Goal: Task Accomplishment & Management: Use online tool/utility

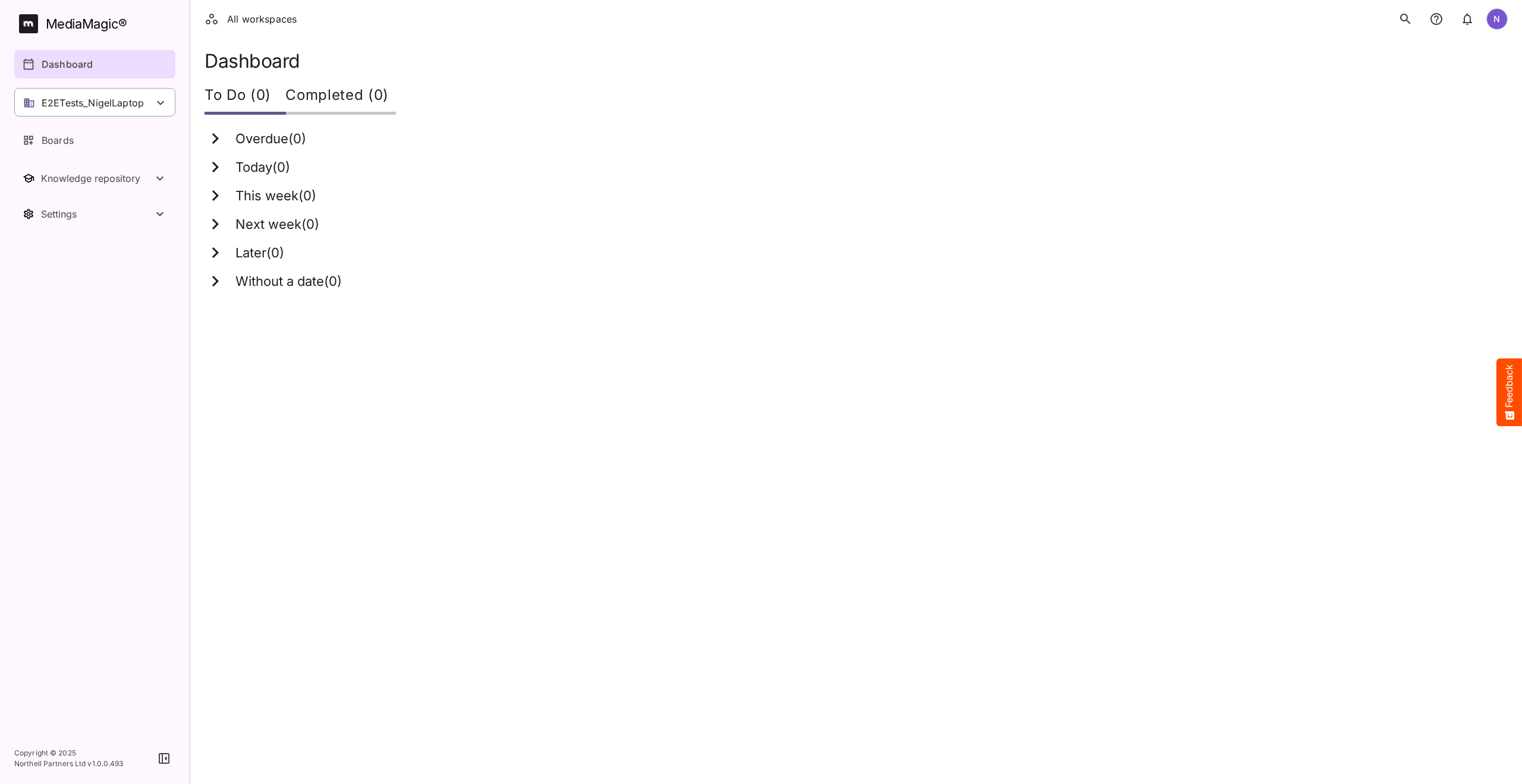
click at [98, 100] on p "E2ETests_NigelLaptop" at bounding box center [92, 102] width 102 height 14
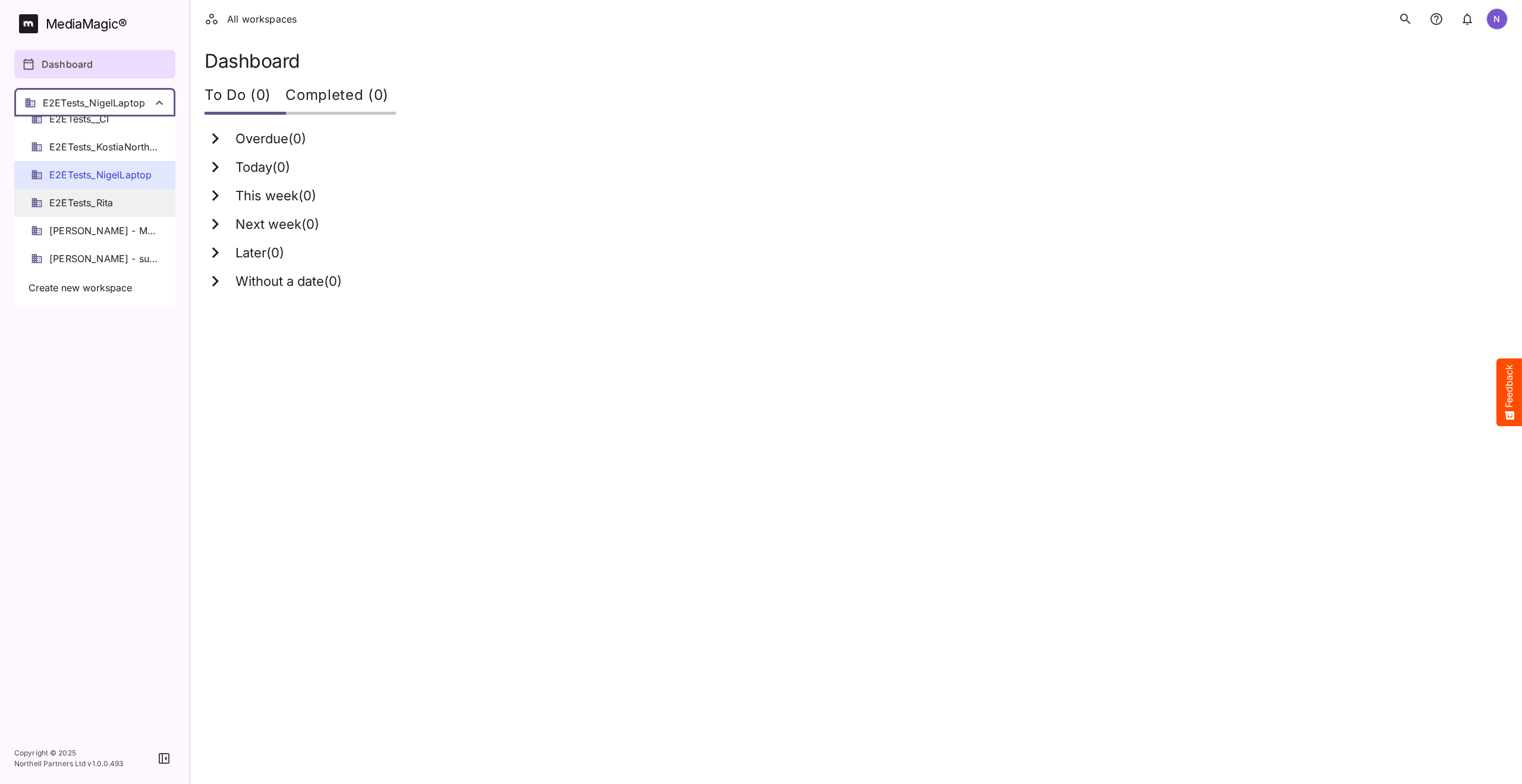
scroll to position [118, 0]
click at [87, 152] on span "Dev_E2ETests_NigelLaptop" at bounding box center [104, 150] width 110 height 13
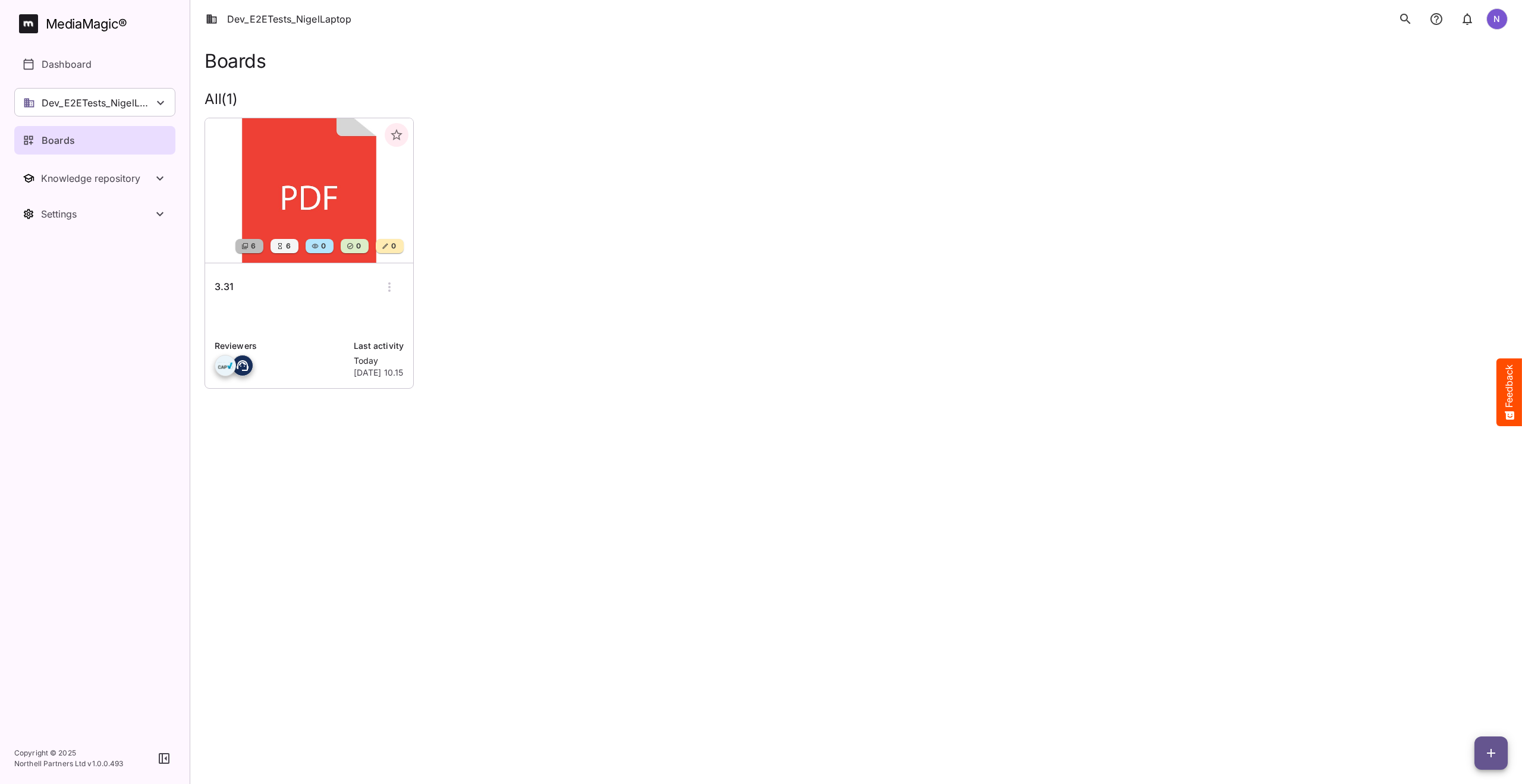
click at [219, 283] on h6 "3.31" at bounding box center [224, 287] width 19 height 15
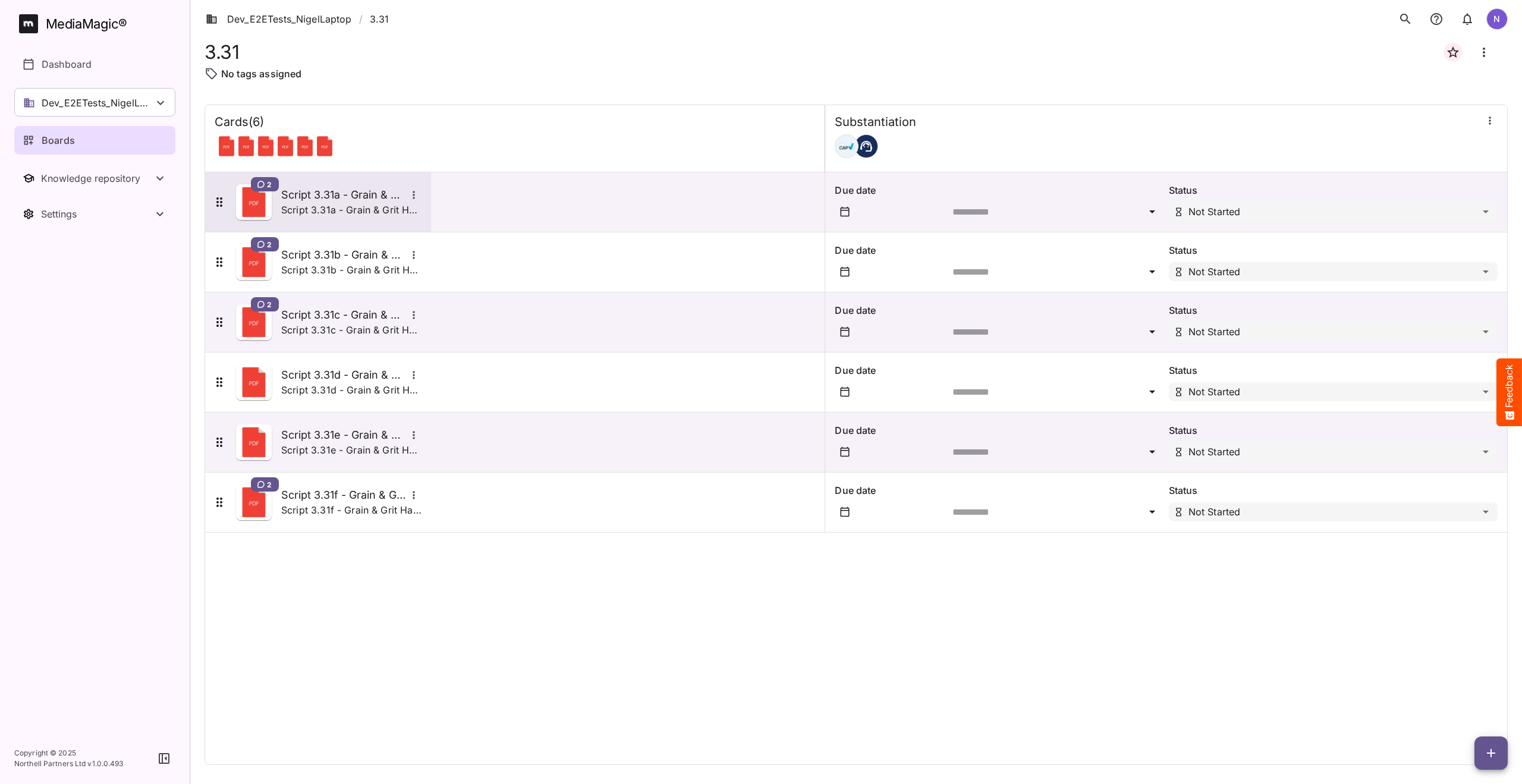
click at [303, 193] on h5 "Script 3.31a - Grain & Grit Hardware - closing down match" at bounding box center [344, 195] width 125 height 14
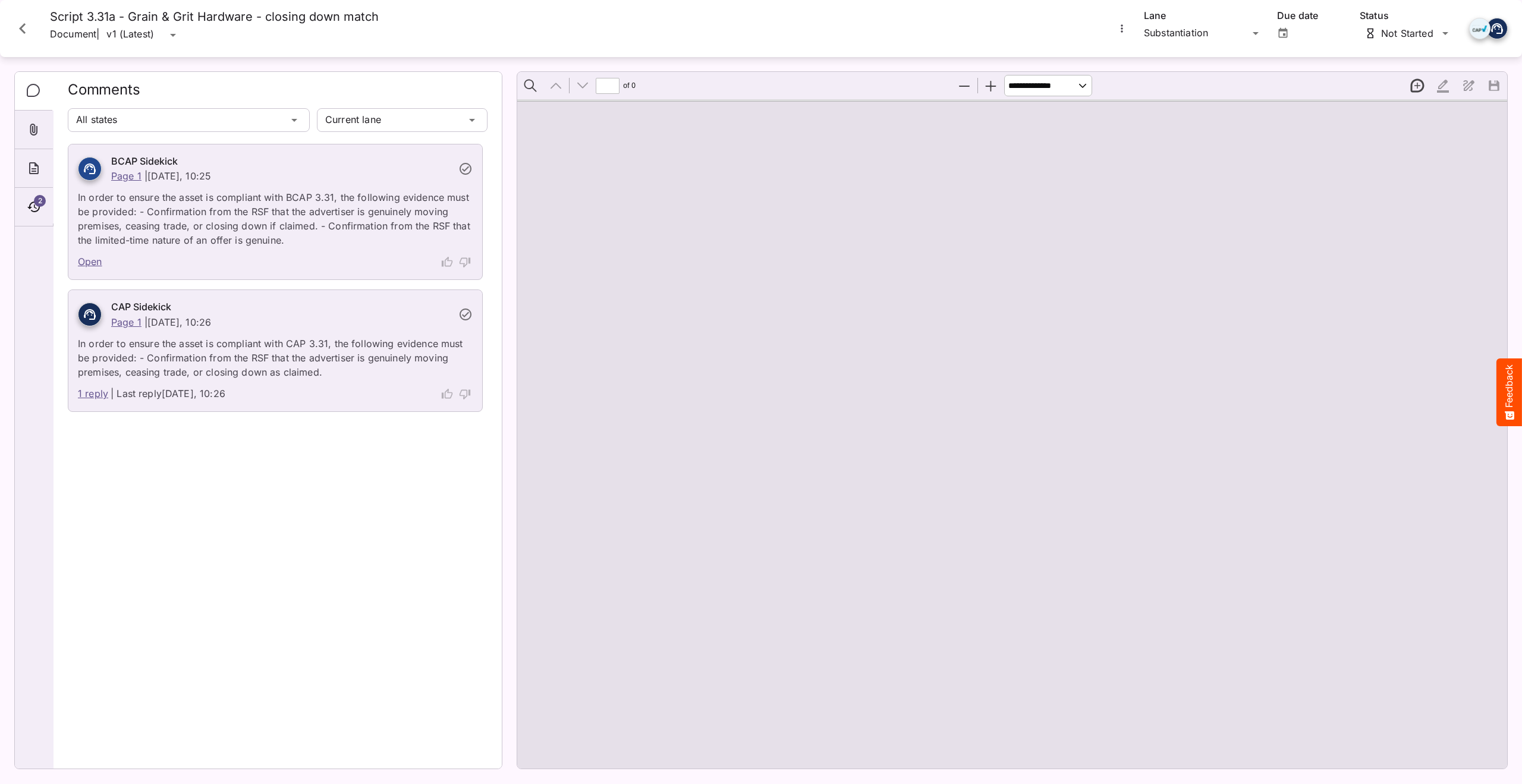
type input "*"
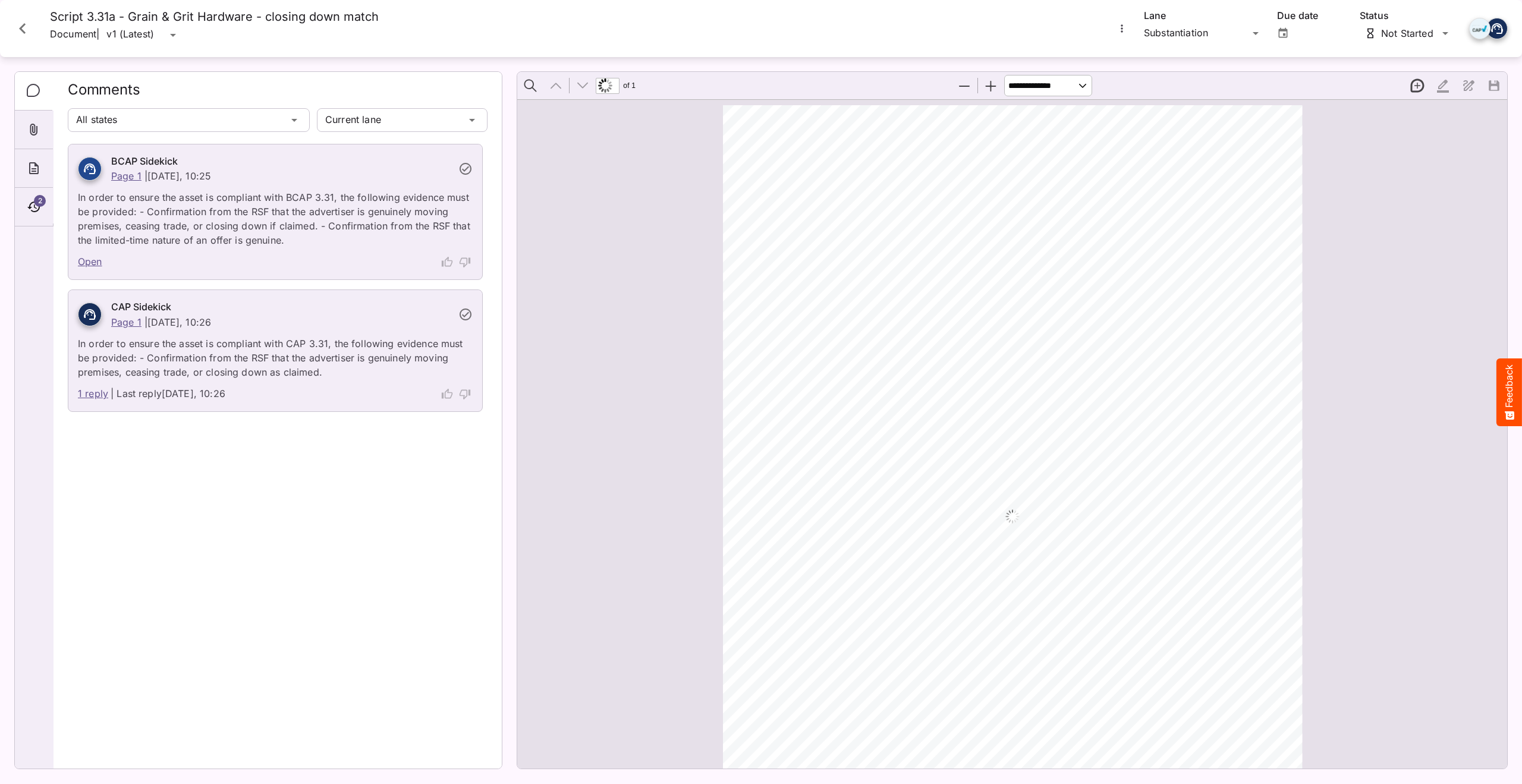
scroll to position [6, 0]
click at [25, 24] on icon "Close card" at bounding box center [22, 29] width 21 height 21
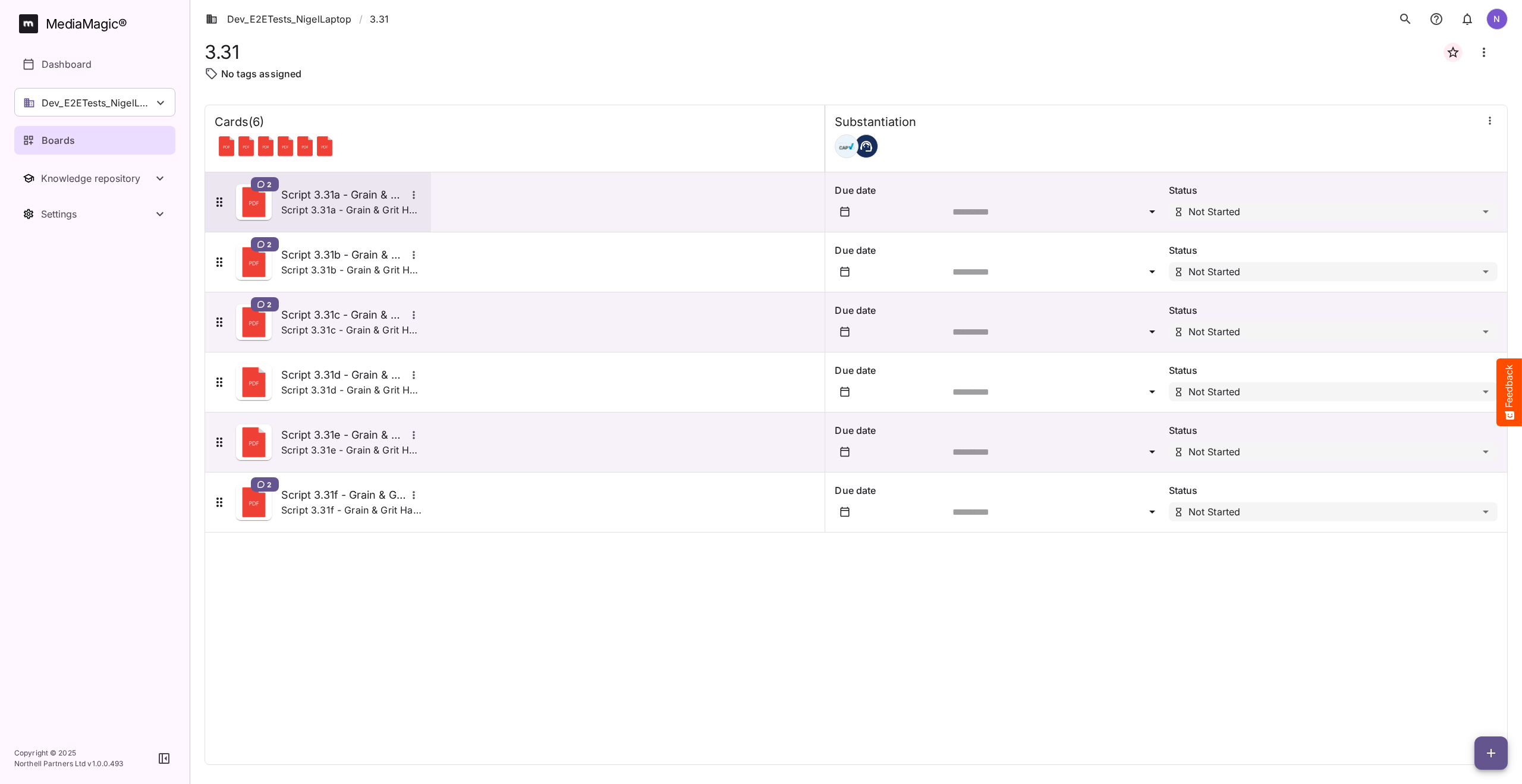
click at [303, 194] on h5 "Script 3.31a - Grain & Grit Hardware - closing down match" at bounding box center [344, 195] width 125 height 14
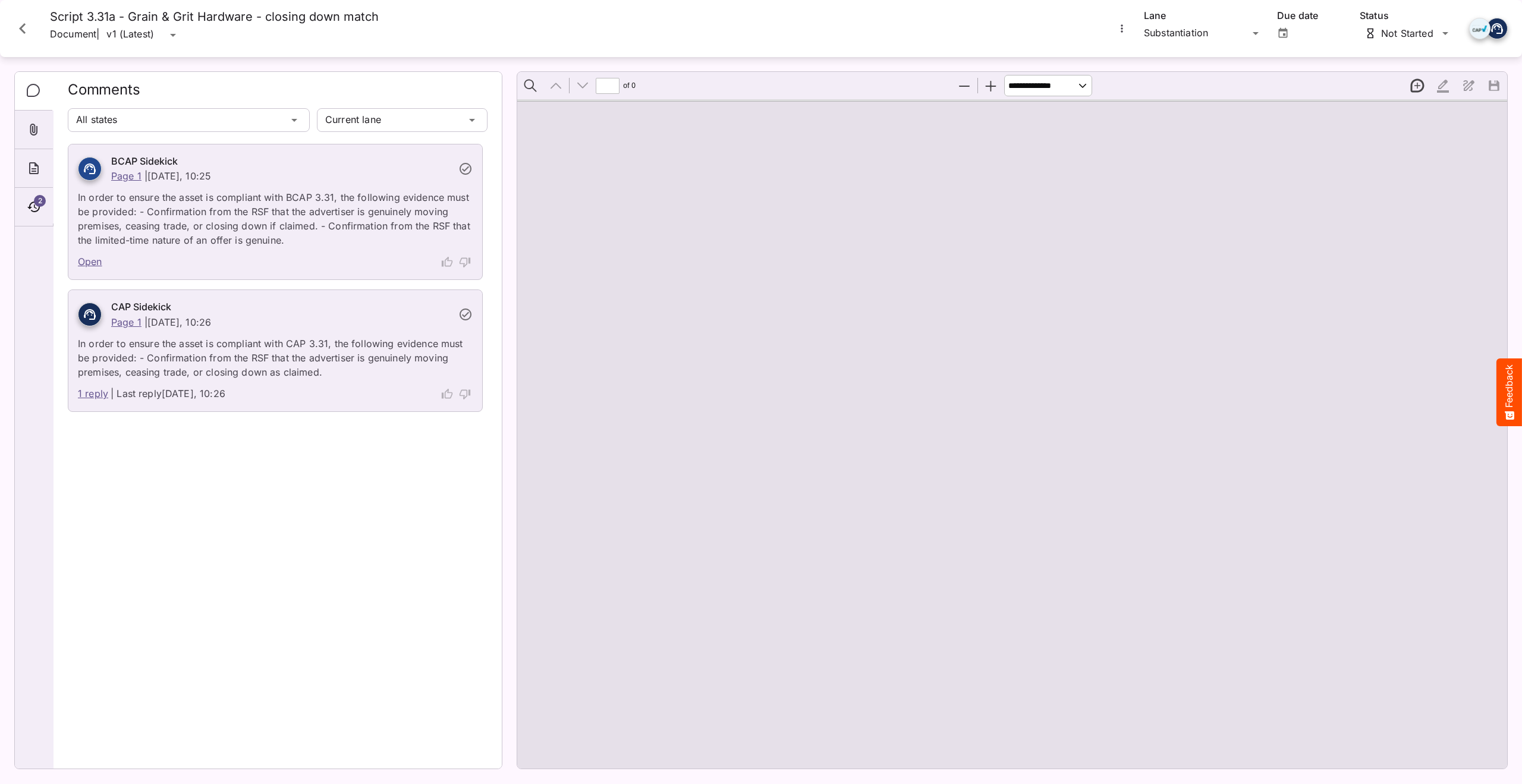
type input "*"
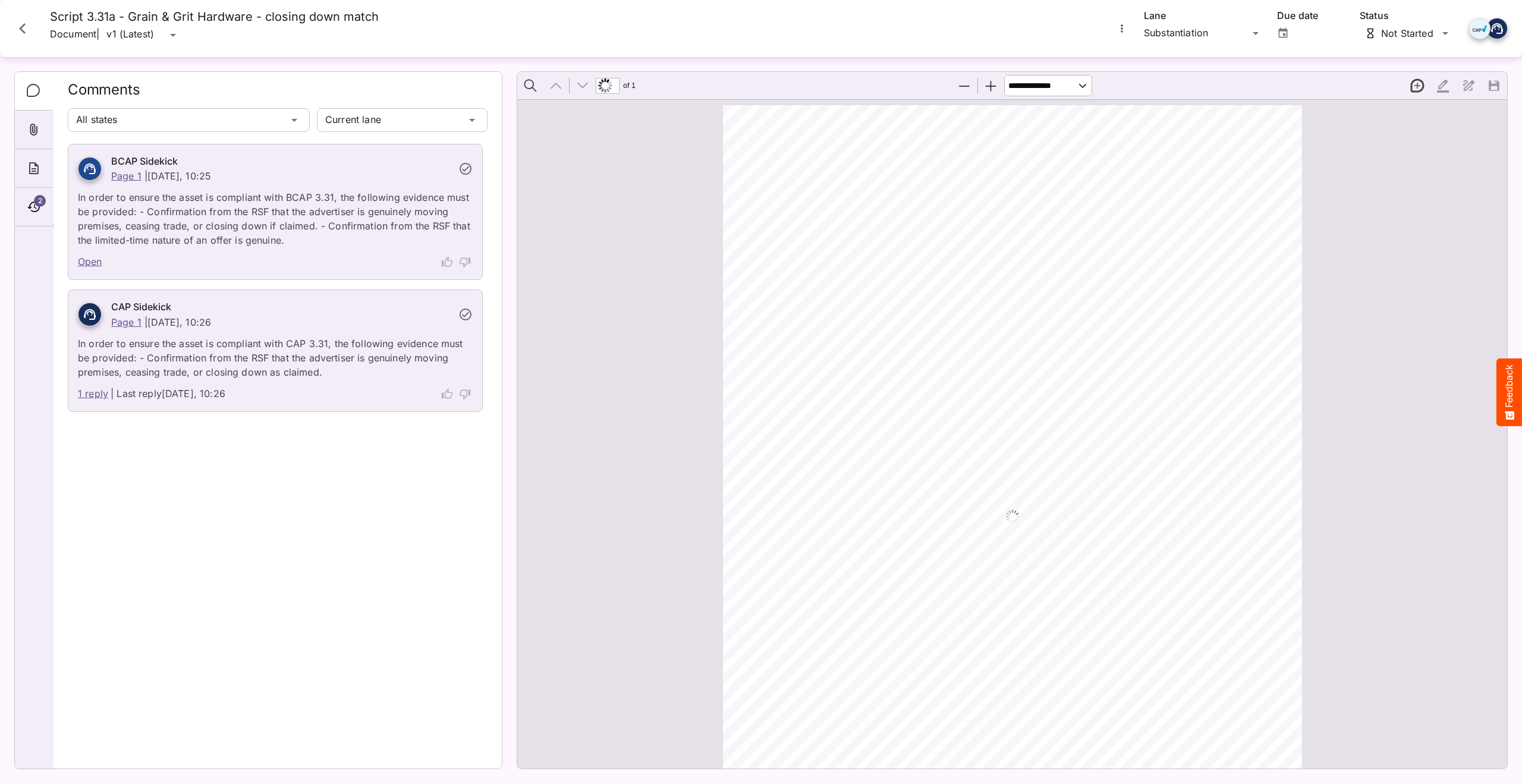
scroll to position [6, 0]
click at [89, 397] on link "1 reply" at bounding box center [92, 394] width 30 height 15
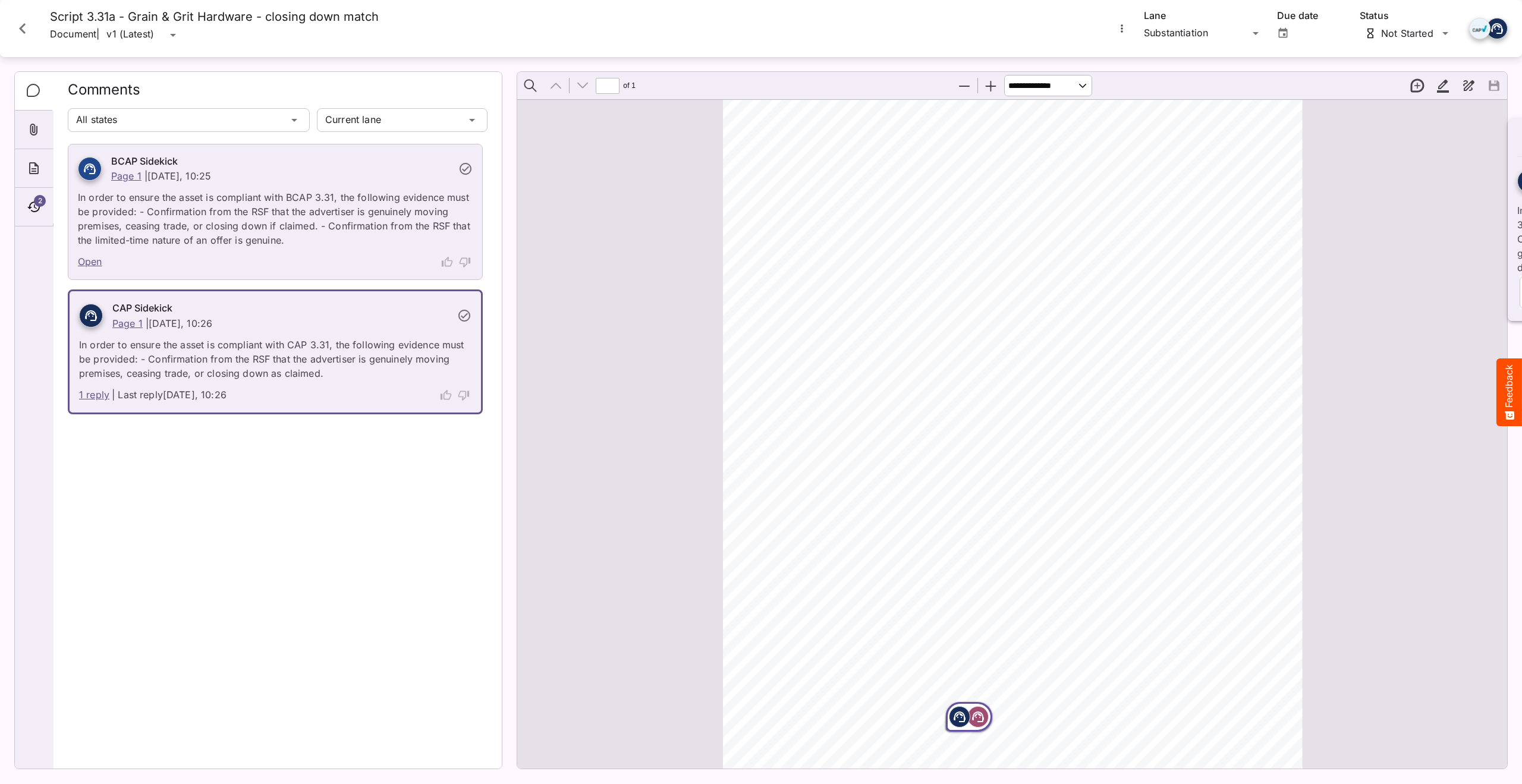
scroll to position [7, 0]
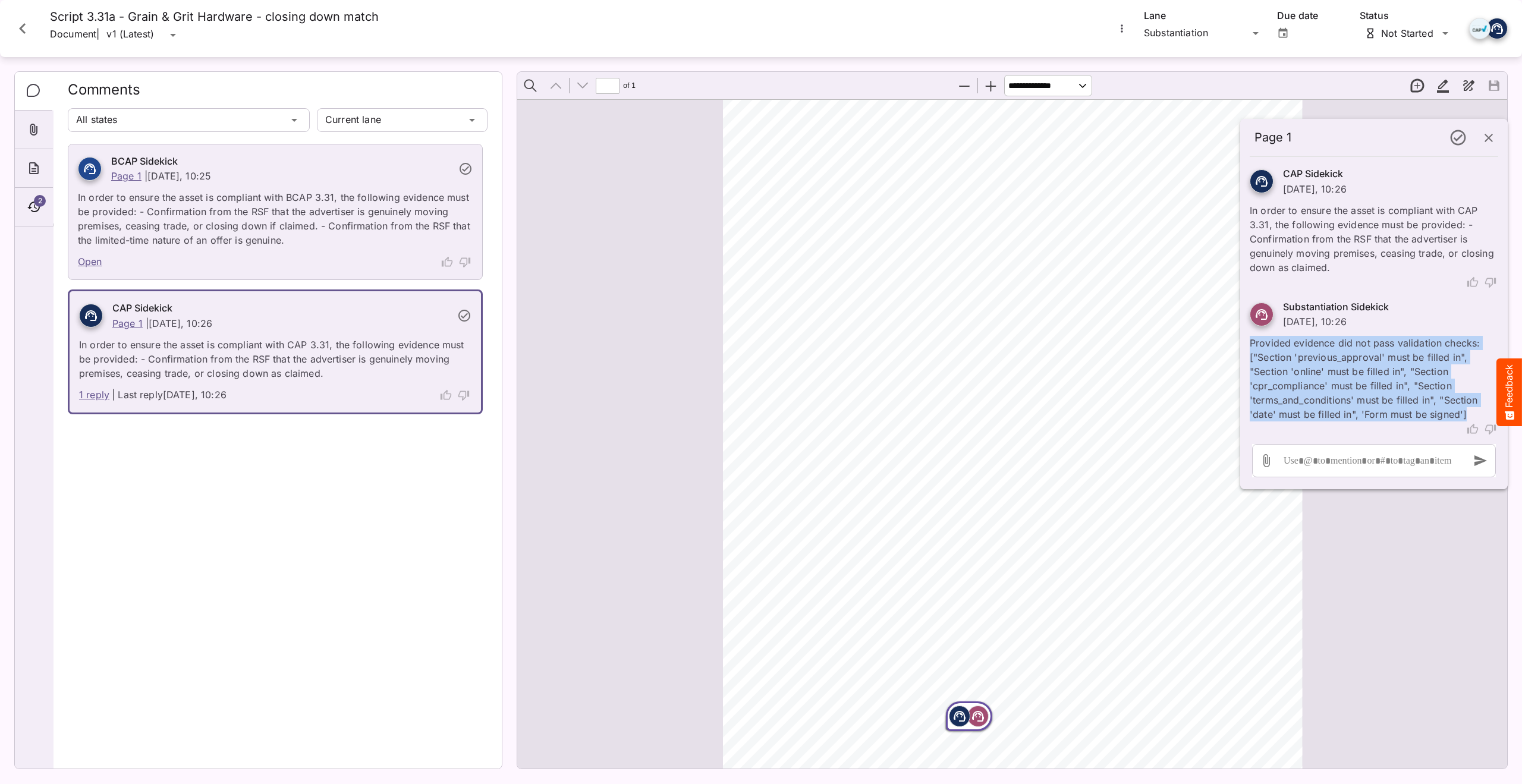
drag, startPoint x: 1249, startPoint y: 342, endPoint x: 1487, endPoint y: 414, distance: 248.7
click at [1487, 414] on p "Provided evidence did not pass validation checks: ["Section 'previous_approval'…" at bounding box center [1374, 375] width 249 height 92
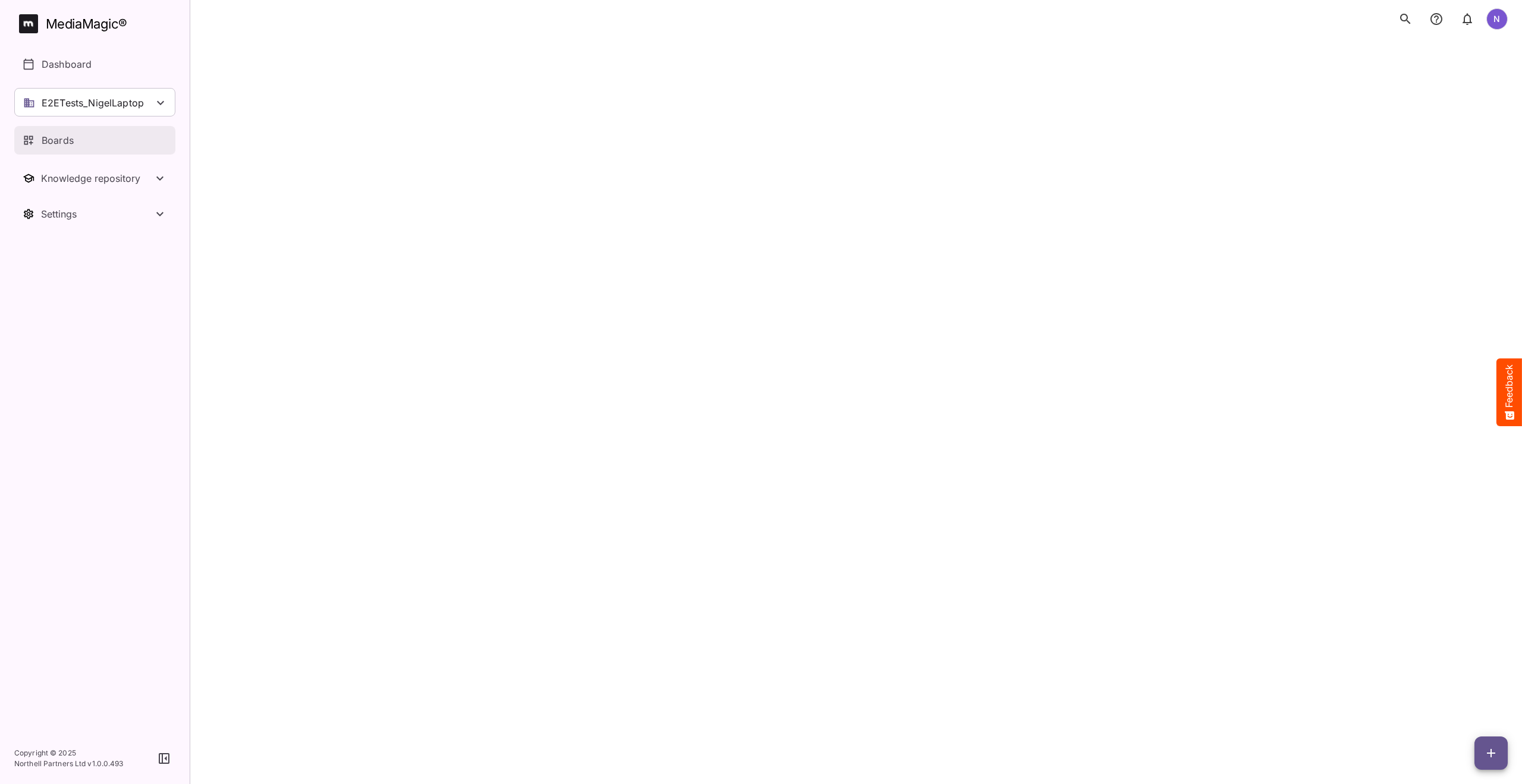
click at [50, 136] on p "Boards" at bounding box center [57, 140] width 32 height 14
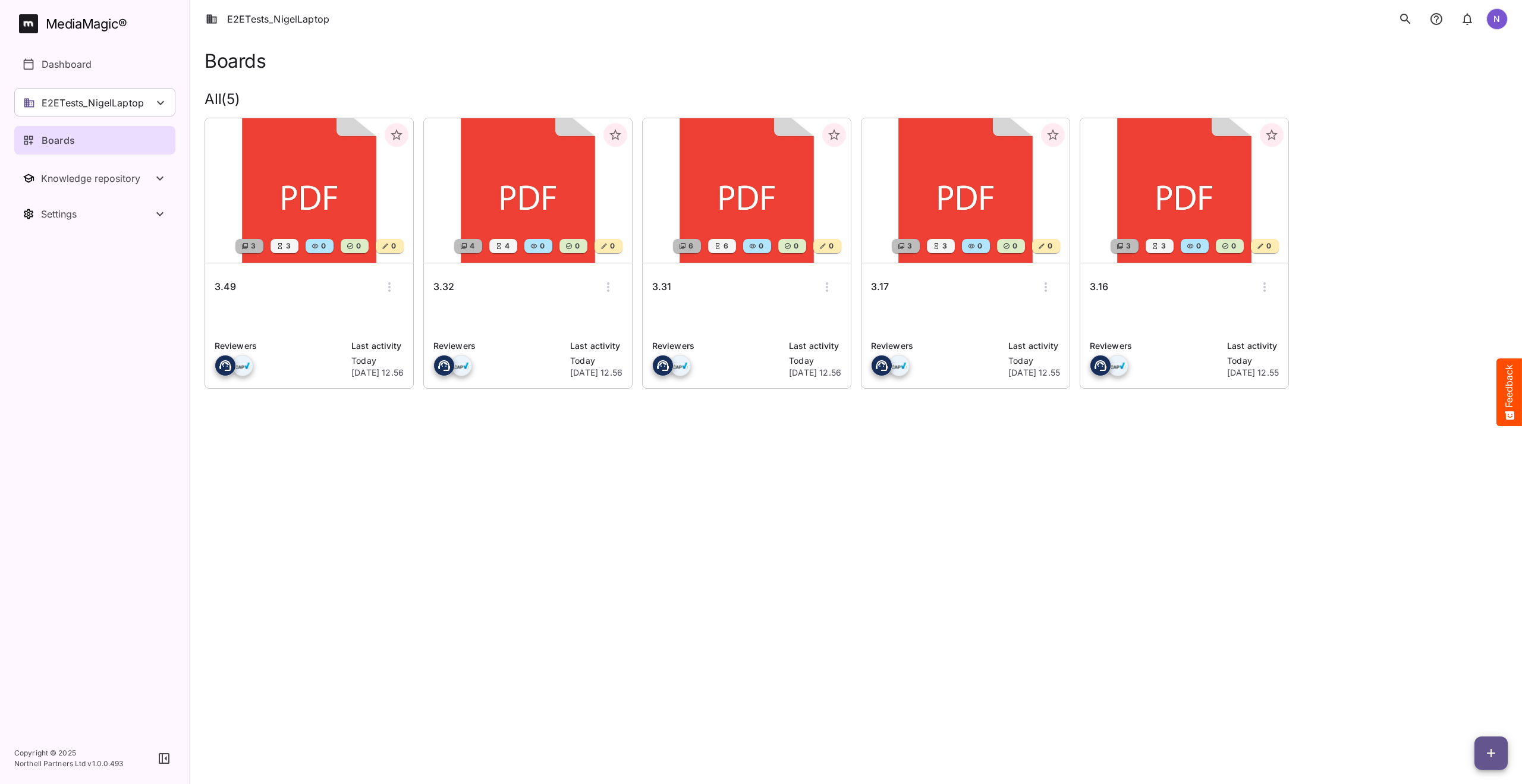
click at [225, 285] on h6 "3.49" at bounding box center [225, 287] width 21 height 15
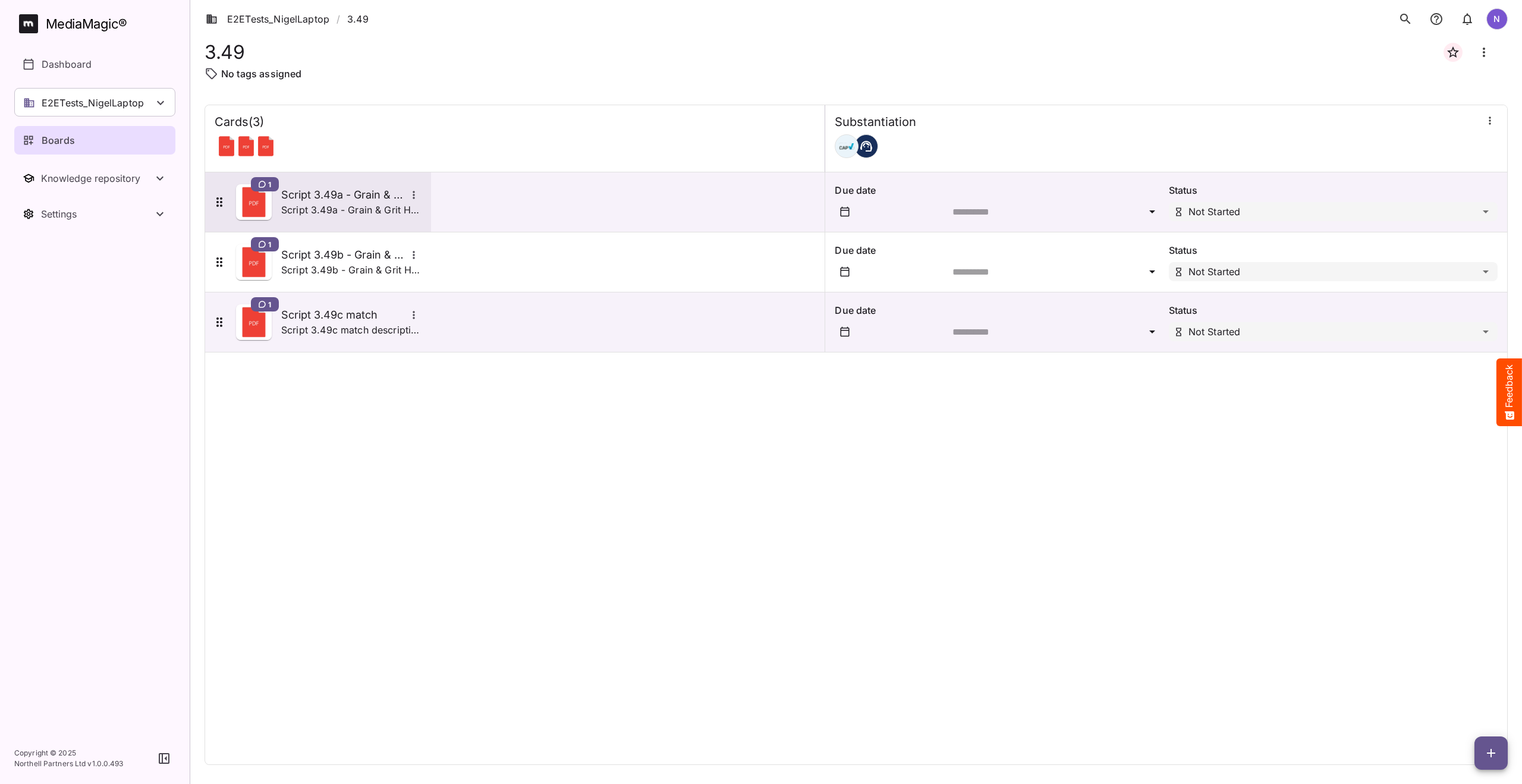
click at [296, 197] on h5 "Script 3.49a - Grain & Grit Hardware - satisfaction match" at bounding box center [344, 195] width 125 height 14
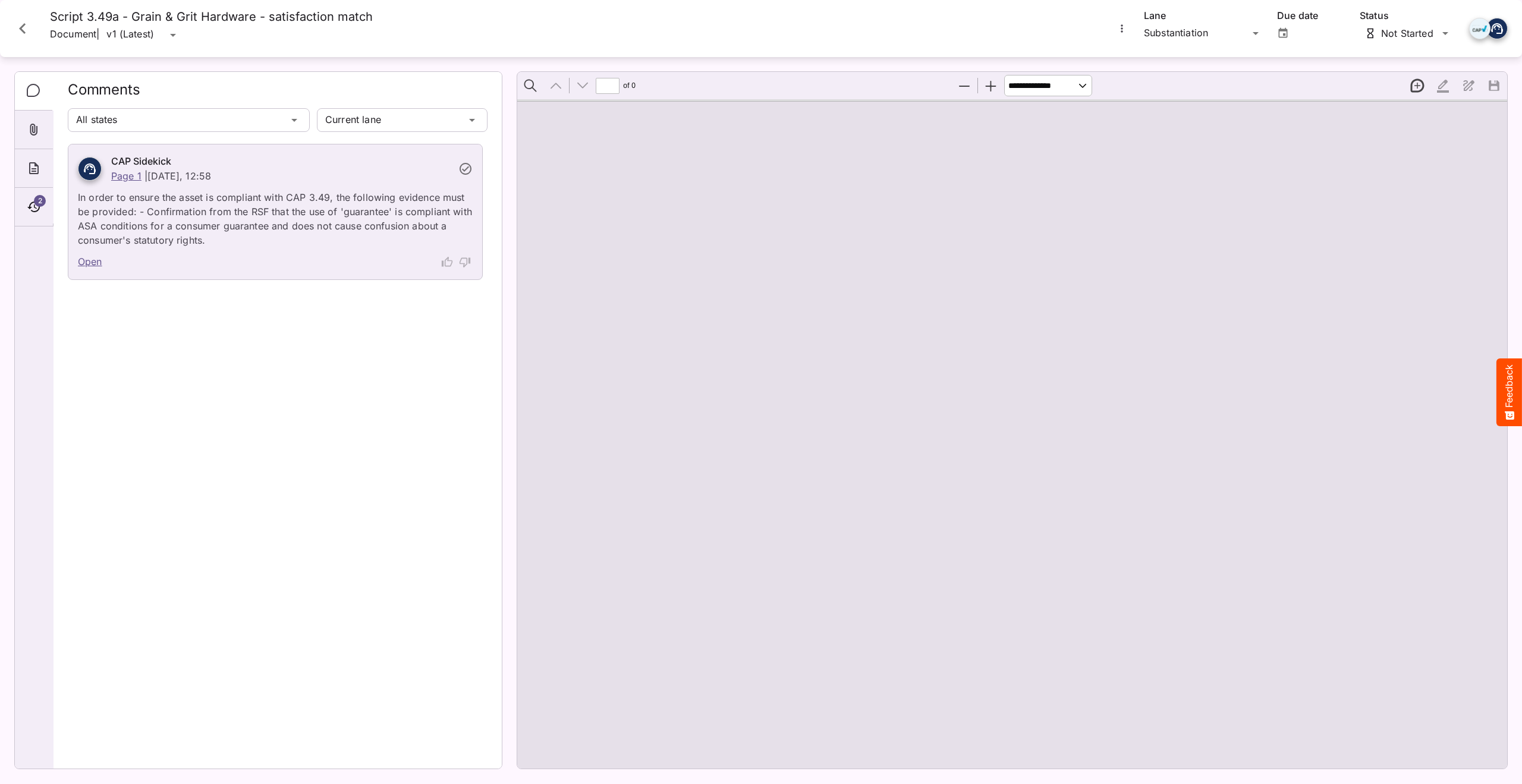
type input "*"
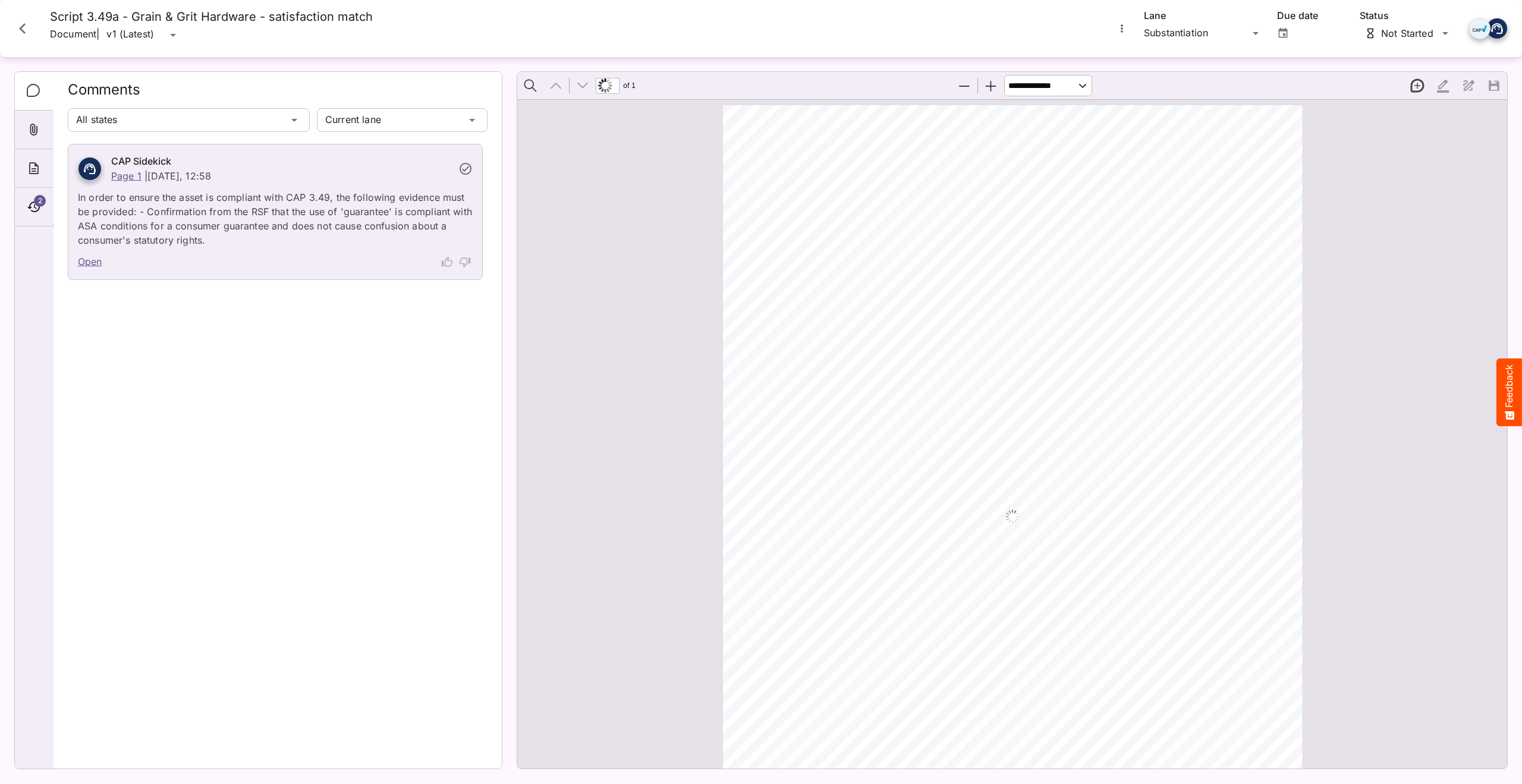
scroll to position [6, 0]
click at [21, 26] on icon "Close card" at bounding box center [22, 29] width 21 height 21
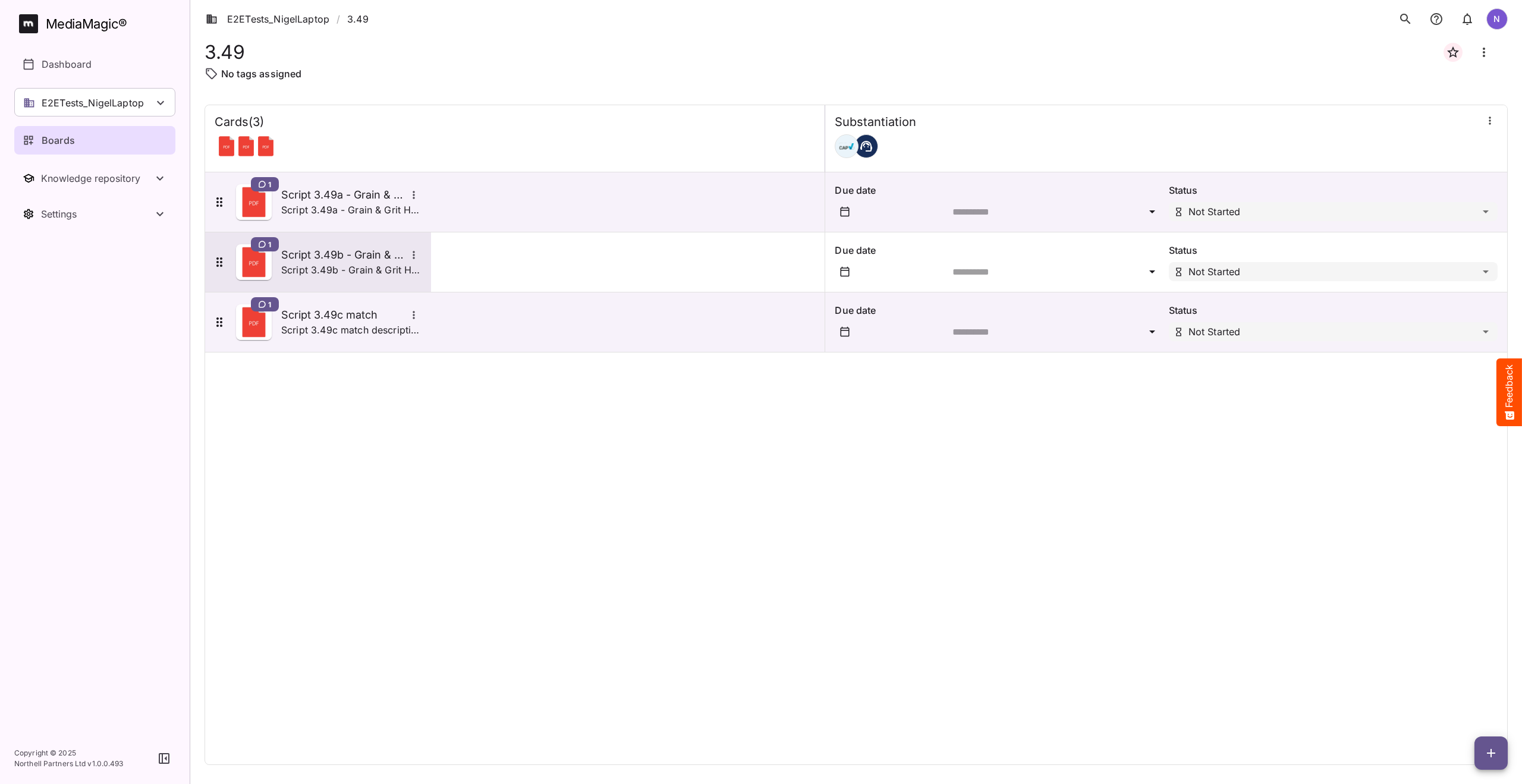
click at [300, 252] on h5 "Script 3.49b - Grain & Grit Hardware - satisfaction mismatch" at bounding box center [344, 254] width 125 height 14
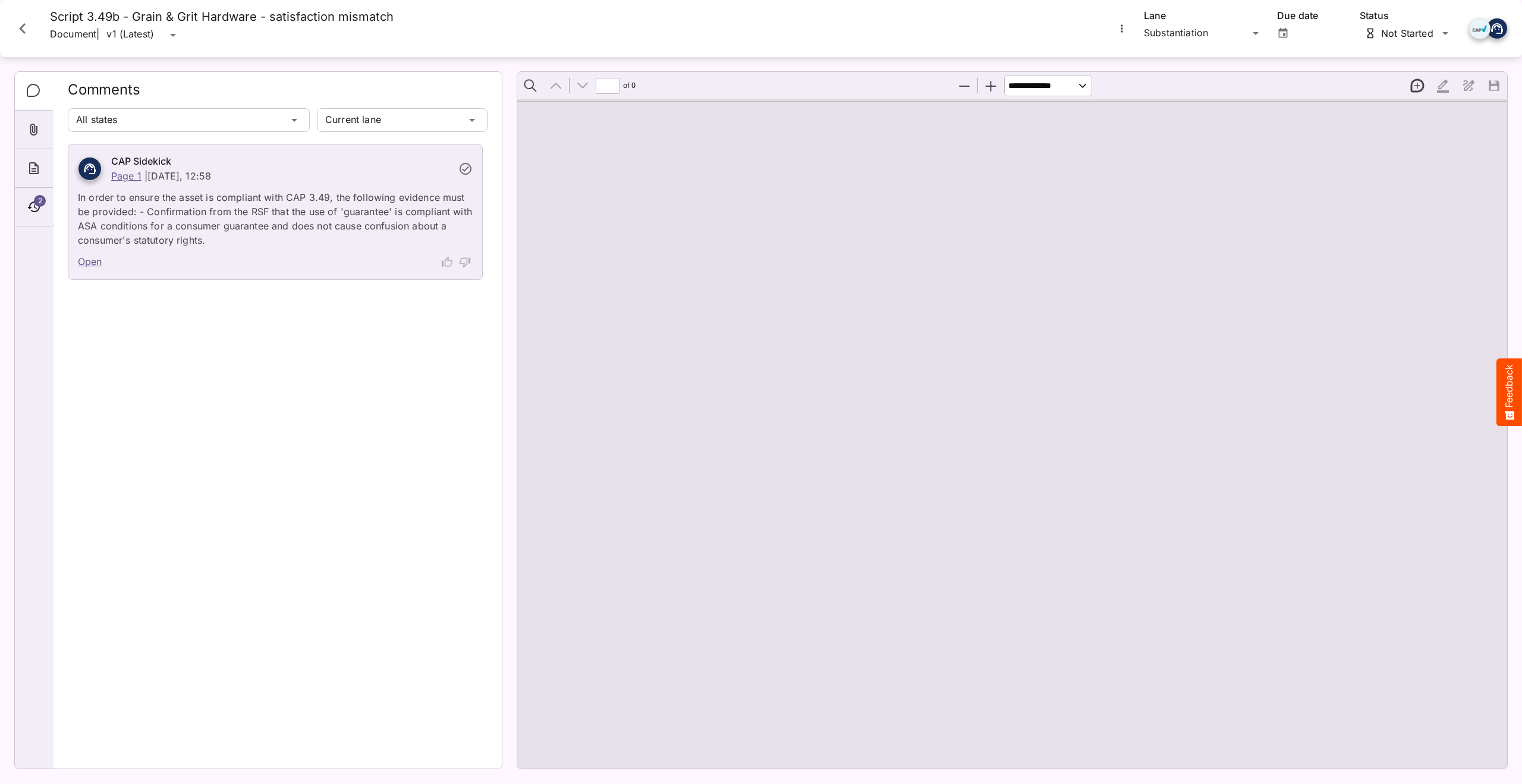
type input "*"
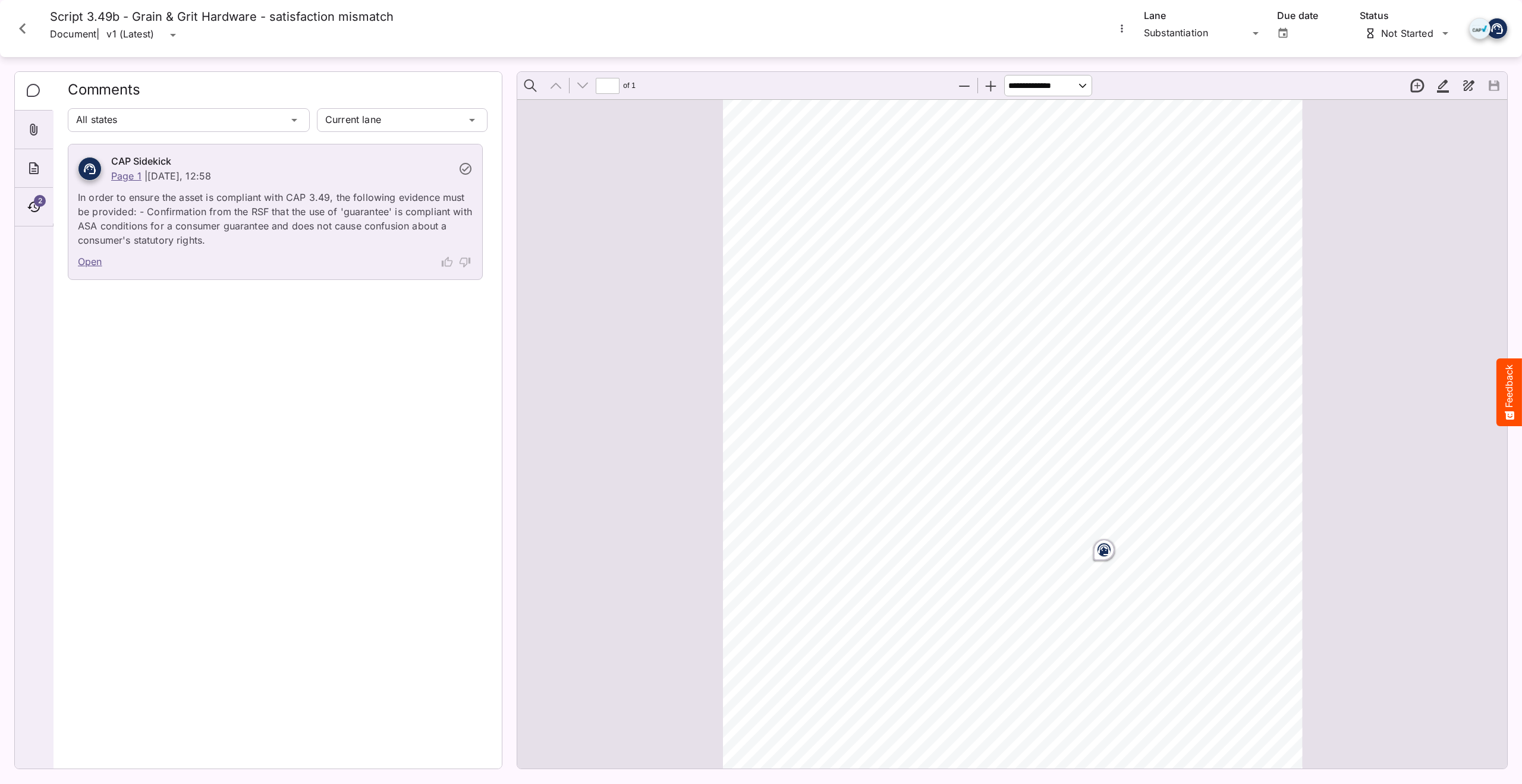
click at [21, 26] on icon "Close card" at bounding box center [22, 29] width 21 height 21
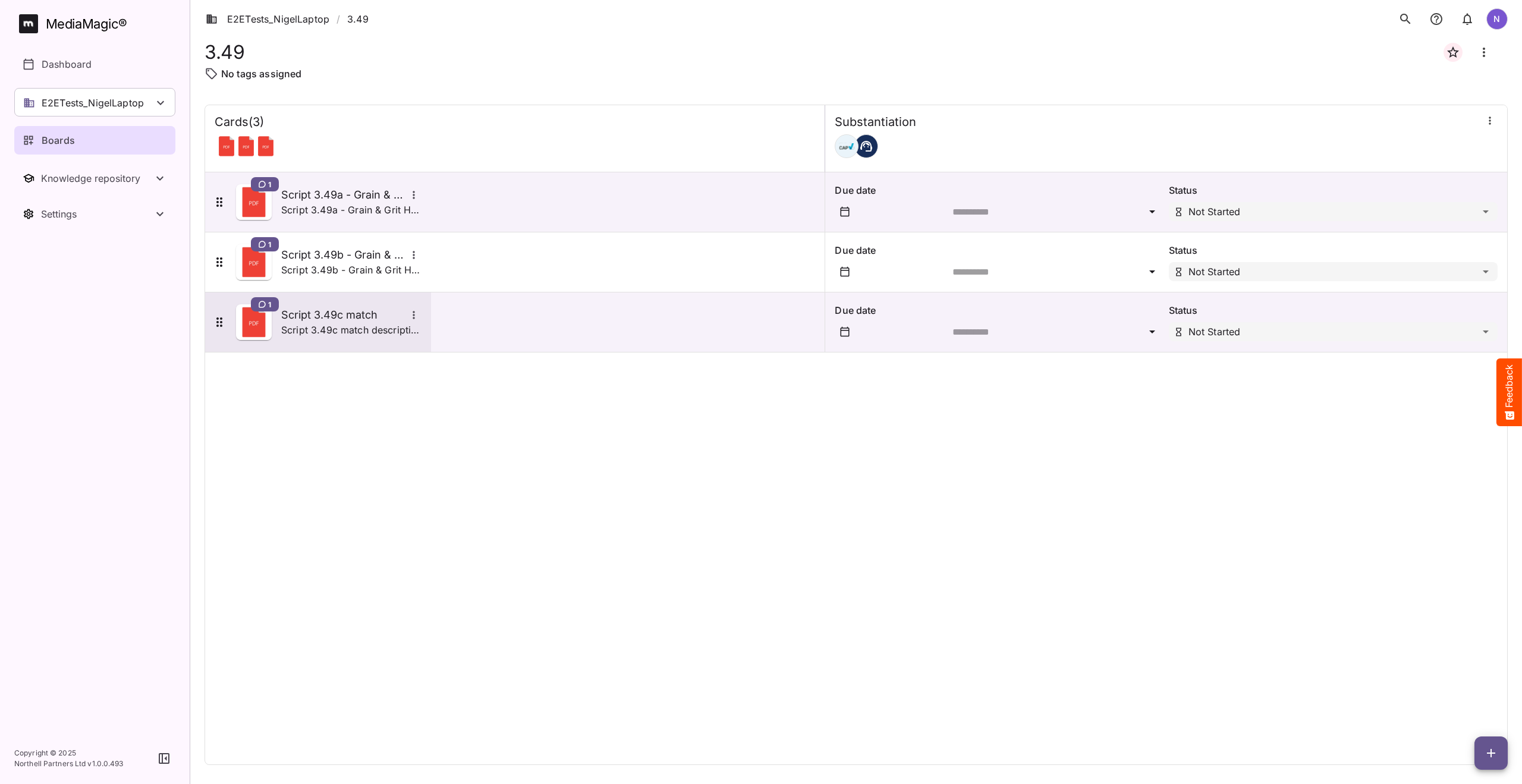
click at [302, 311] on h5 "Script 3.49c match" at bounding box center [344, 315] width 125 height 14
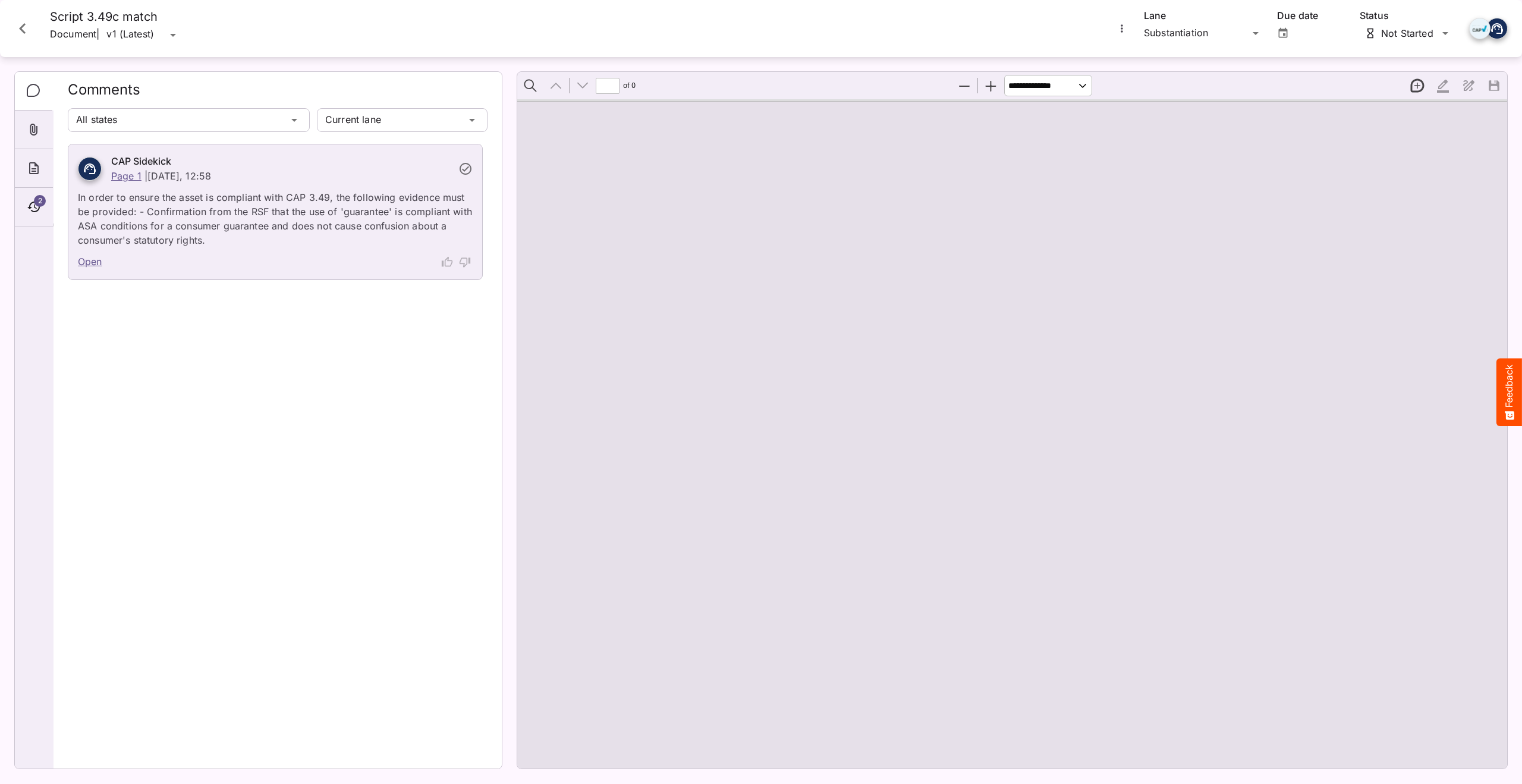
type input "*"
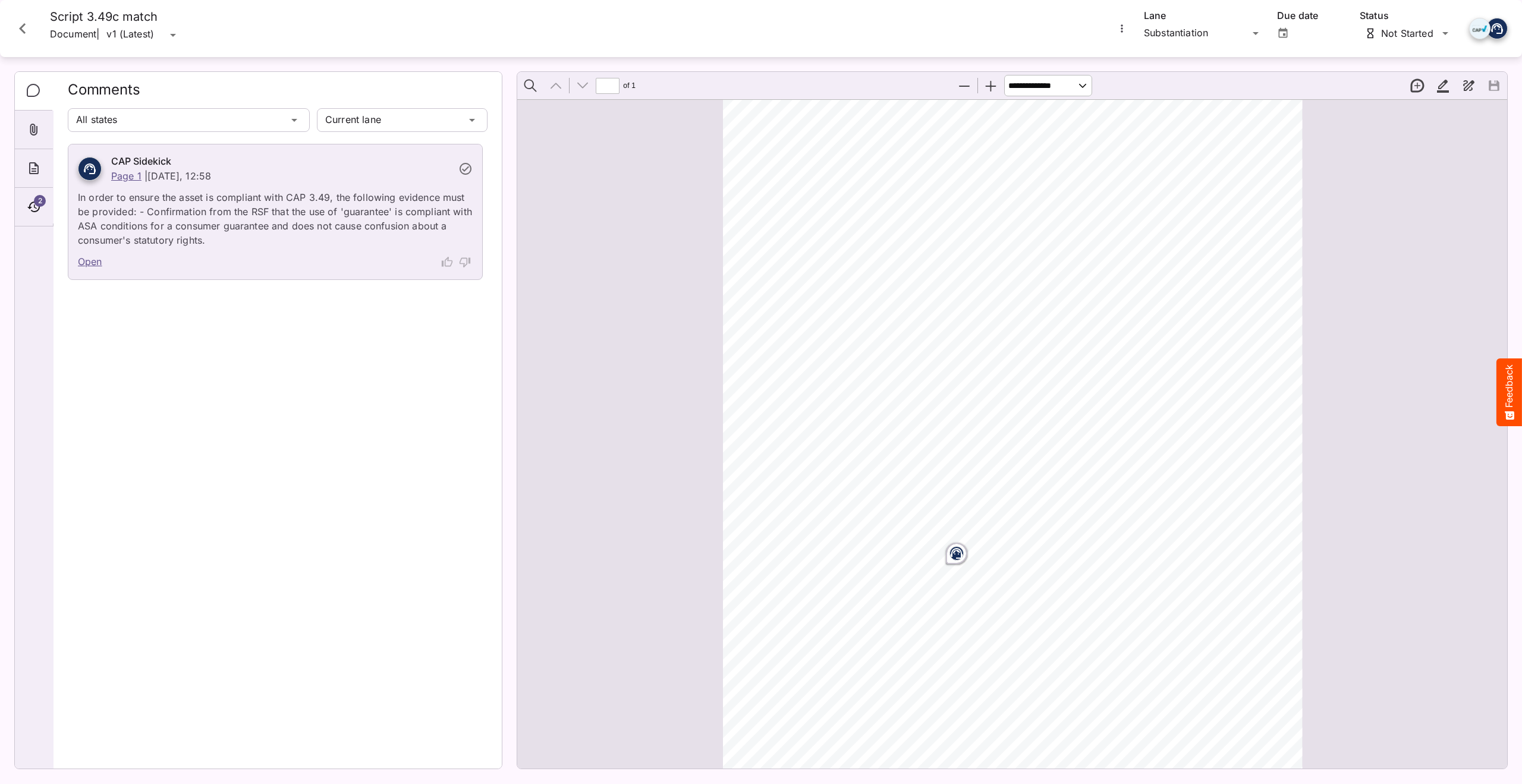
click at [22, 26] on icon "Close card" at bounding box center [22, 28] width 7 height 11
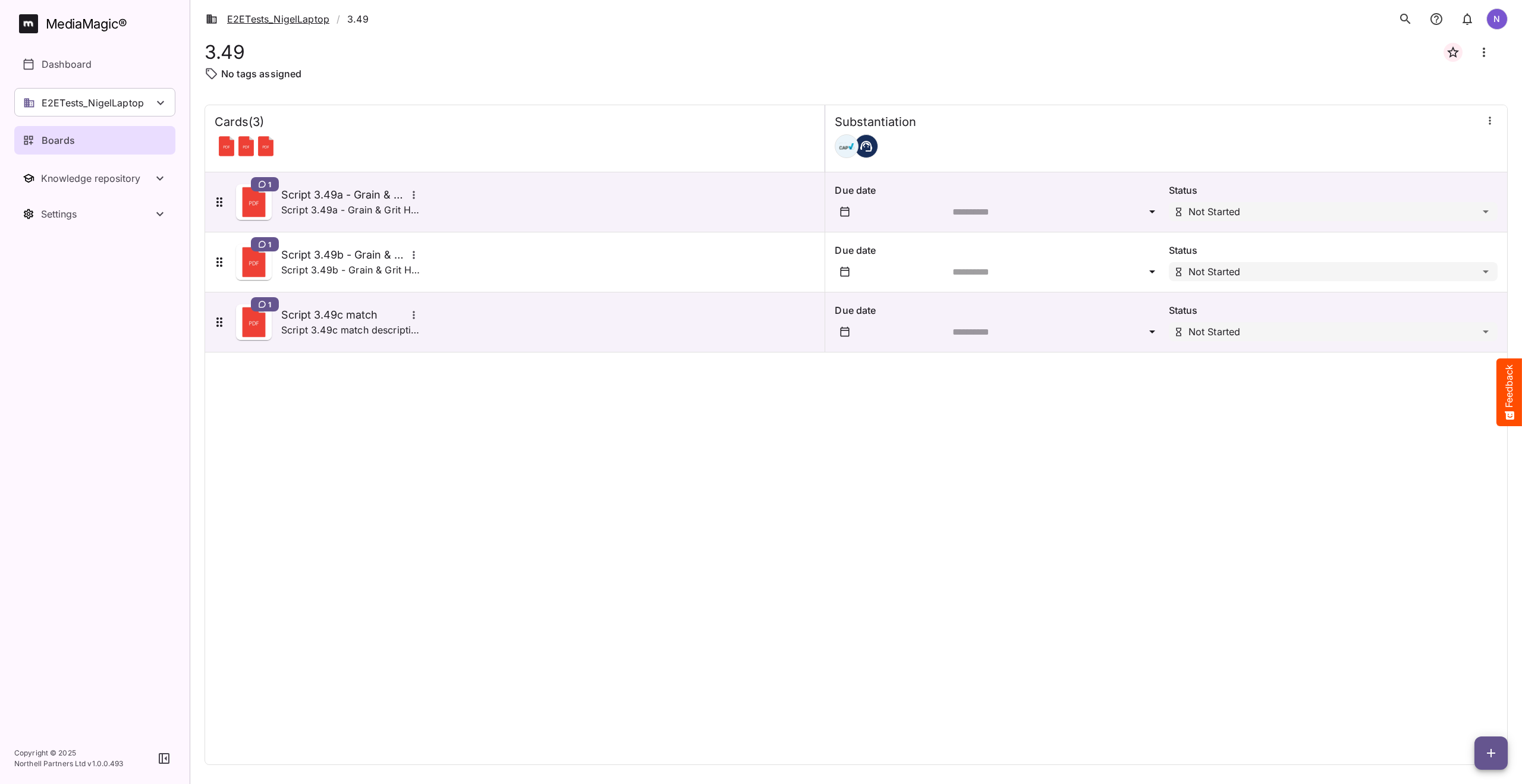
click at [249, 19] on link "E2ETests_NigelLaptop" at bounding box center [268, 18] width 123 height 14
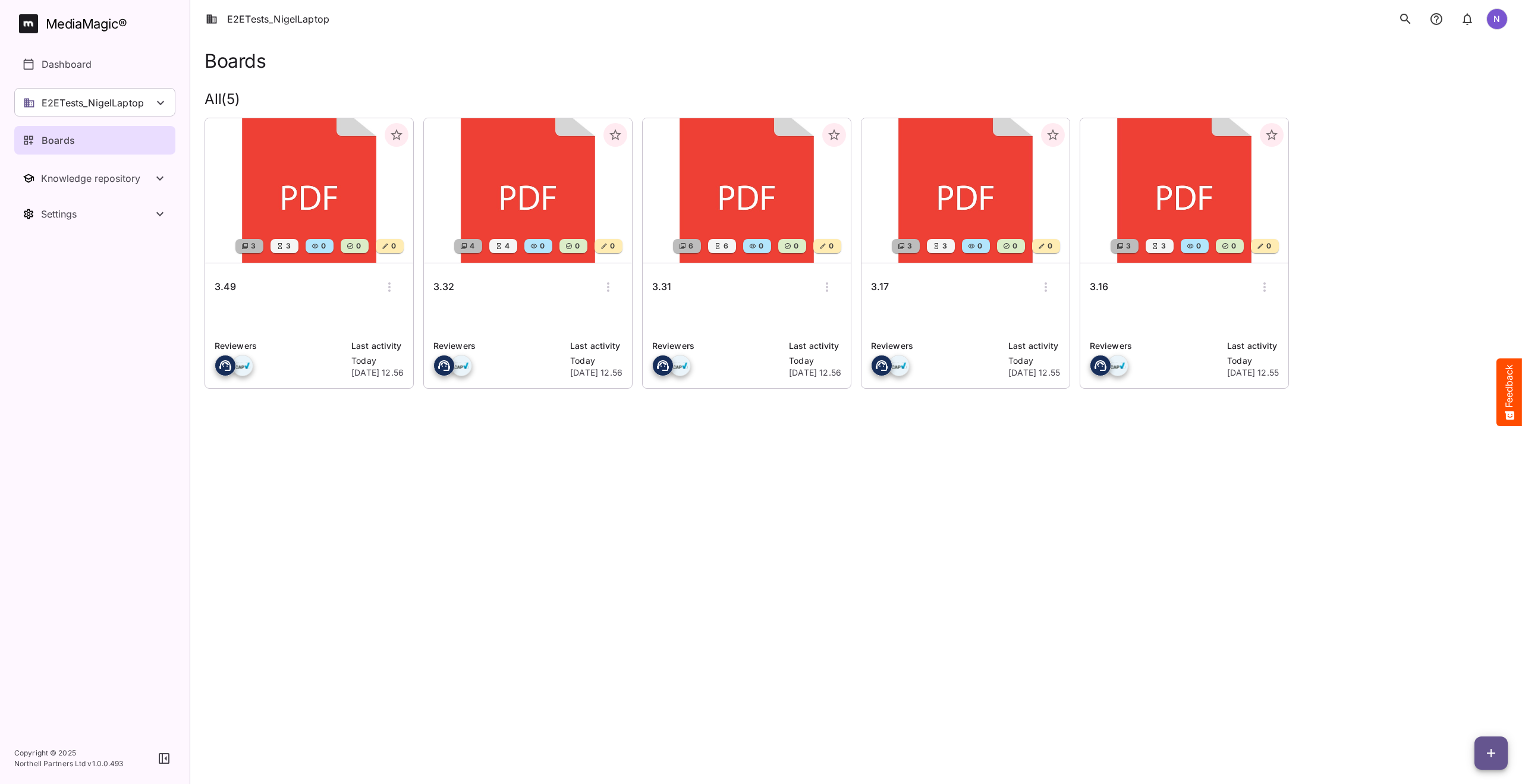
click at [659, 288] on h6 "3.31" at bounding box center [662, 287] width 19 height 15
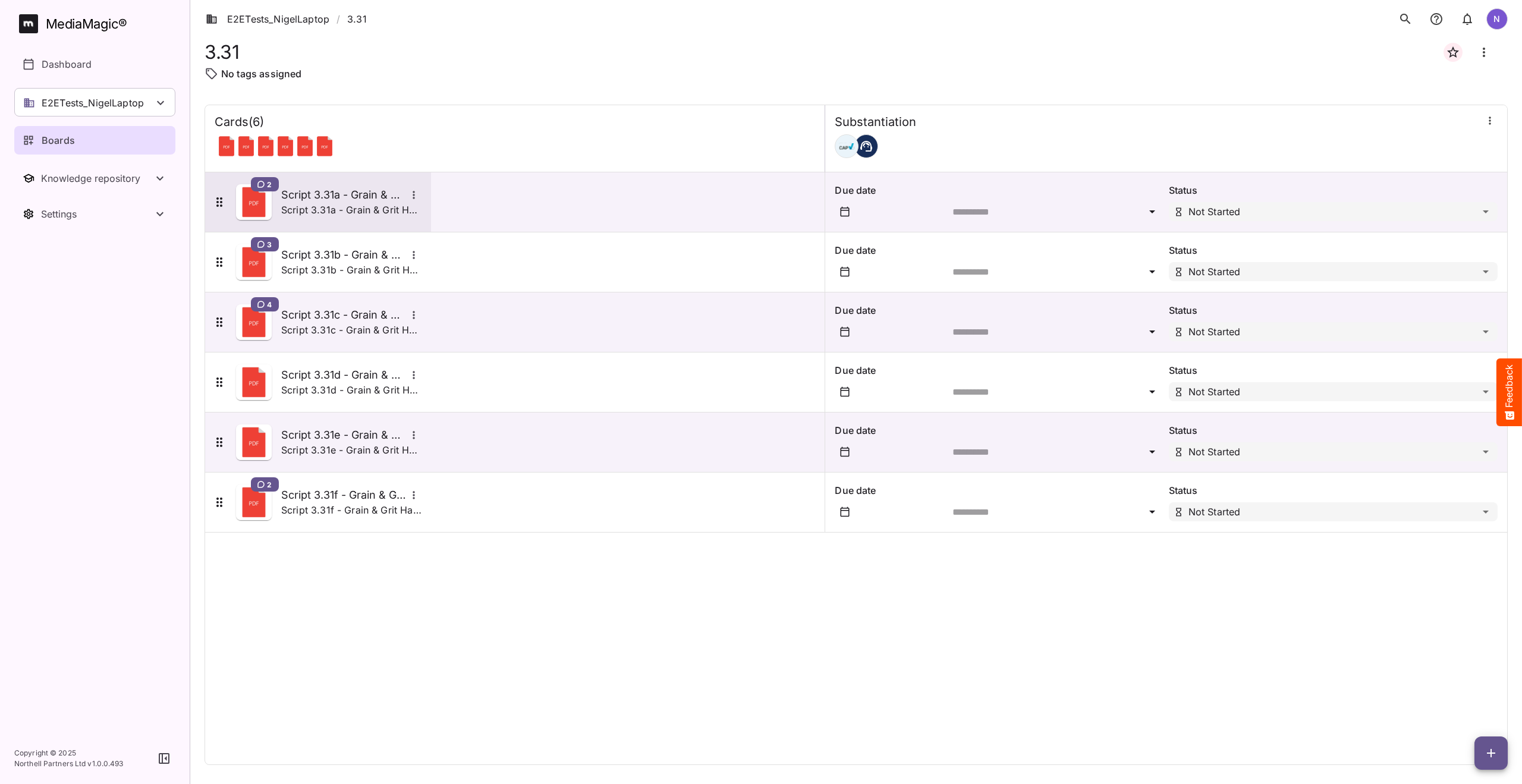
click at [306, 196] on h5 "Script 3.31a - Grain & Grit Hardware - closing down match" at bounding box center [344, 195] width 125 height 14
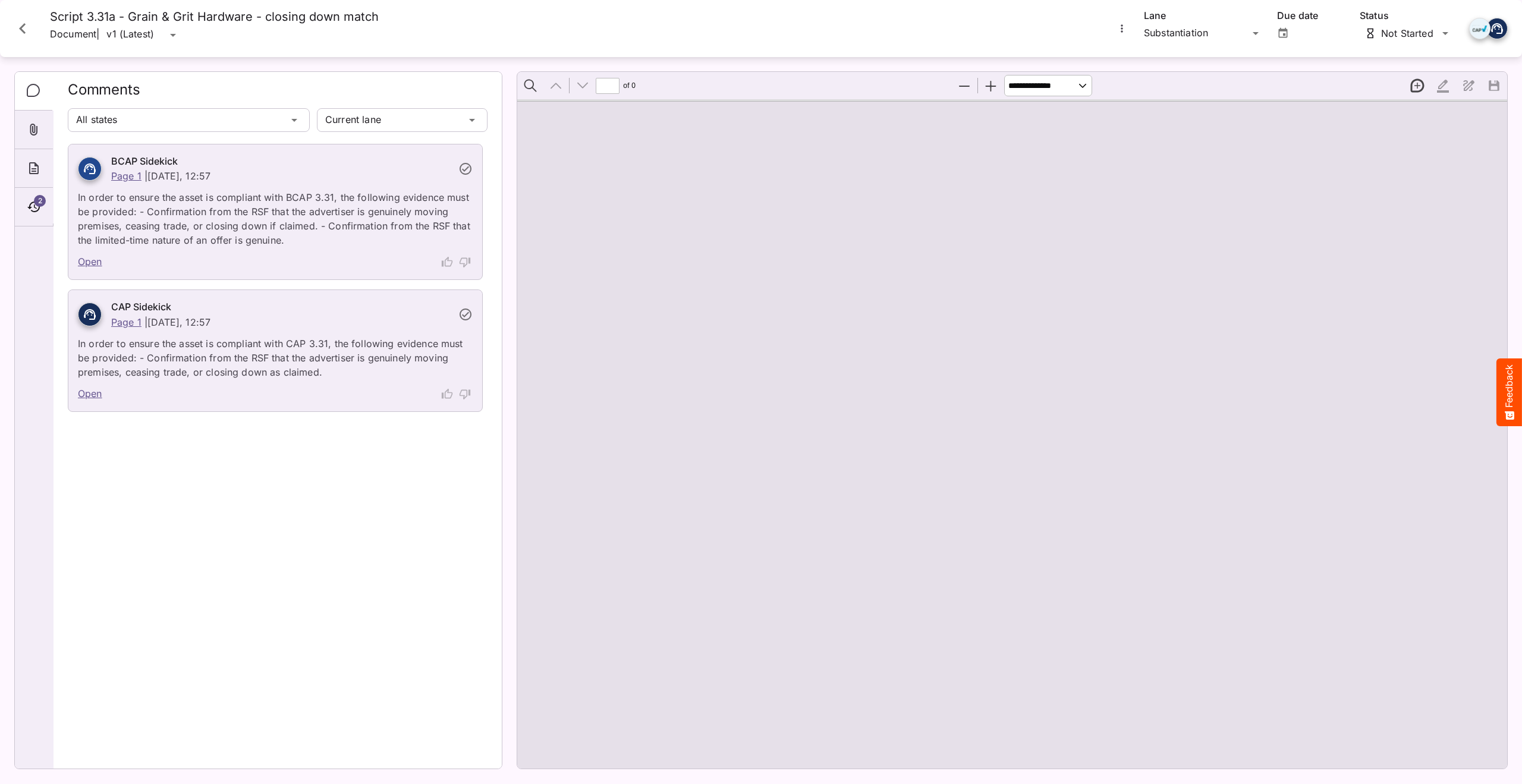
type input "*"
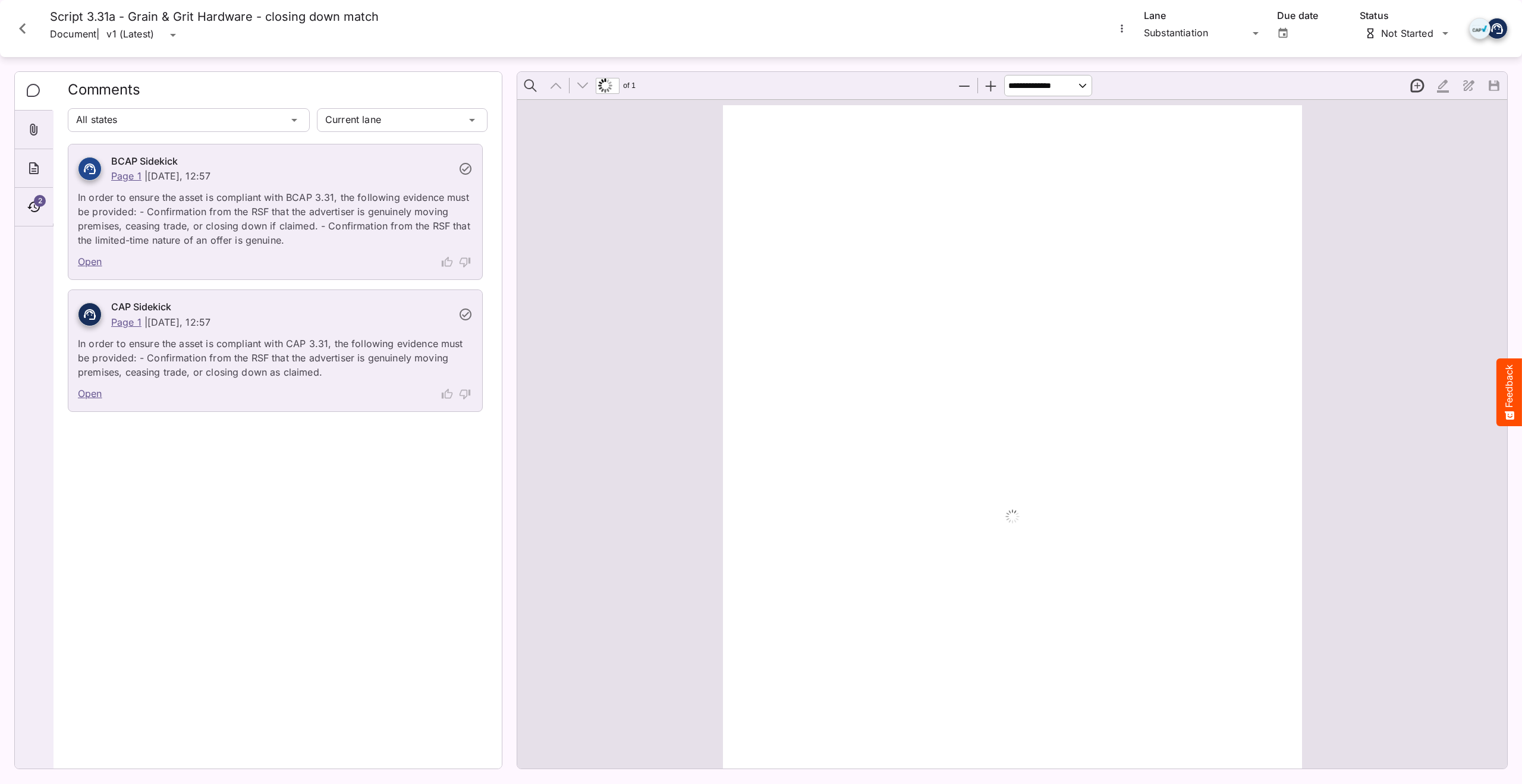
scroll to position [6, 0]
click at [22, 26] on icon "Close card" at bounding box center [22, 28] width 7 height 11
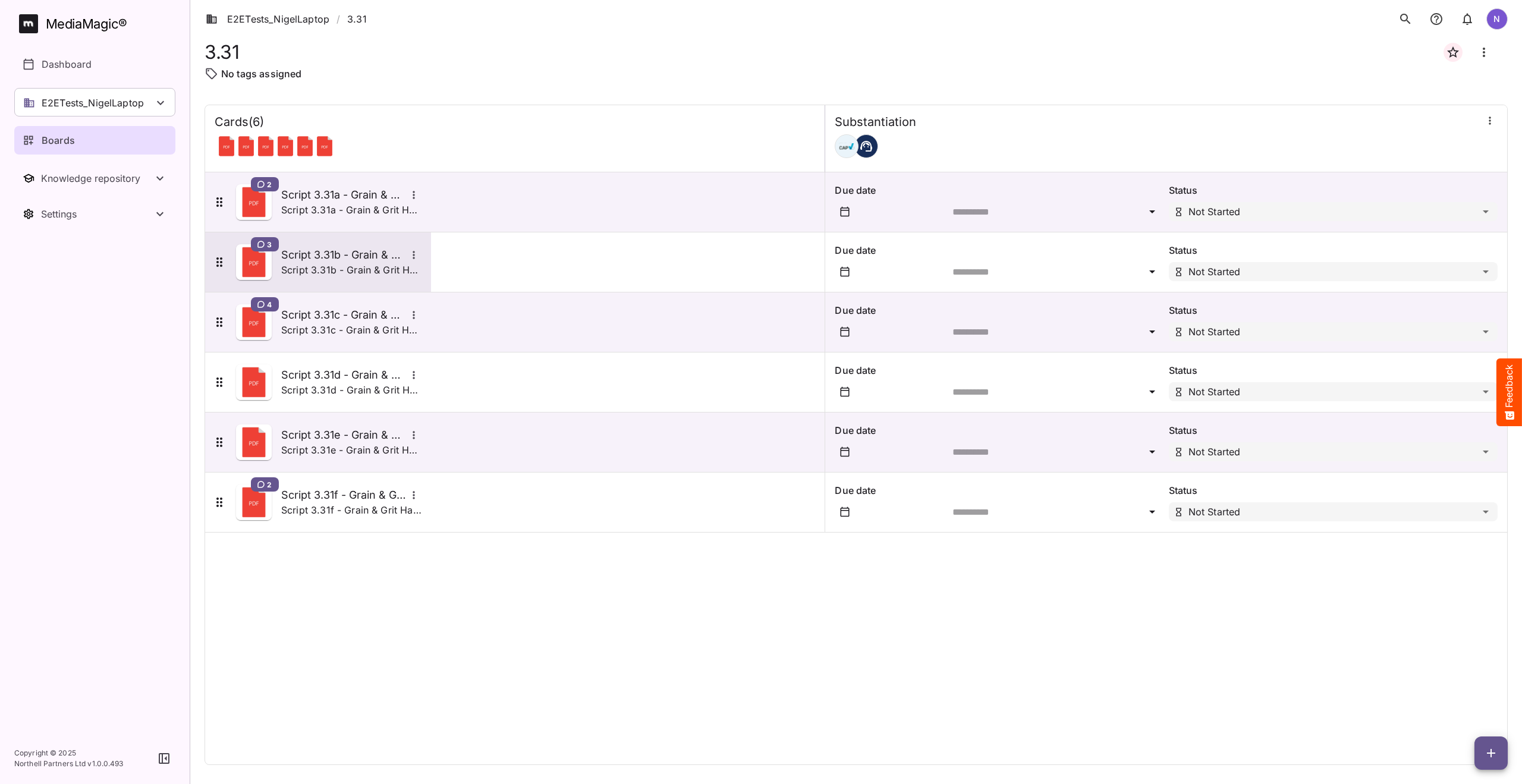
click at [306, 255] on h5 "Script 3.31b - Grain & Grit Hardware - closing down mismatch" at bounding box center [344, 254] width 125 height 14
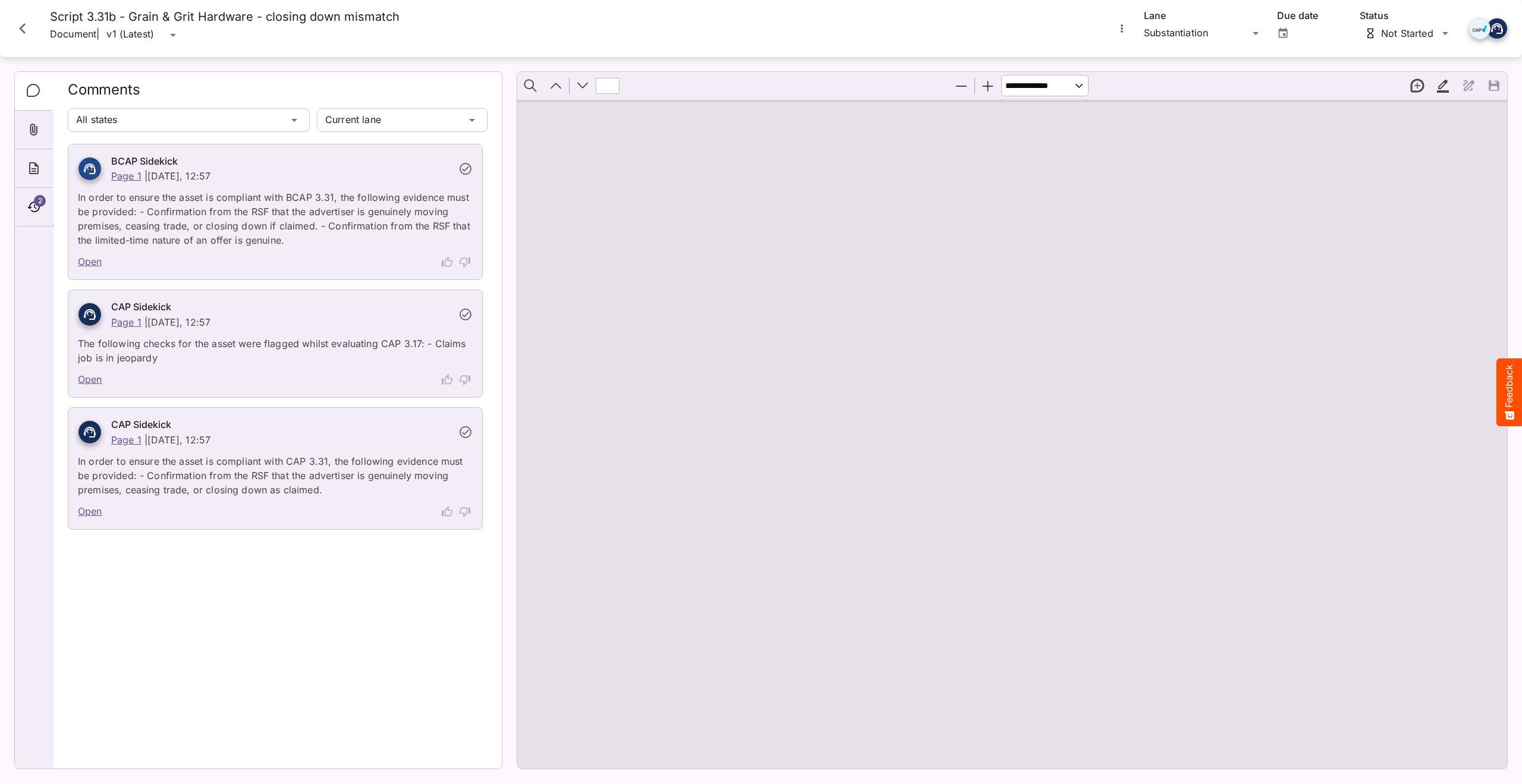
click at [20, 24] on icon "Close card" at bounding box center [22, 29] width 21 height 21
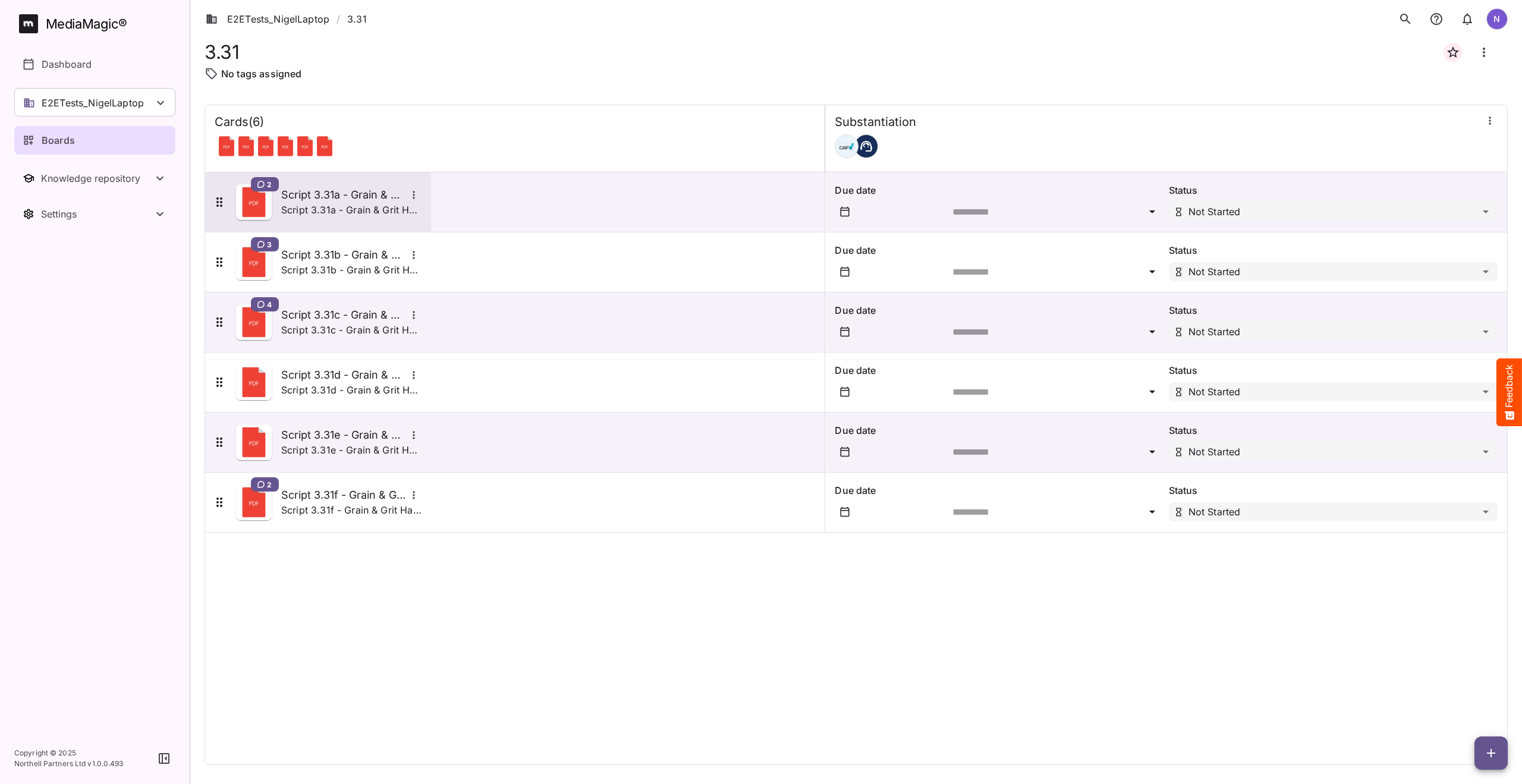
click at [305, 196] on h5 "Script 3.31a - Grain & Grit Hardware - closing down match" at bounding box center [344, 195] width 125 height 14
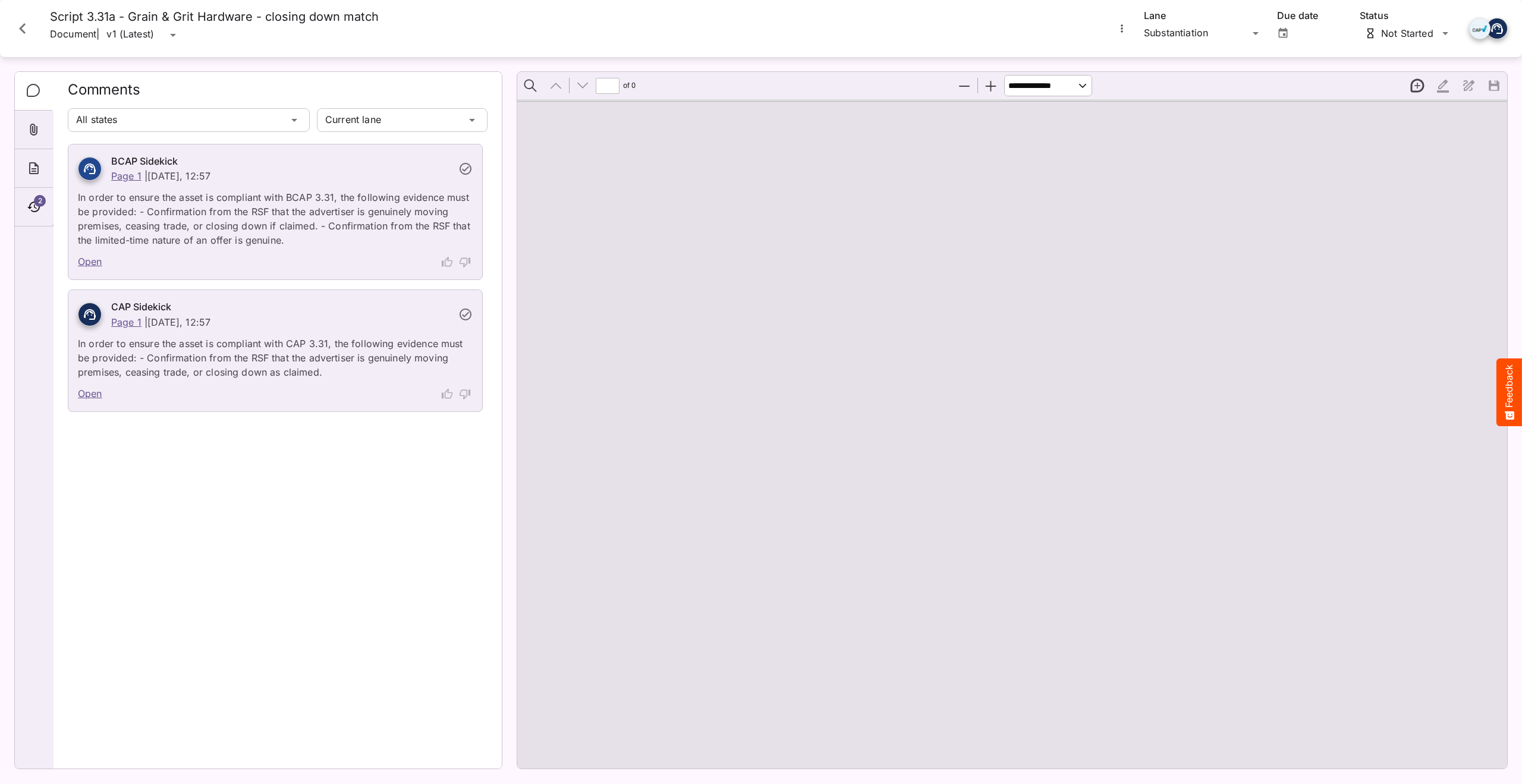
type input "*"
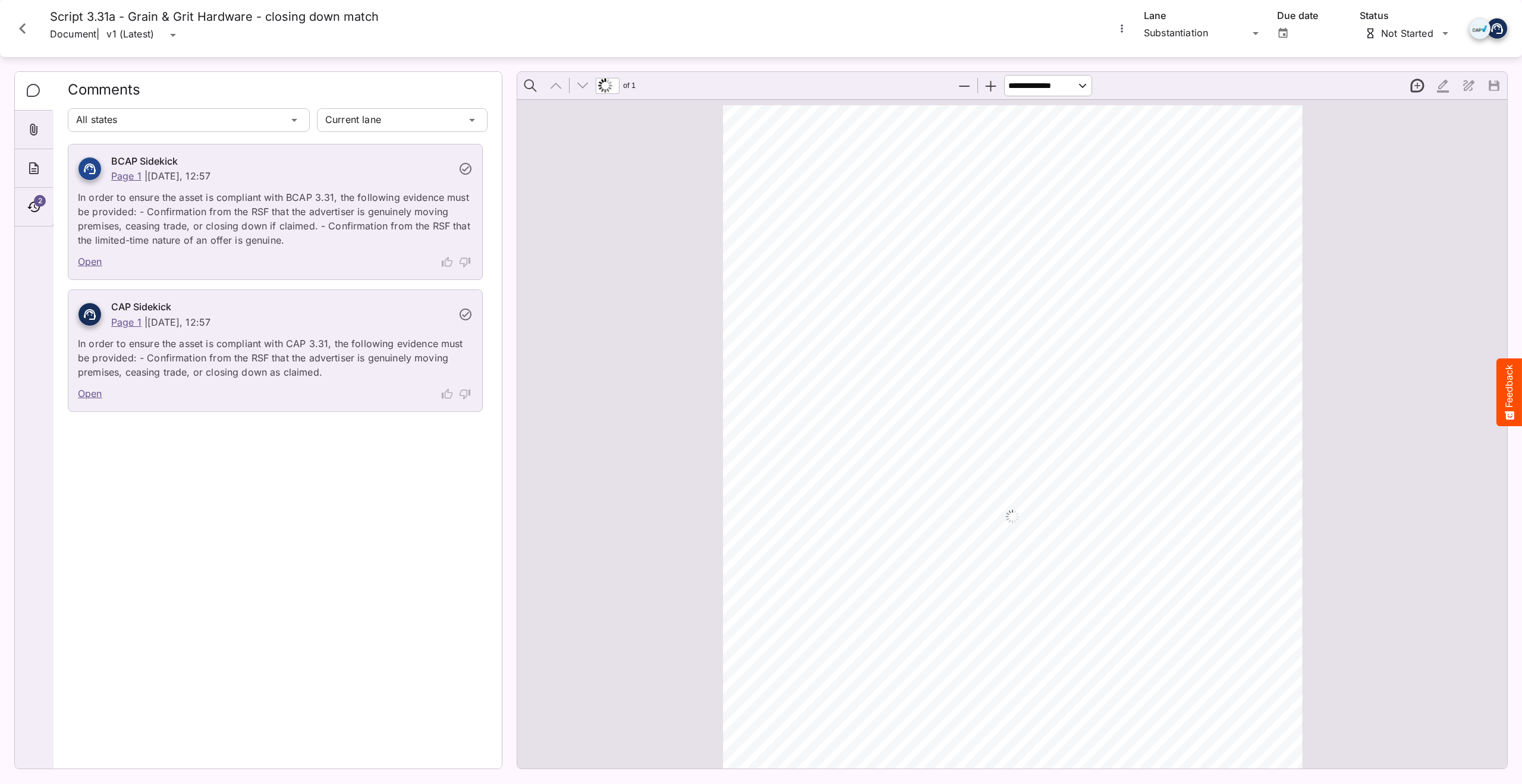
scroll to position [6, 0]
click at [37, 163] on icon "About" at bounding box center [34, 168] width 14 height 14
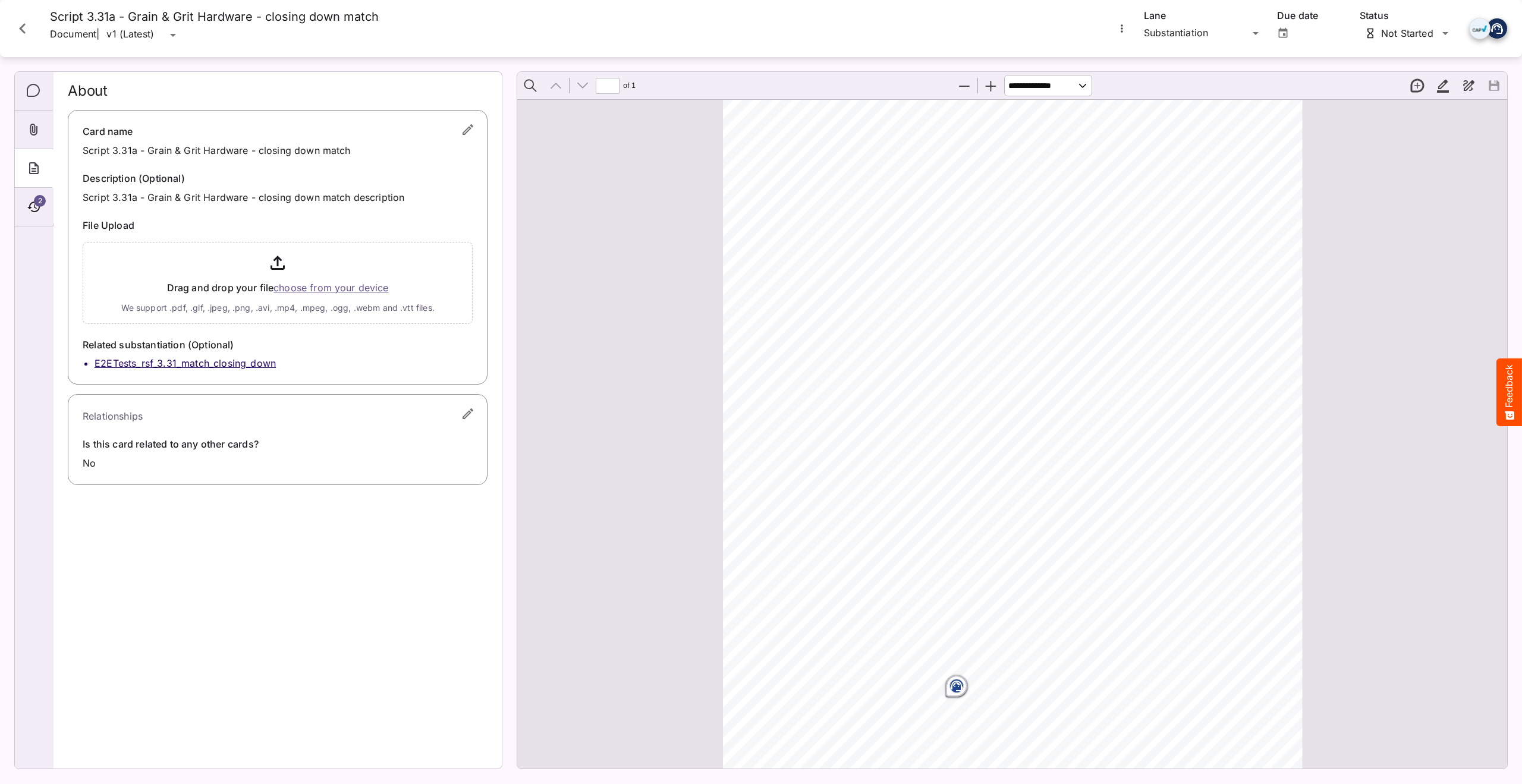
click at [153, 362] on li "E2ETests_rsf_3.31_match_closing_down" at bounding box center [283, 363] width 378 height 13
click at [26, 30] on div "E2ETests_NigelLaptop / 3.31 N MediaMagic ® Dashboard E2ETests_NigelLaptop BYOD …" at bounding box center [761, 389] width 1522 height 778
click at [24, 27] on icon "Close card" at bounding box center [22, 29] width 21 height 21
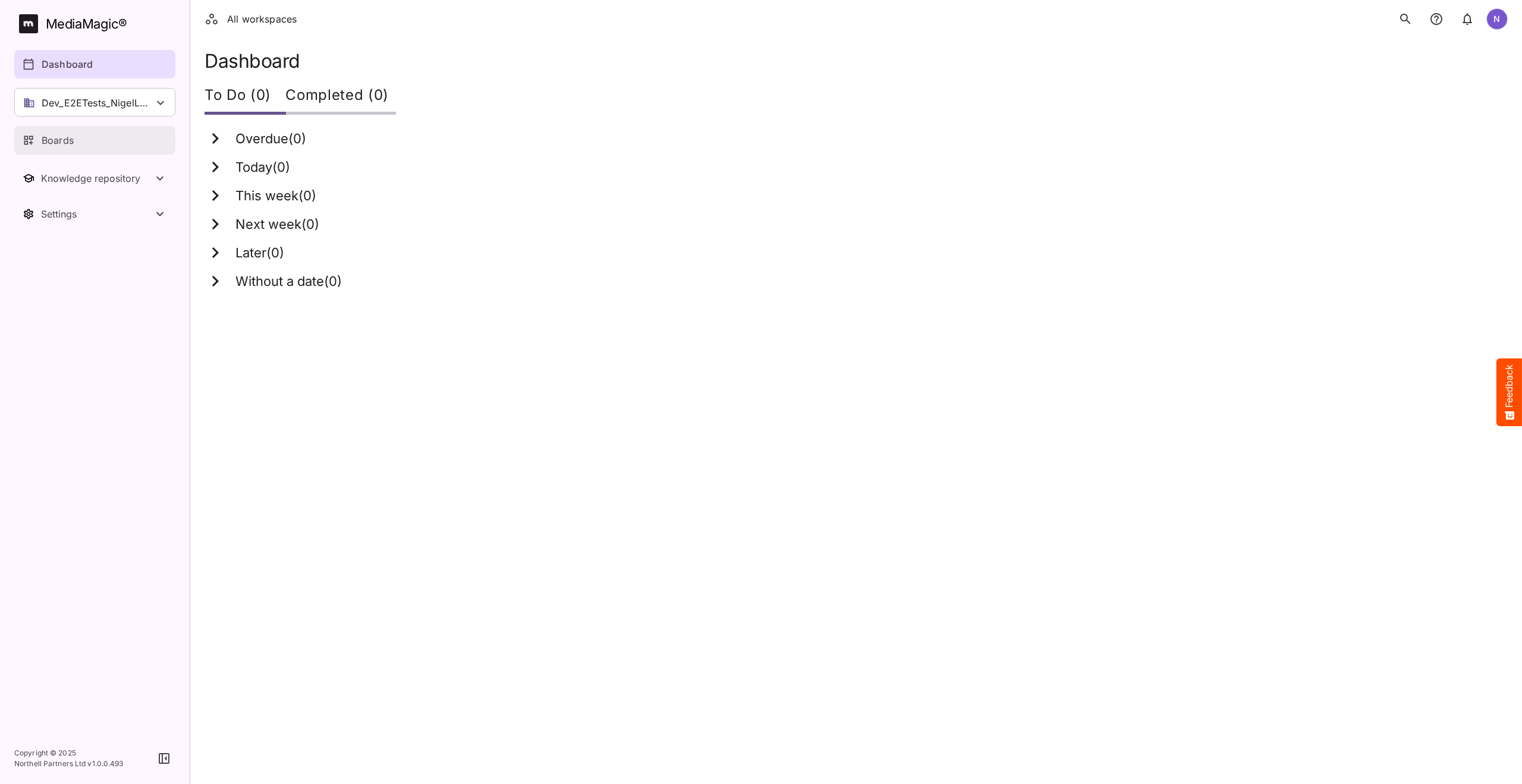
click at [59, 146] on p "Boards" at bounding box center [57, 140] width 32 height 14
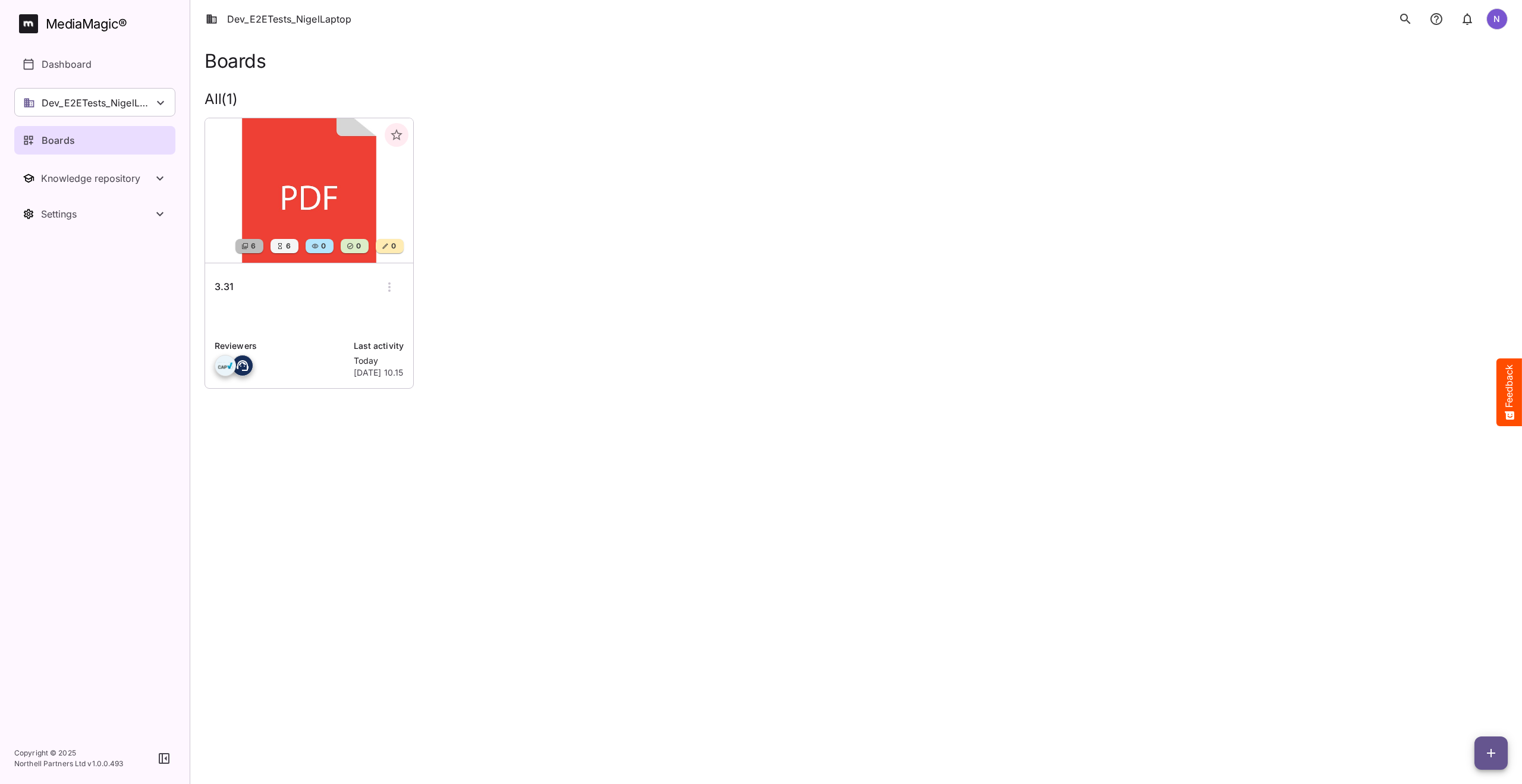
click at [225, 293] on h6 "3.31" at bounding box center [224, 287] width 19 height 15
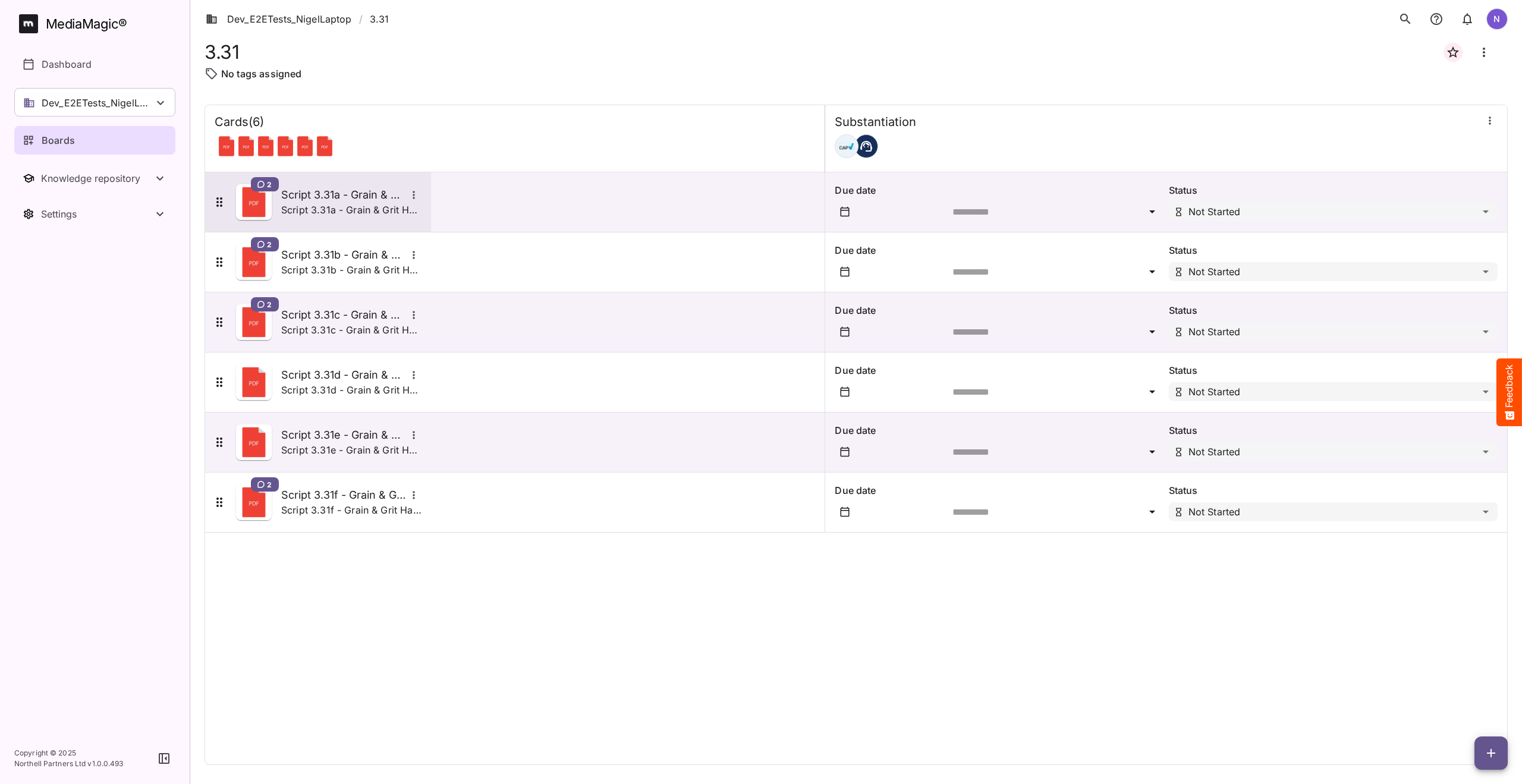
click at [305, 199] on h5 "Script 3.31a - Grain & Grit Hardware - closing down match" at bounding box center [344, 195] width 125 height 14
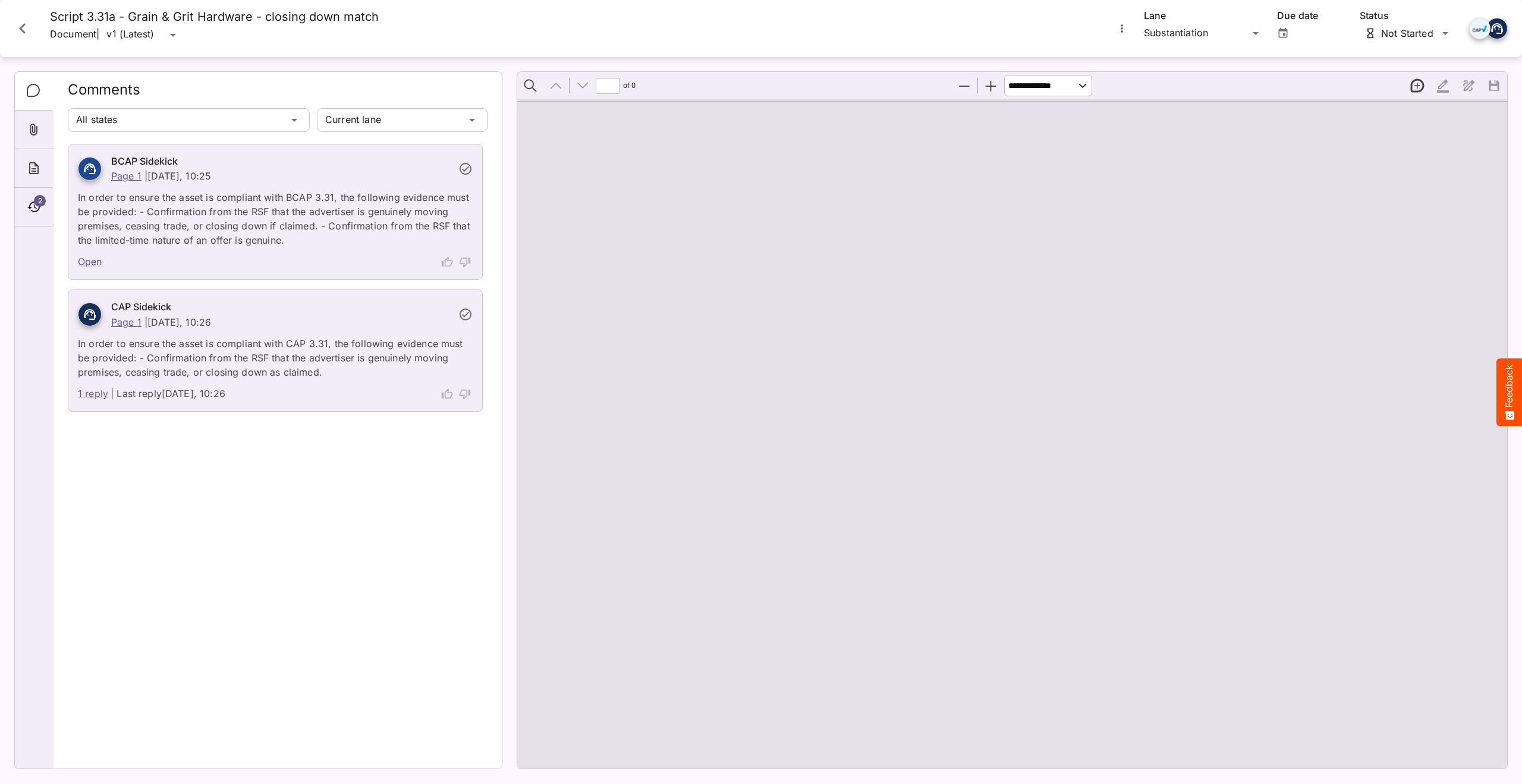
type input "*"
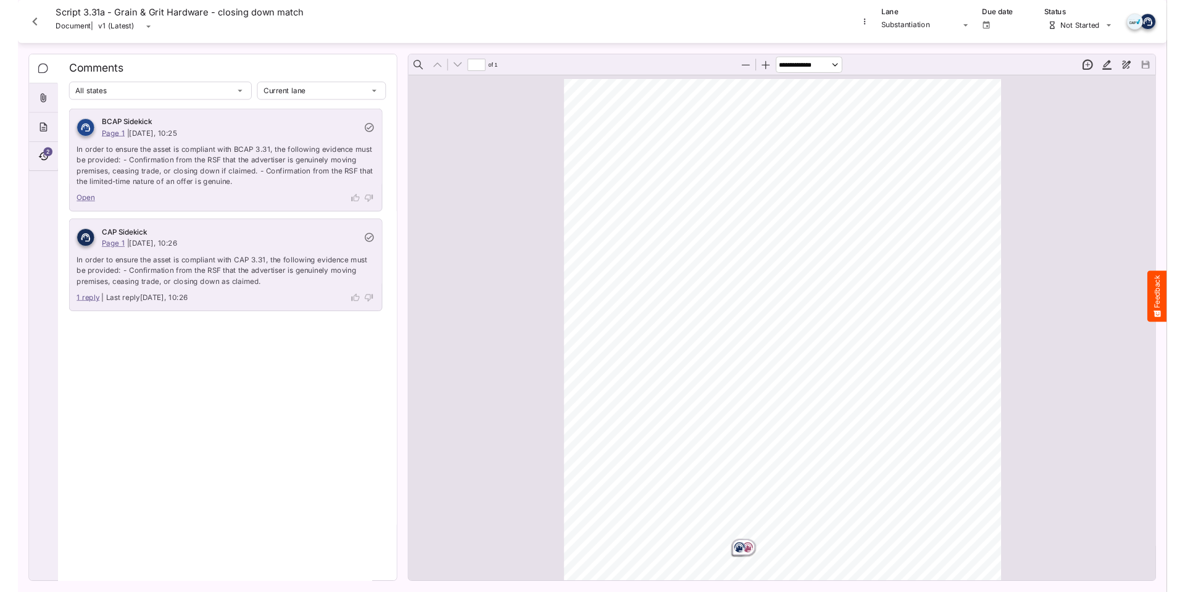
scroll to position [7, 0]
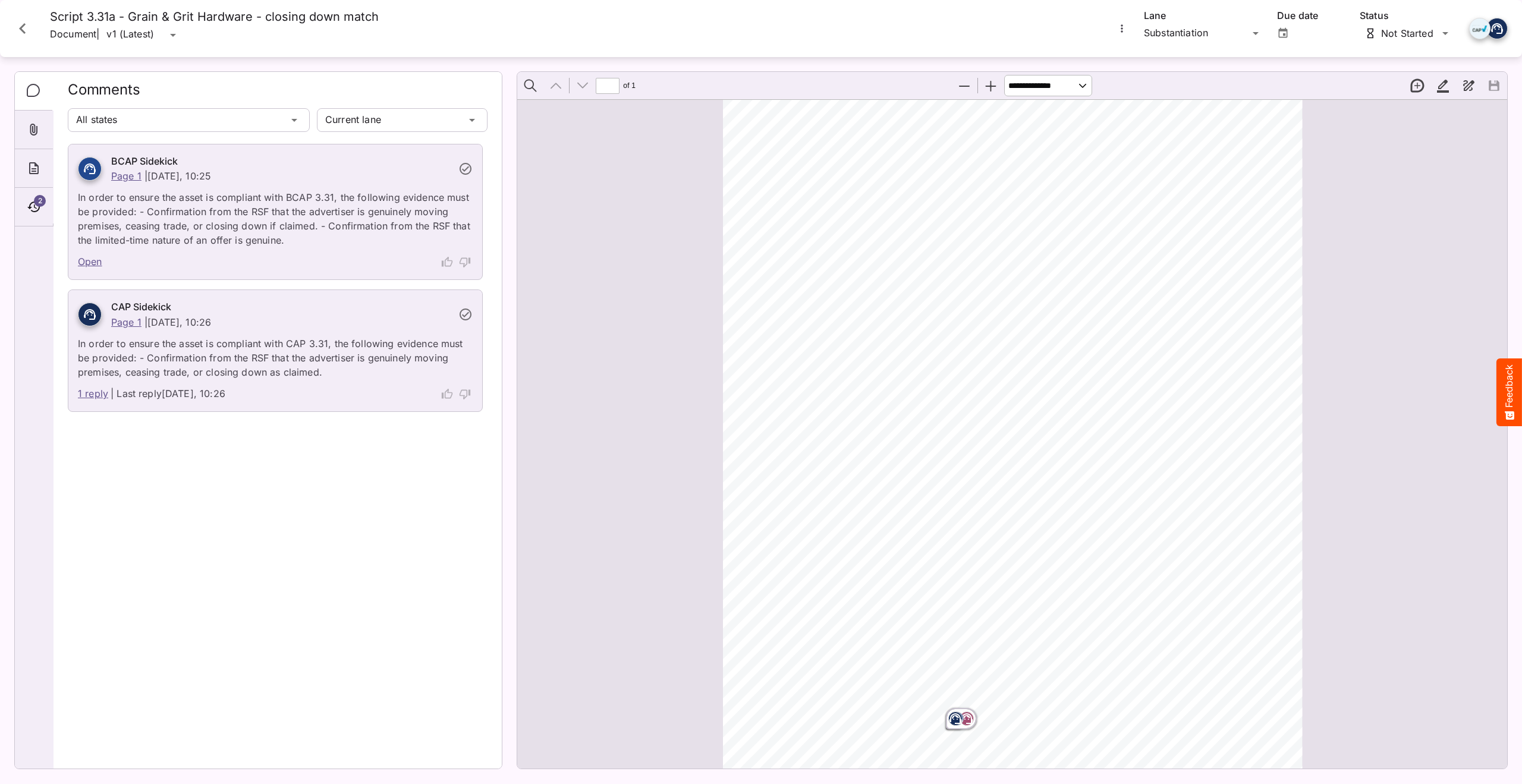
click at [90, 392] on link "1 reply" at bounding box center [92, 394] width 30 height 15
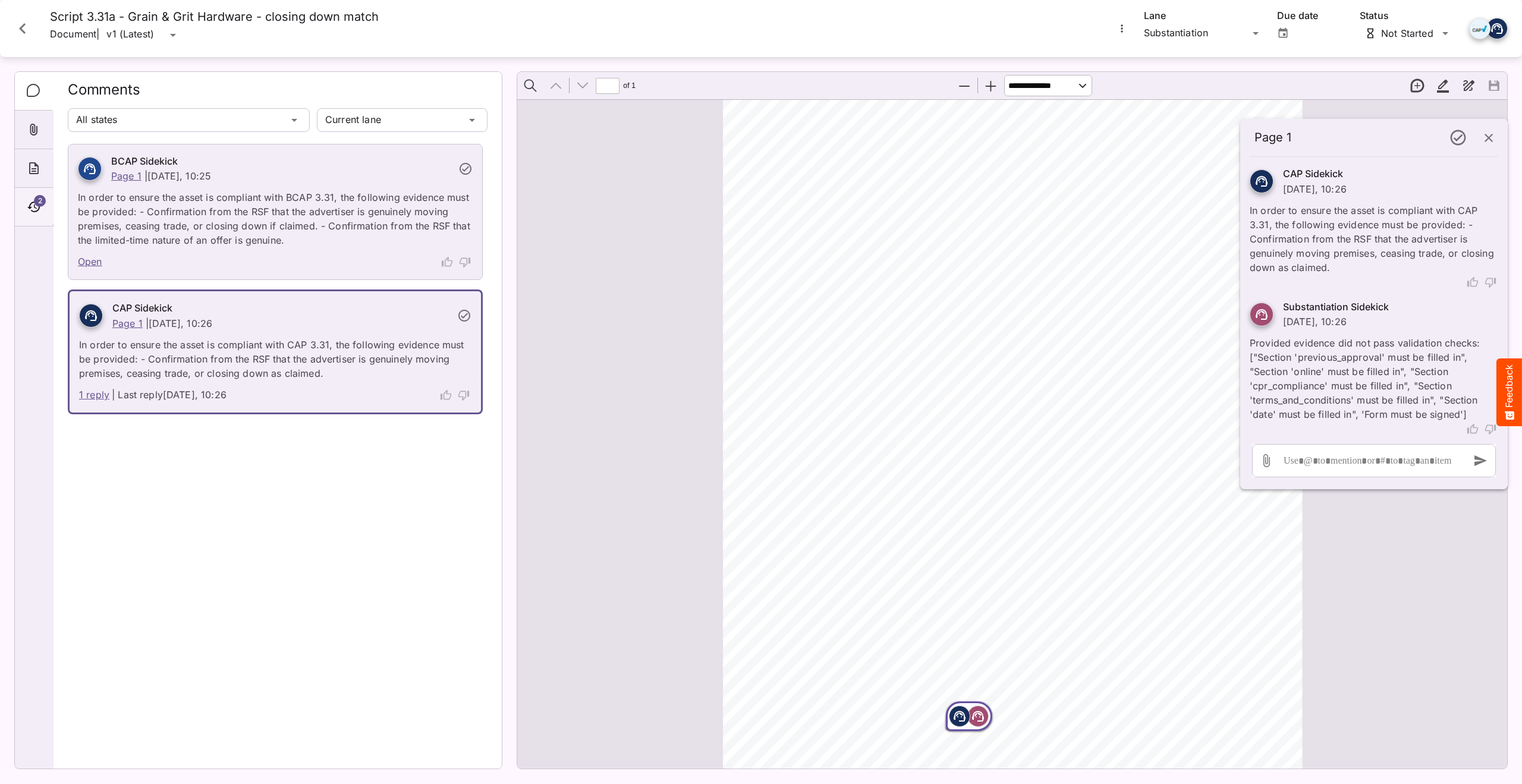
click at [40, 204] on span "2" at bounding box center [39, 200] width 12 height 12
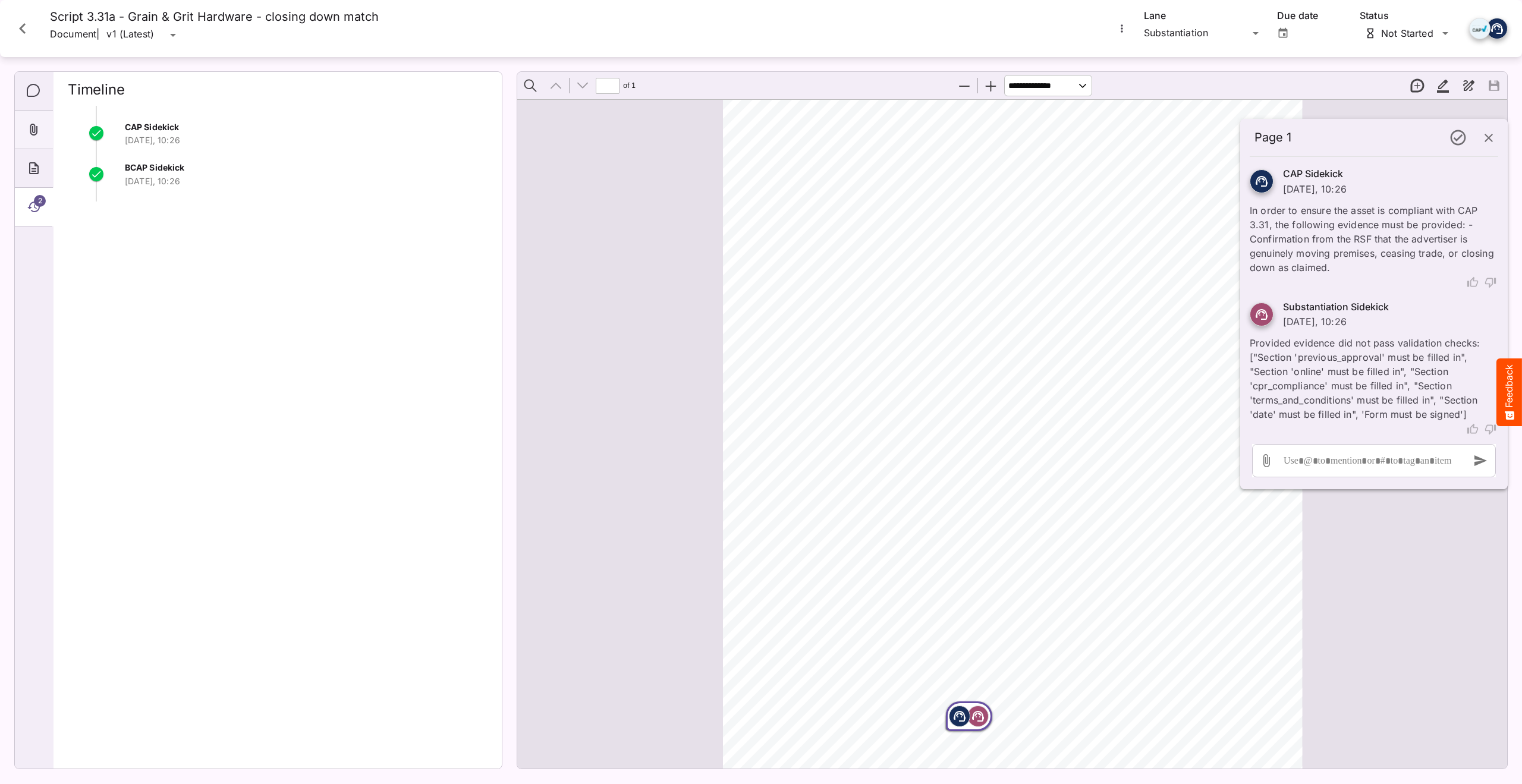
click at [36, 121] on div "Attachments" at bounding box center [33, 130] width 38 height 39
click at [37, 163] on icon "About" at bounding box center [34, 168] width 14 height 14
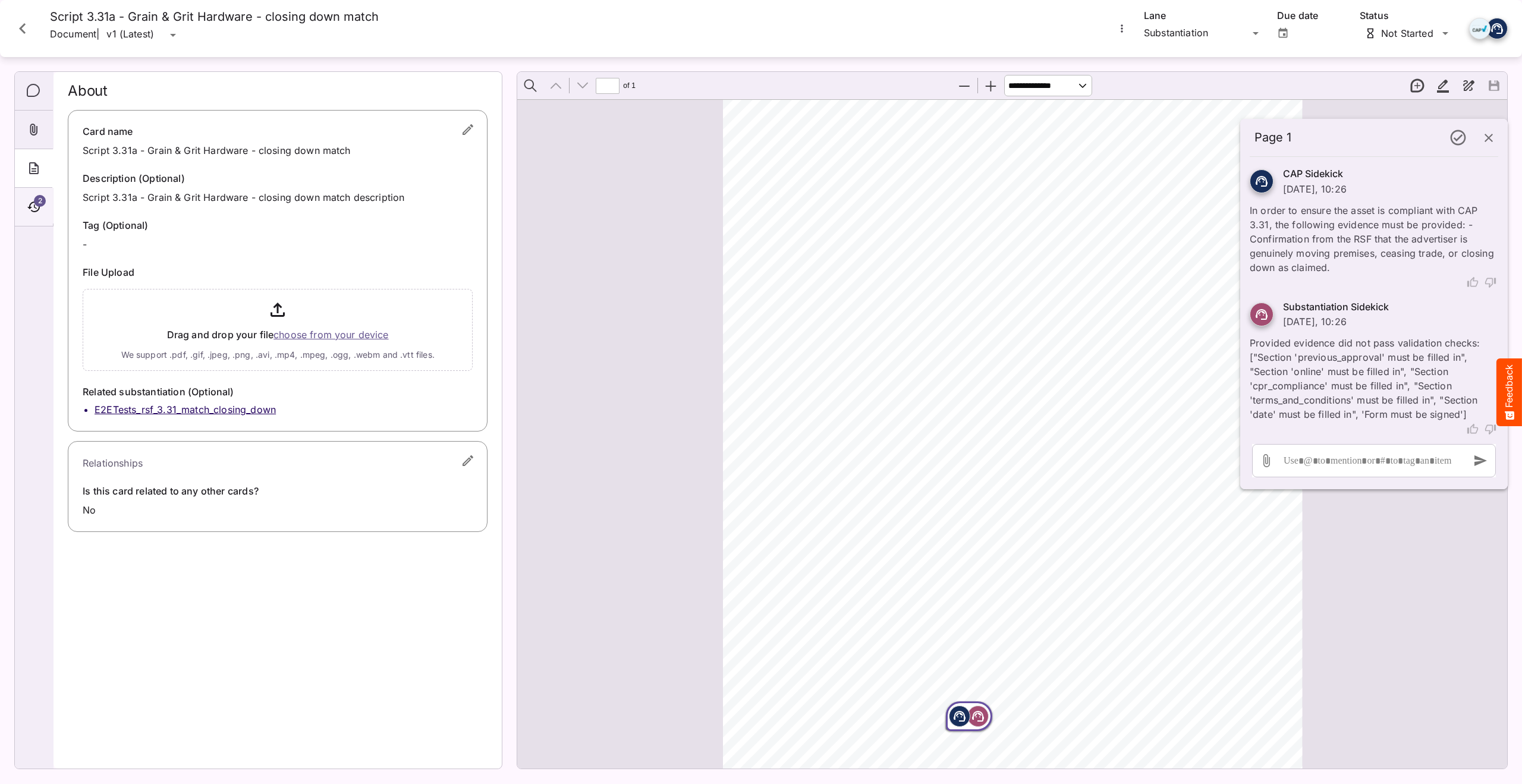
click at [45, 196] on div "2" at bounding box center [33, 207] width 38 height 39
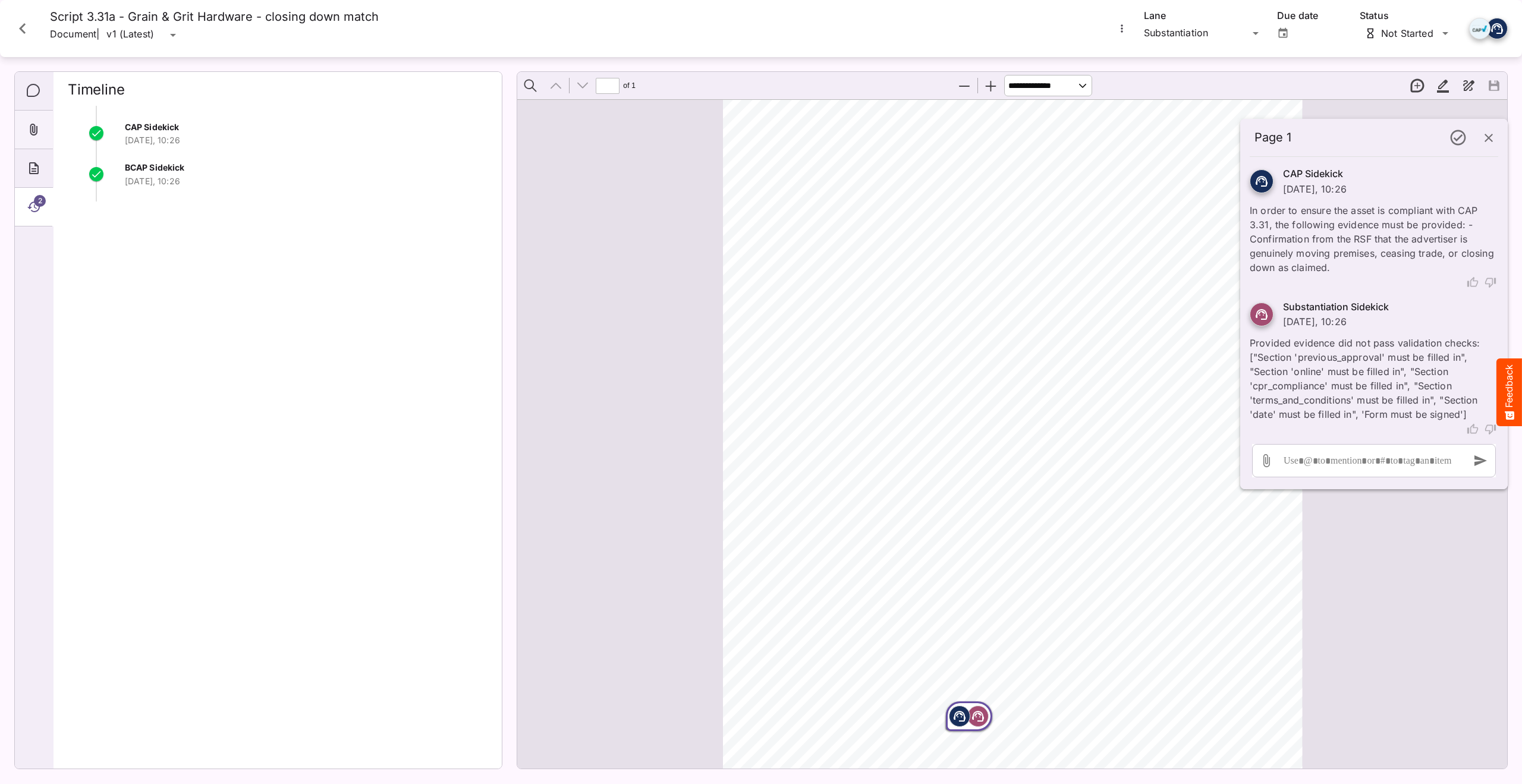
click at [35, 130] on icon "Attachments" at bounding box center [34, 129] width 14 height 14
click at [33, 108] on div "Comments" at bounding box center [33, 91] width 38 height 39
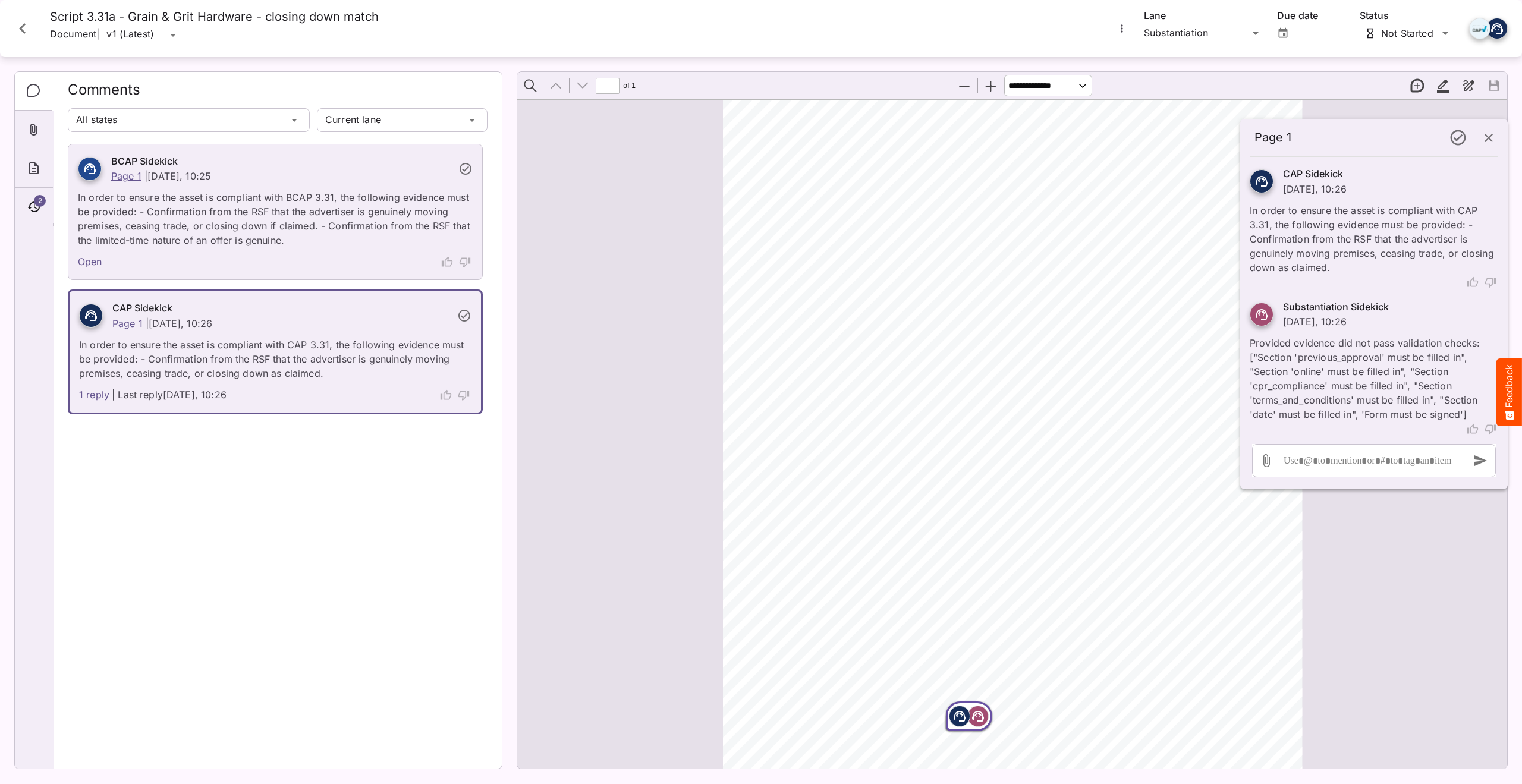
click at [92, 393] on link "1 reply" at bounding box center [93, 395] width 30 height 15
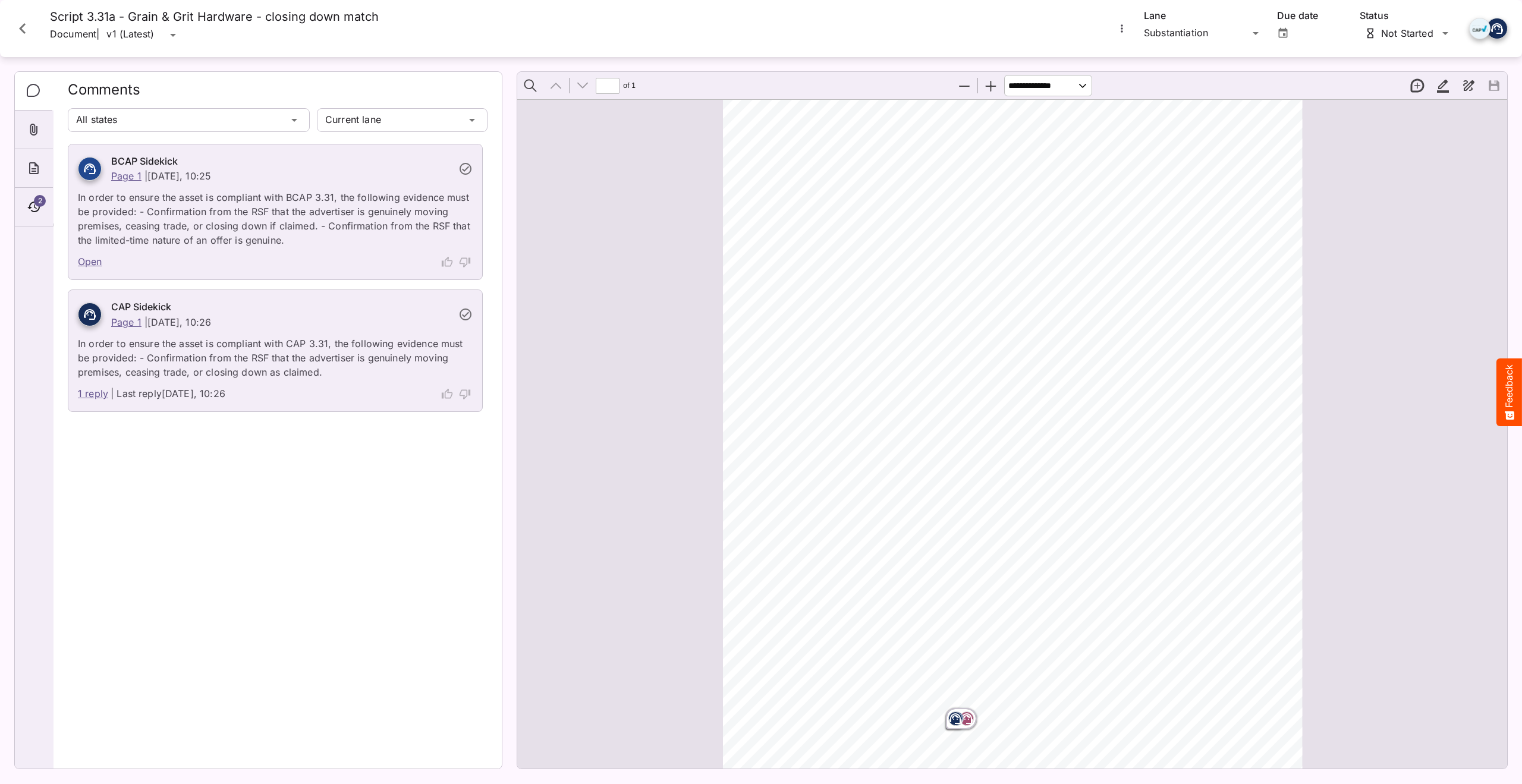
click at [92, 393] on link "1 reply" at bounding box center [92, 394] width 30 height 15
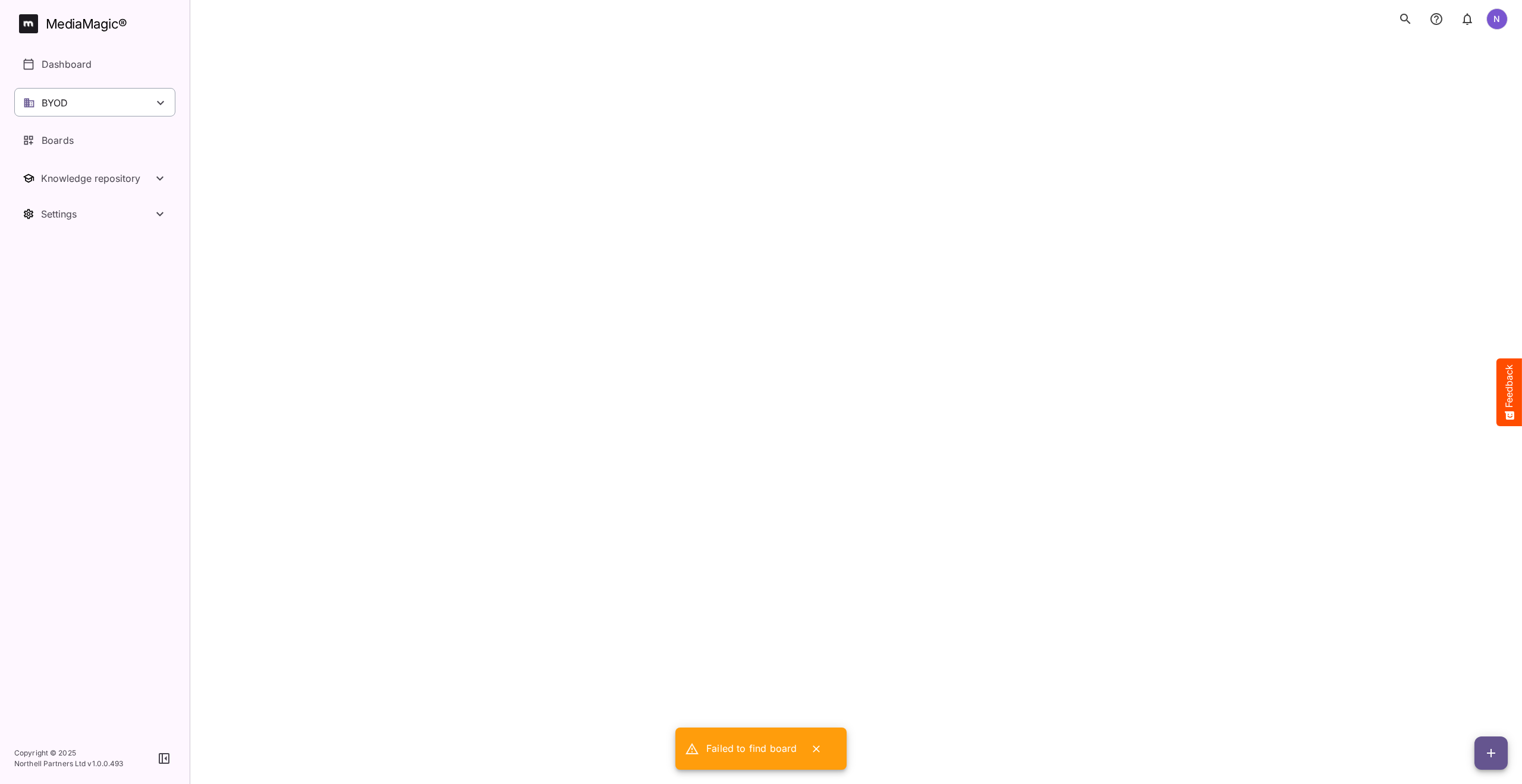
click at [86, 103] on div "BYOD" at bounding box center [94, 102] width 161 height 29
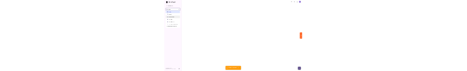
scroll to position [62, 0]
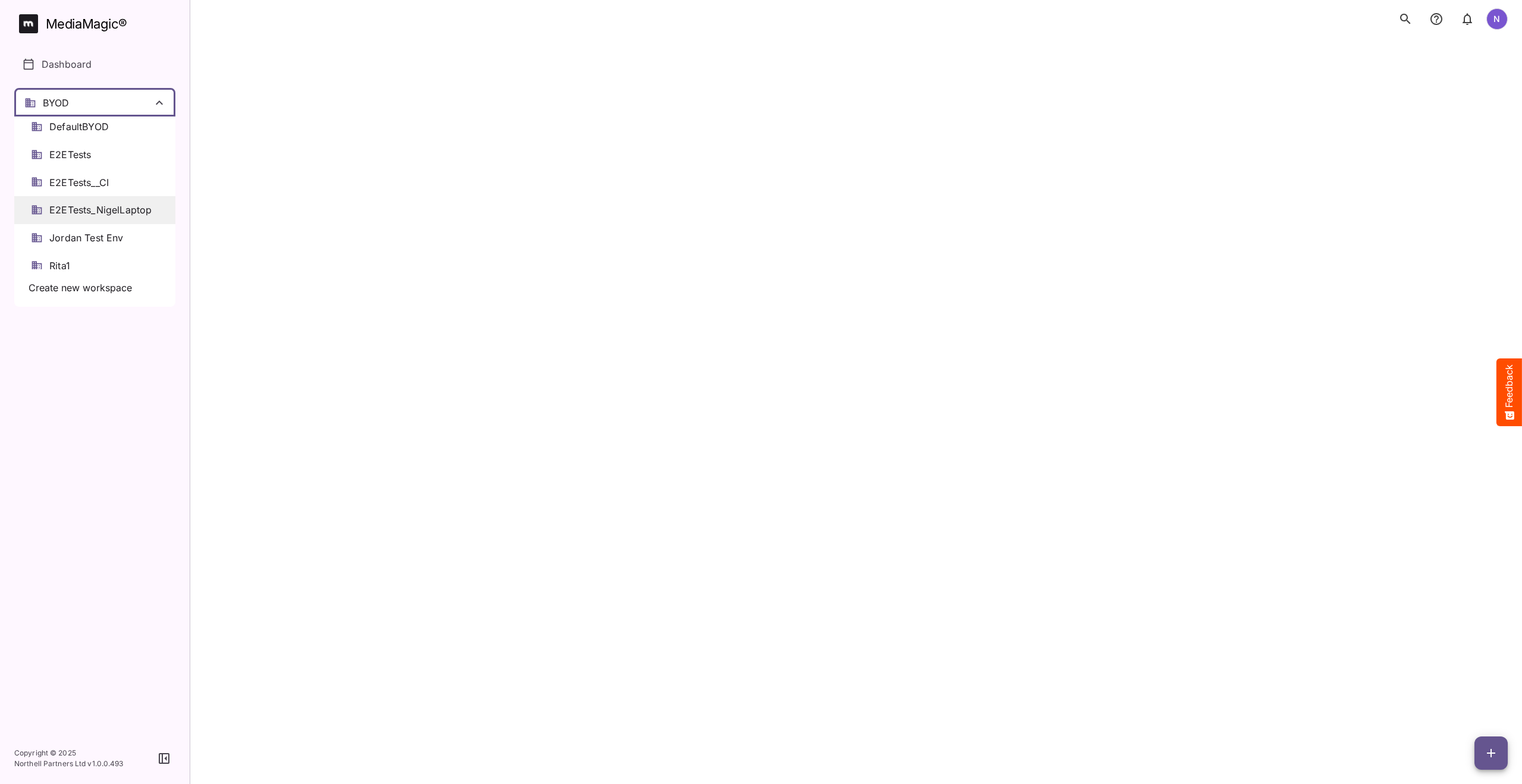
click at [81, 210] on span "E2ETests_NigelLaptop" at bounding box center [100, 210] width 102 height 13
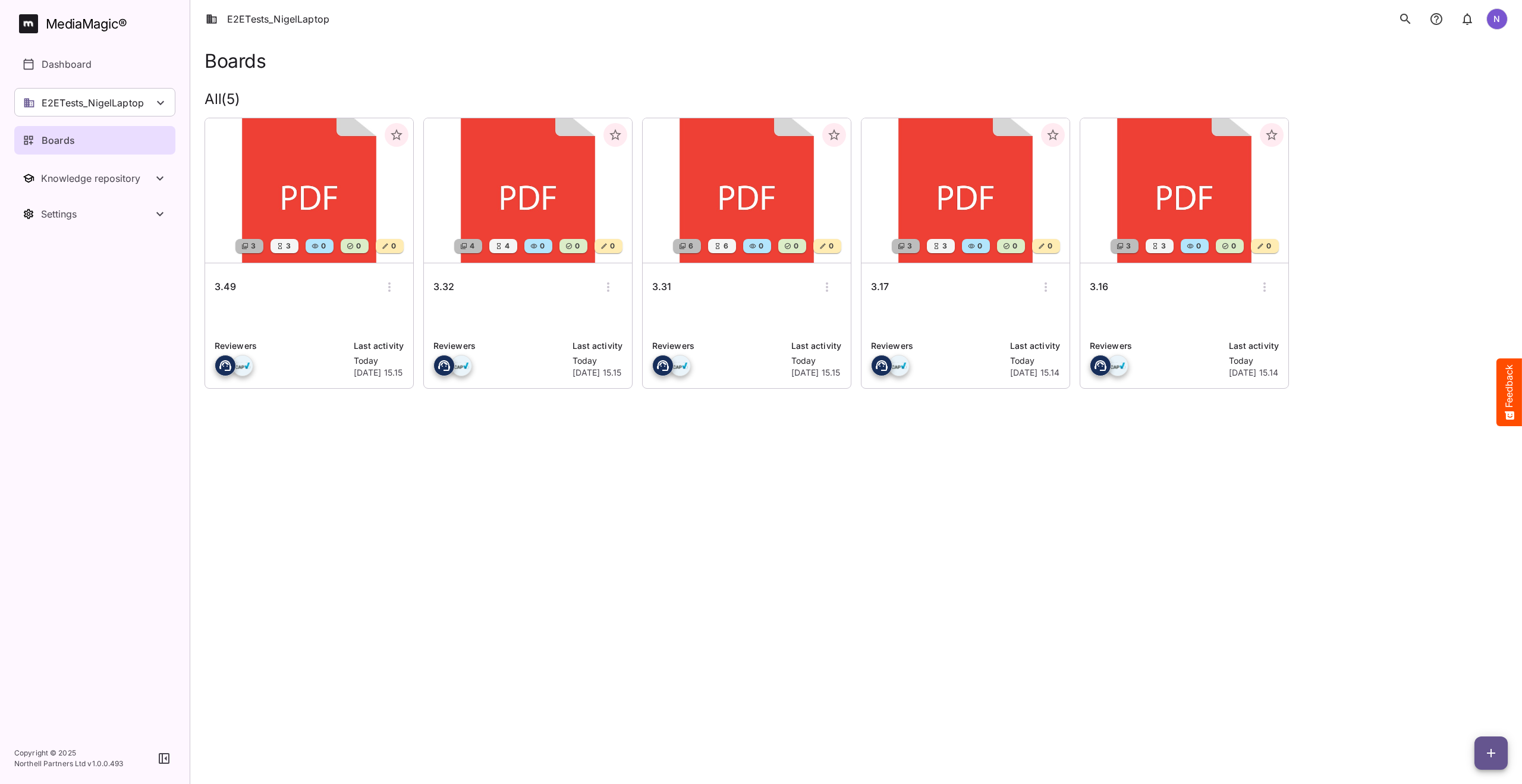
click at [223, 286] on h6 "3.49" at bounding box center [225, 287] width 21 height 15
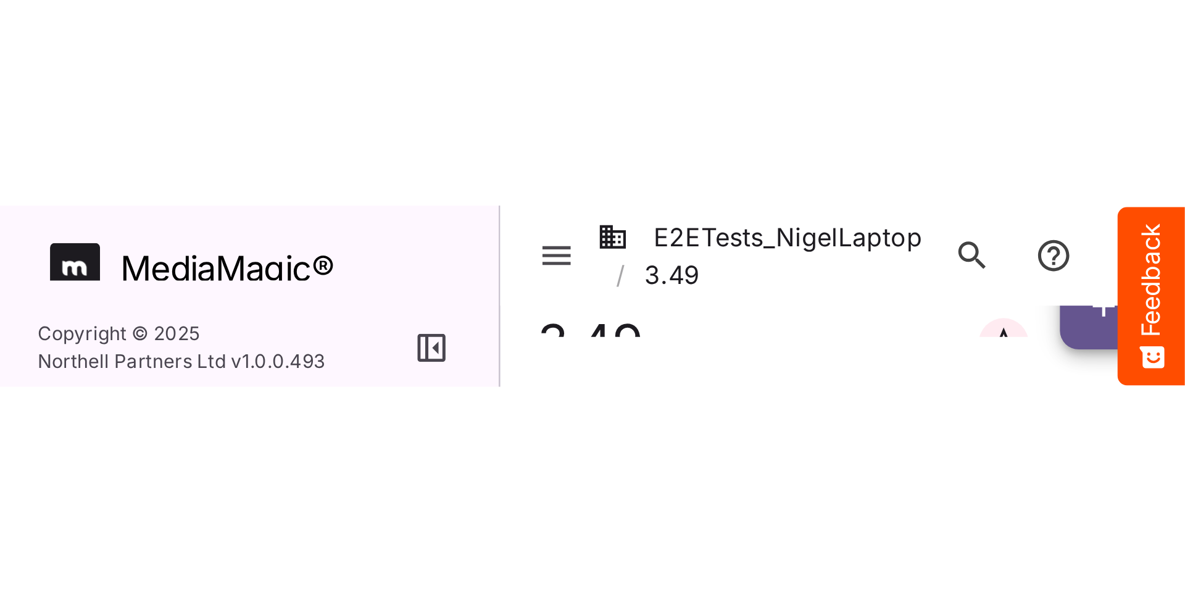
scroll to position [62, 0]
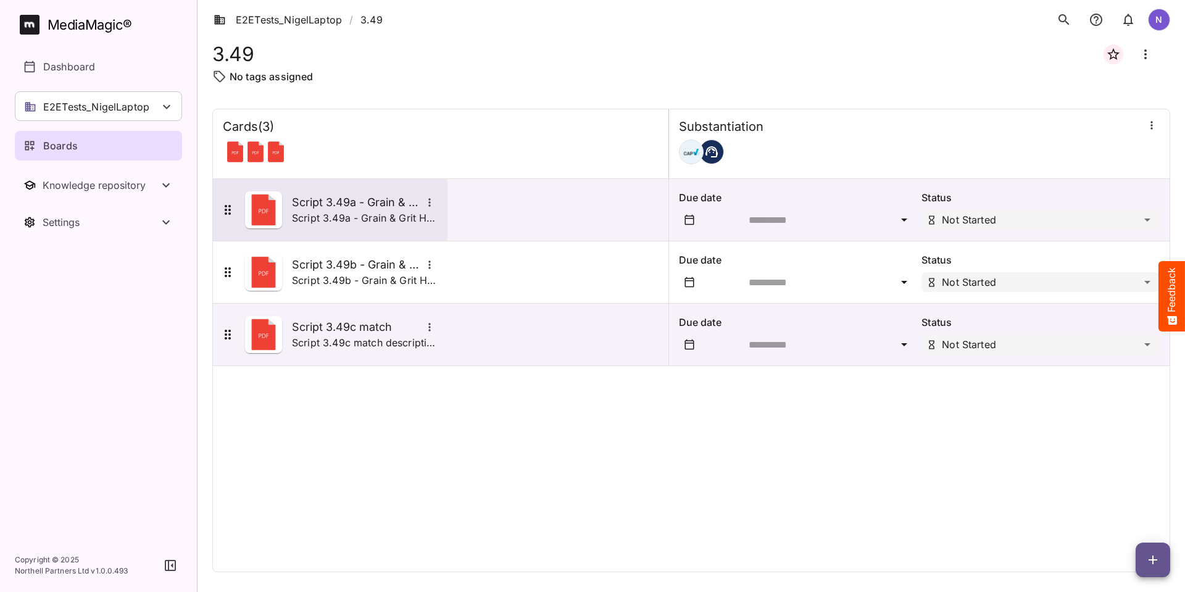
click at [355, 202] on h5 "Script 3.49a - Grain & Grit Hardware - satisfaction match" at bounding box center [357, 202] width 130 height 15
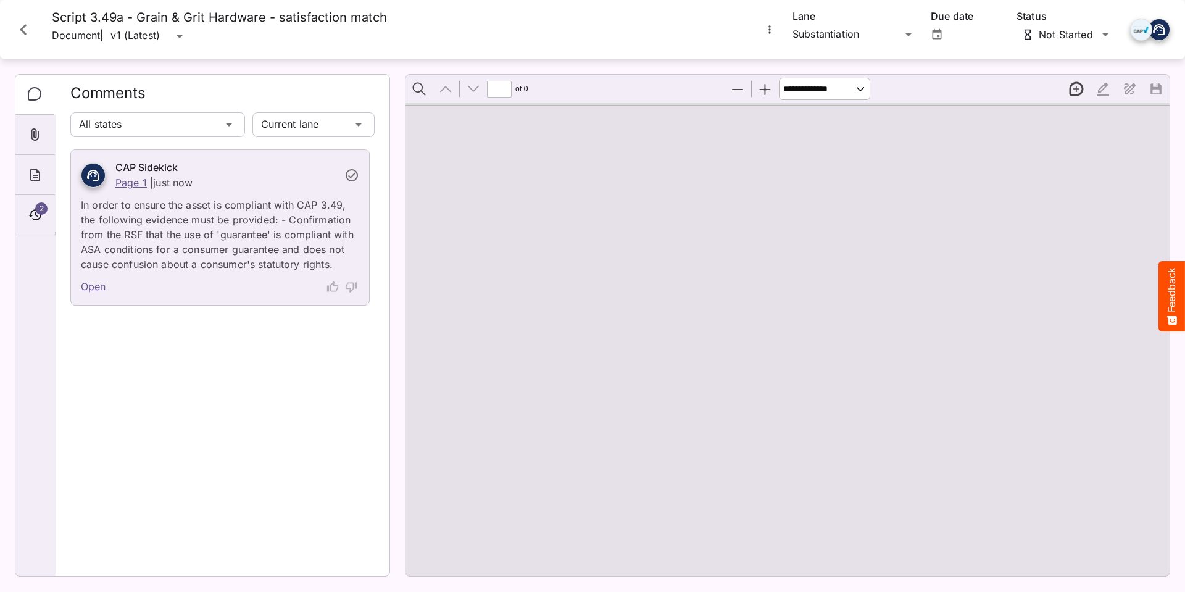
type input "*"
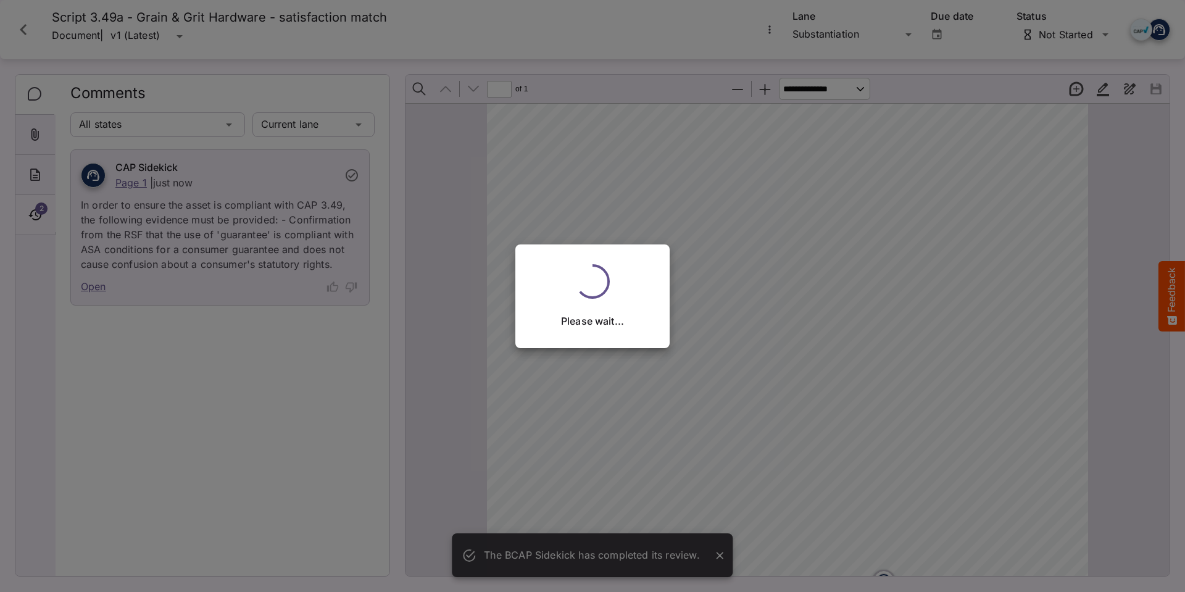
click at [34, 212] on div "The BCAP Sidekick has completed its review. E2ETests_NigelLaptop / 3.49 N Media…" at bounding box center [592, 293] width 1185 height 586
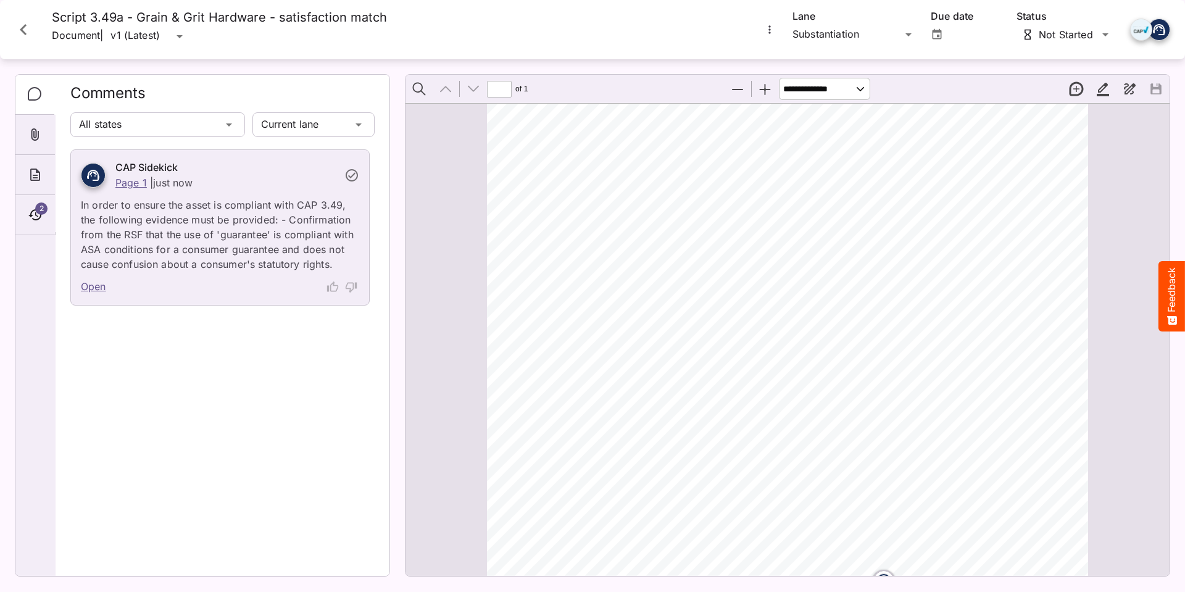
click at [36, 210] on span "2" at bounding box center [41, 208] width 12 height 12
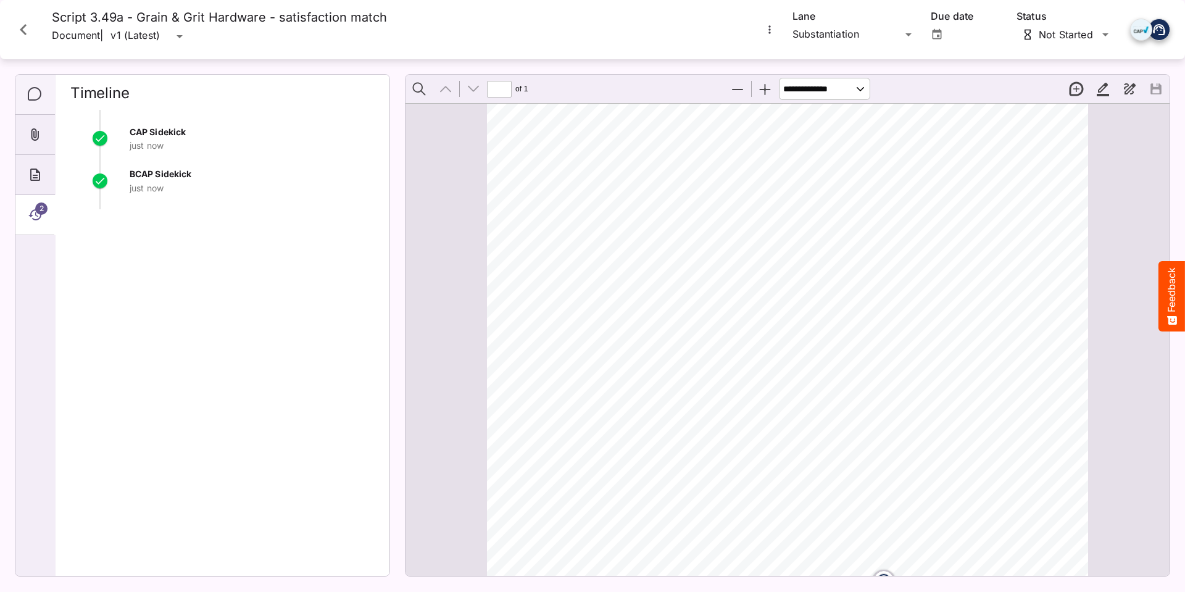
click at [35, 104] on div "Comments" at bounding box center [34, 95] width 39 height 40
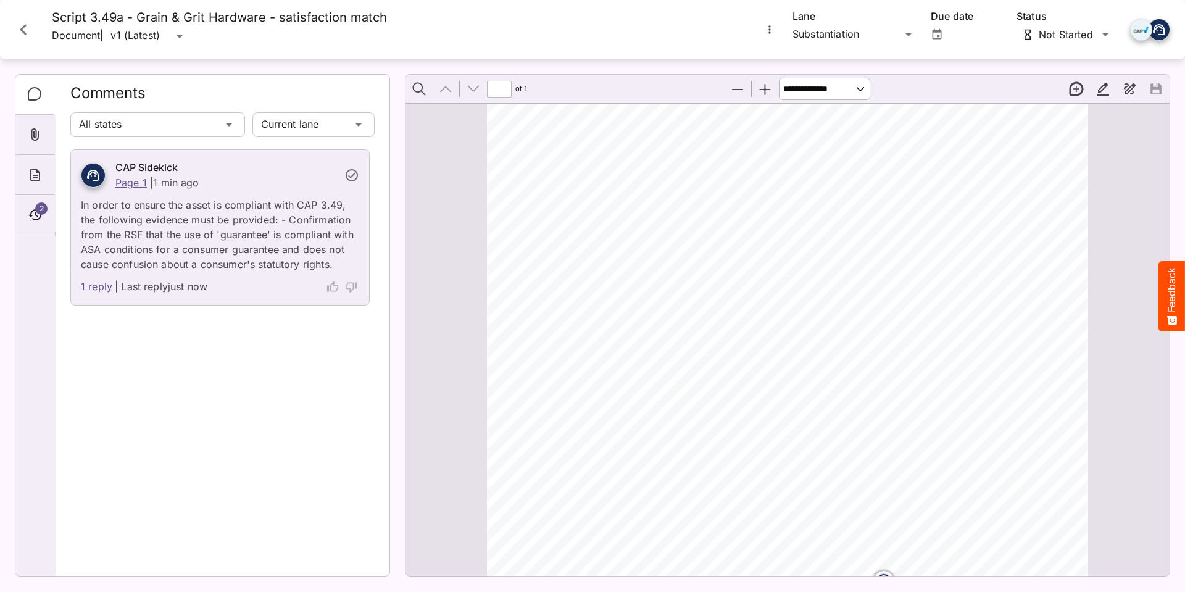
click at [96, 285] on link "1 reply" at bounding box center [96, 287] width 31 height 16
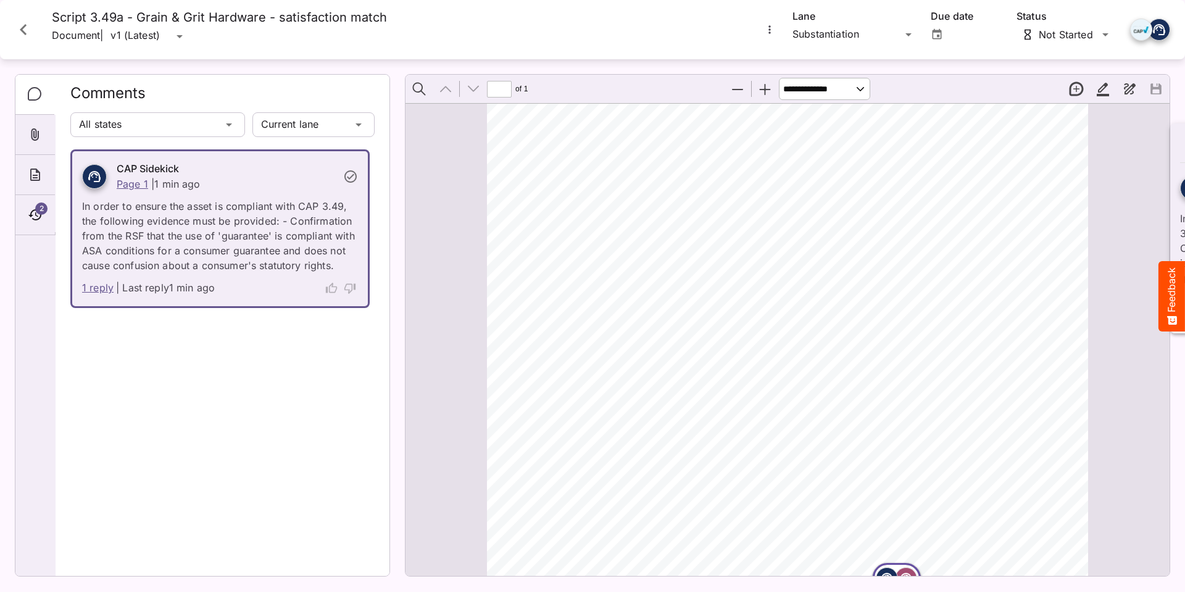
scroll to position [7, 0]
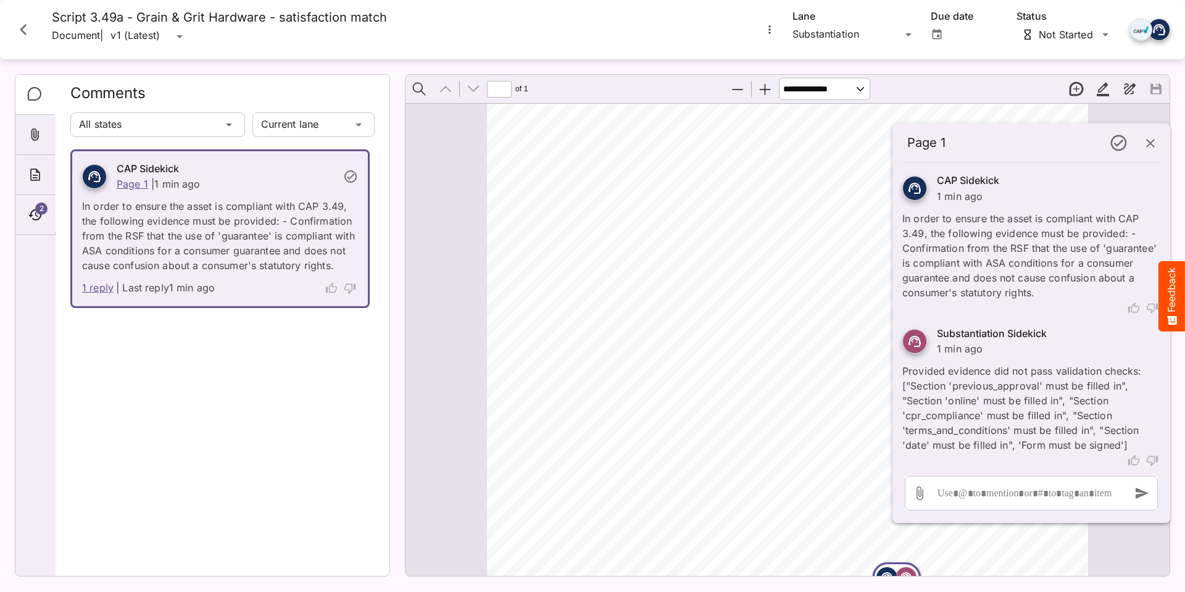
click at [24, 31] on icon "Close card" at bounding box center [23, 30] width 22 height 22
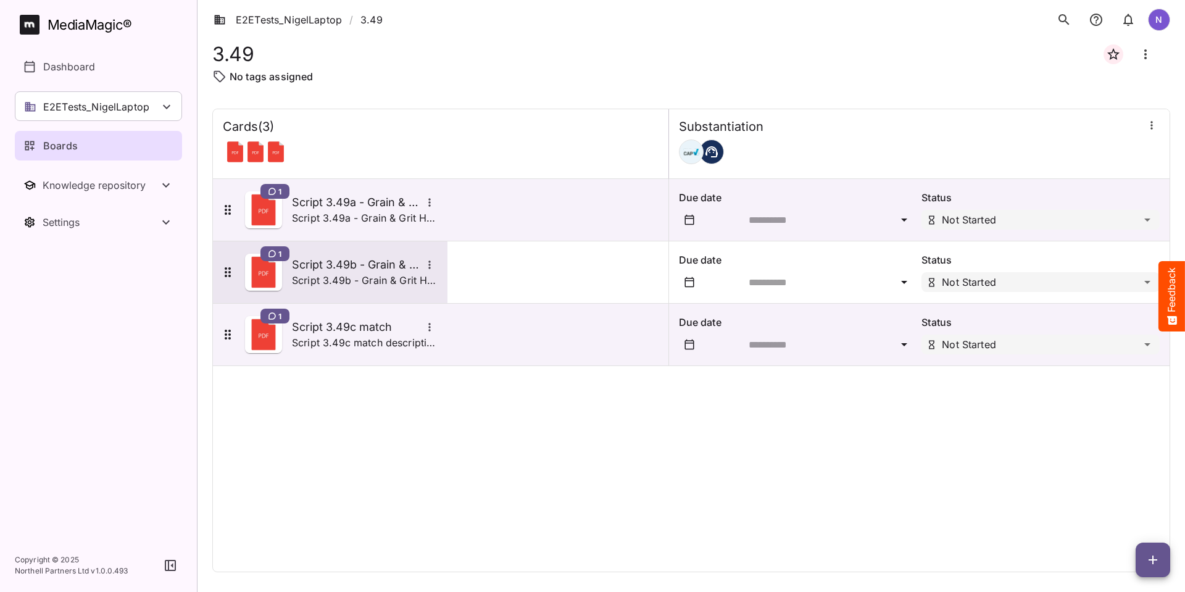
click at [322, 264] on h5 "Script 3.49b - Grain & Grit Hardware - satisfaction mismatch" at bounding box center [357, 264] width 130 height 15
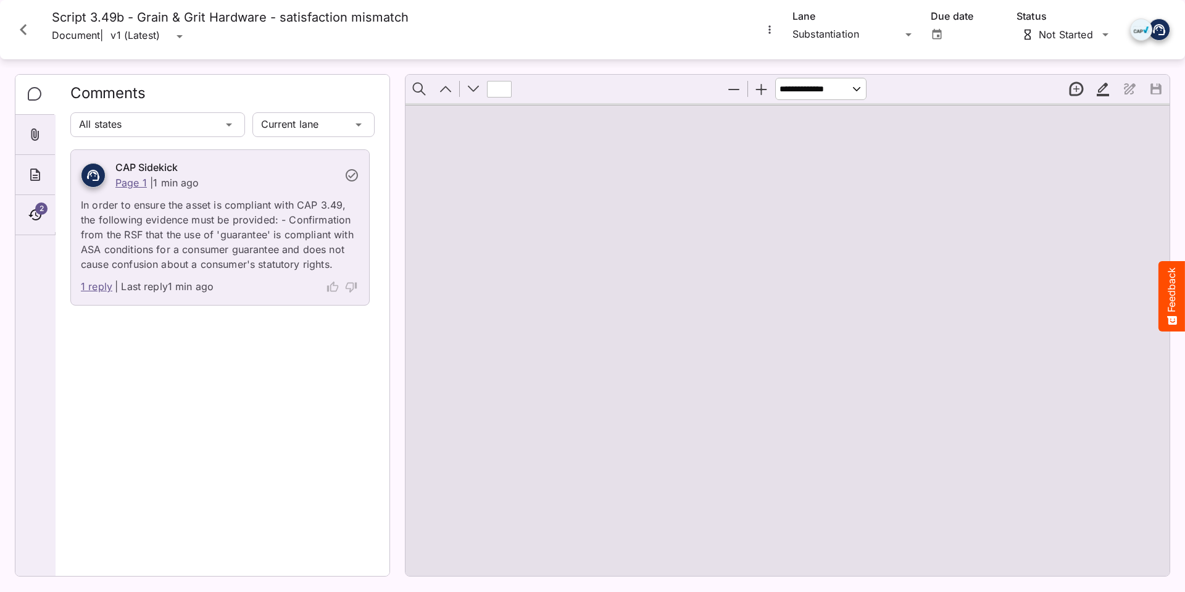
type input "*"
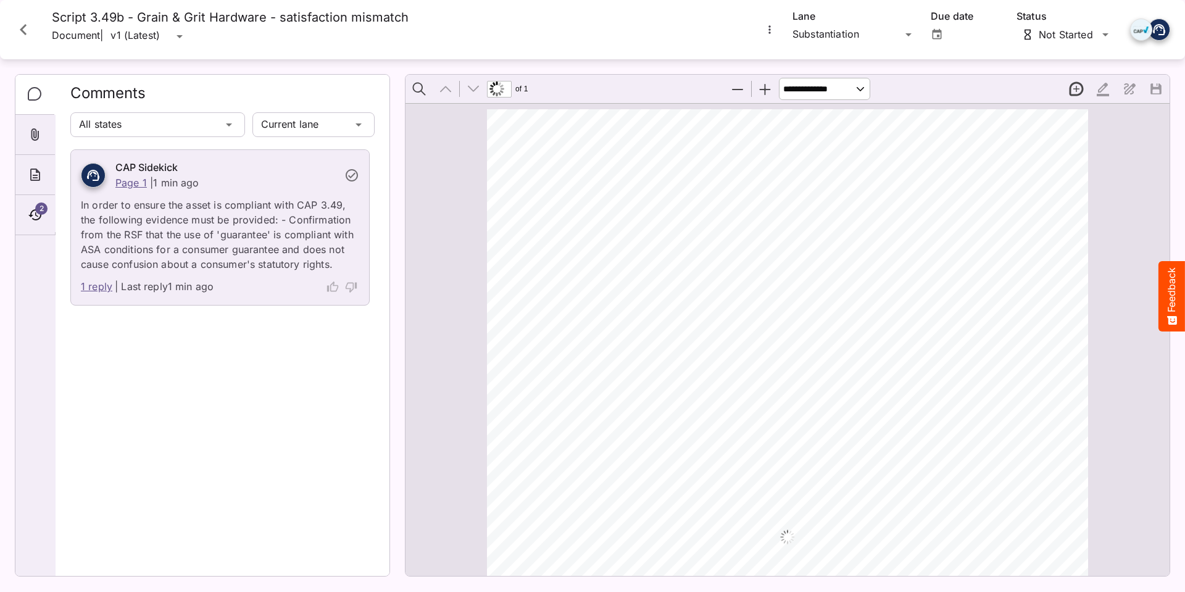
scroll to position [7, 0]
click at [97, 284] on link "1 reply" at bounding box center [96, 287] width 31 height 16
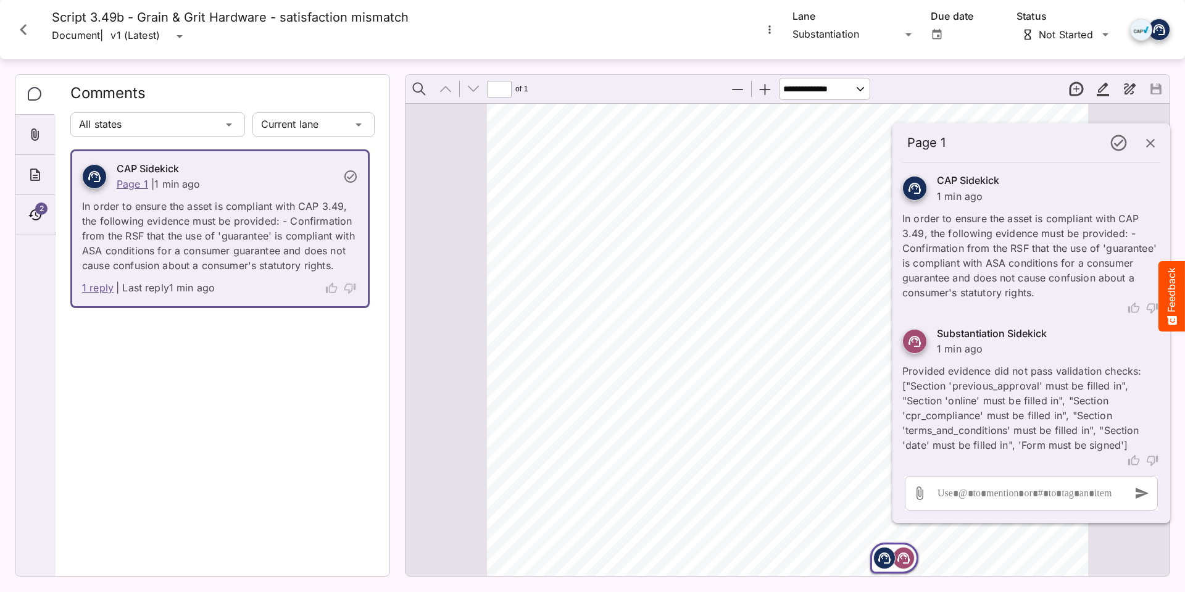
scroll to position [7, 0]
click at [1155, 144] on icon "button" at bounding box center [1150, 143] width 15 height 15
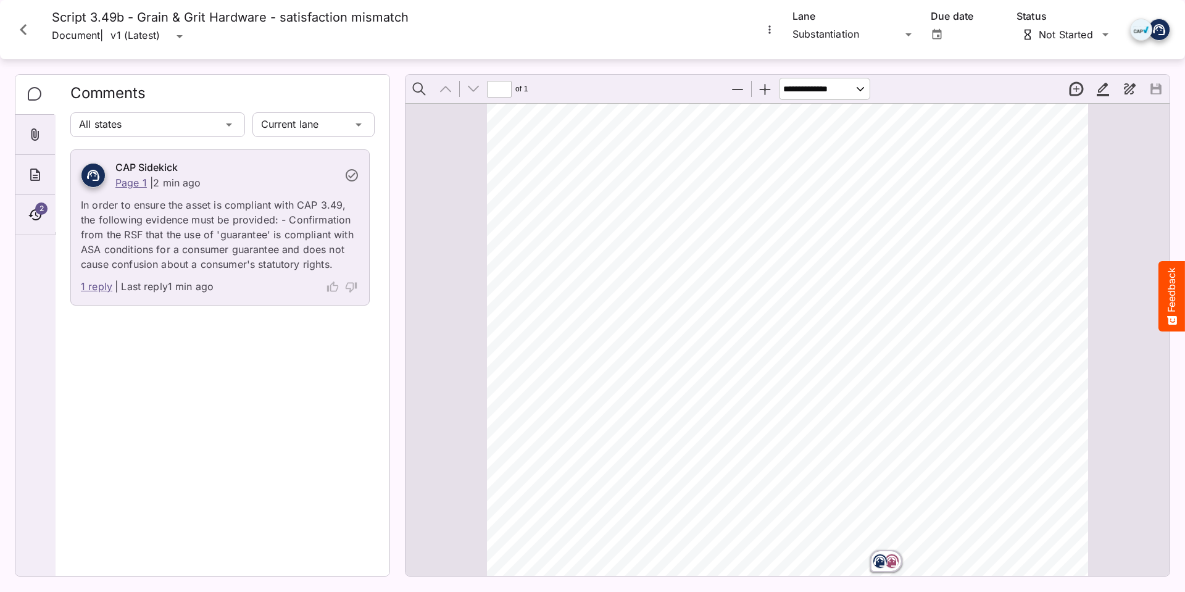
click at [28, 31] on icon "Close card" at bounding box center [23, 30] width 22 height 22
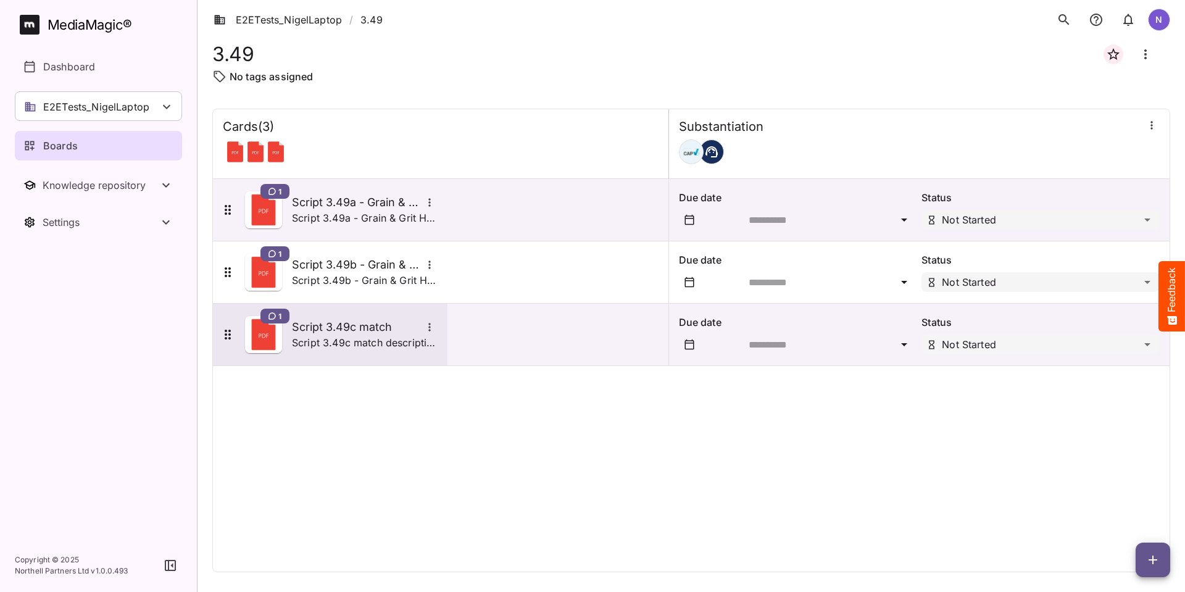
click at [326, 326] on h5 "Script 3.49c match" at bounding box center [357, 327] width 130 height 15
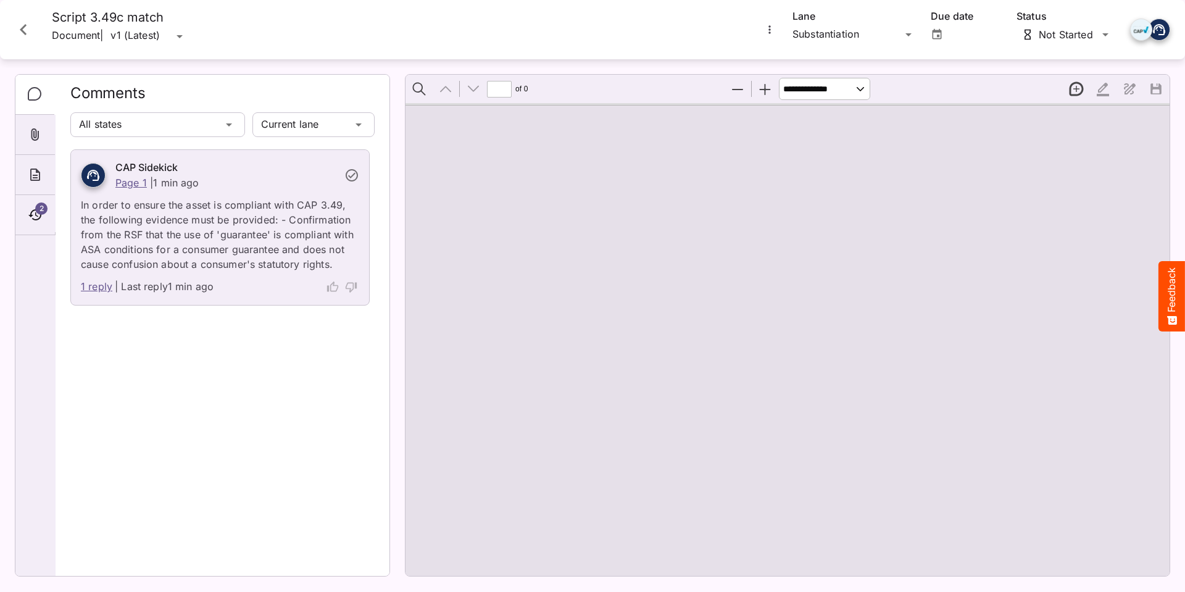
type input "*"
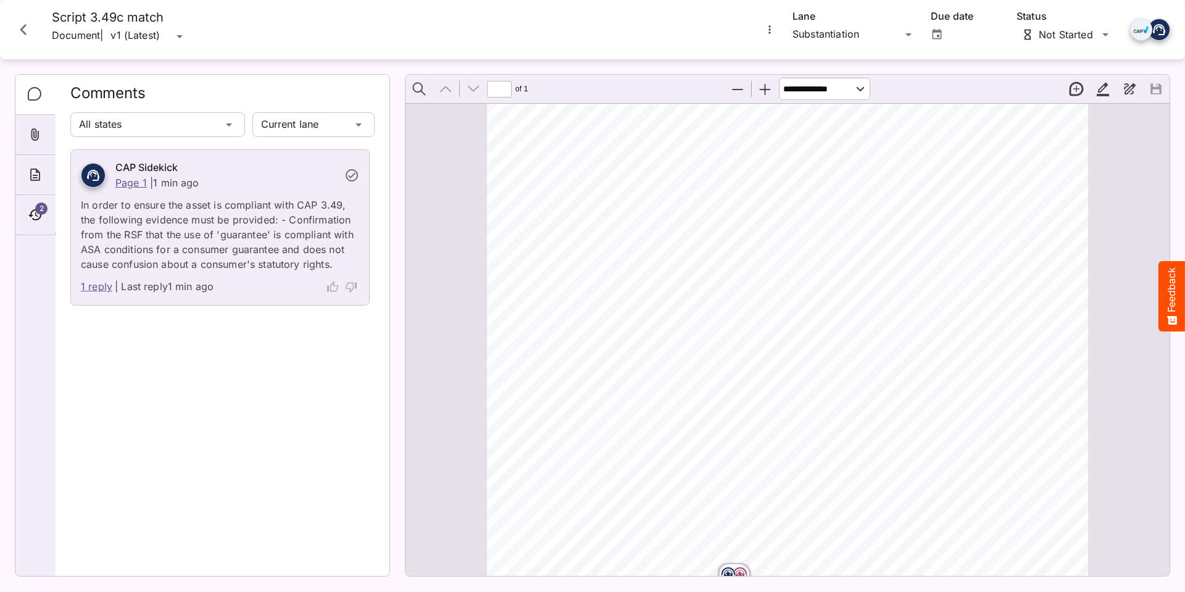
click at [91, 284] on link "1 reply" at bounding box center [96, 287] width 31 height 16
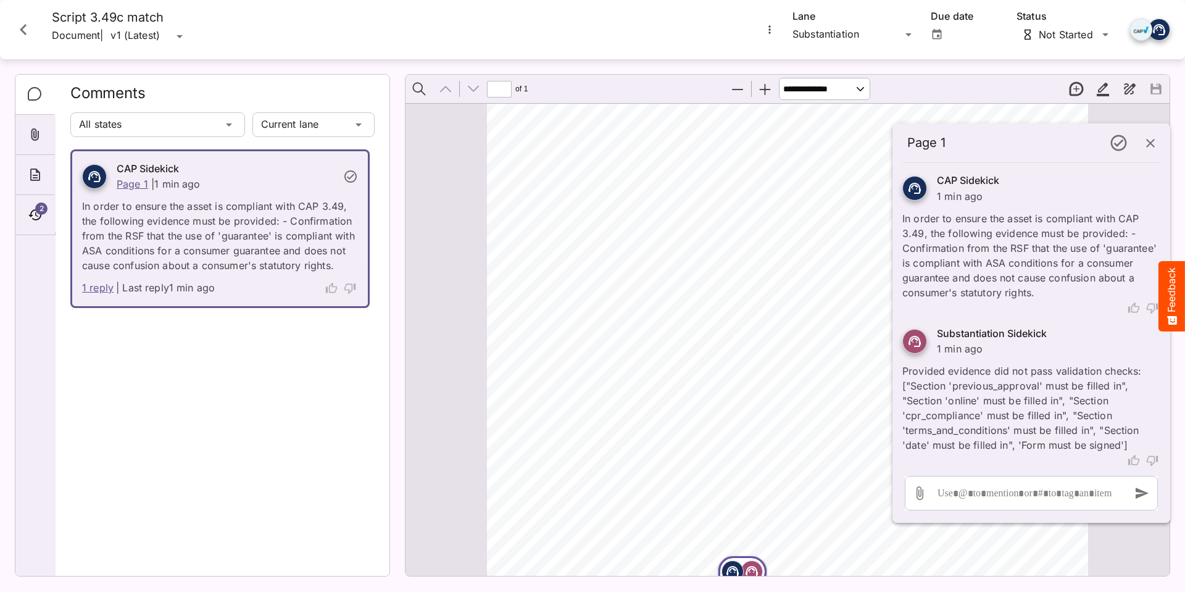
scroll to position [7, 0]
click at [1147, 143] on icon "button" at bounding box center [1150, 143] width 15 height 15
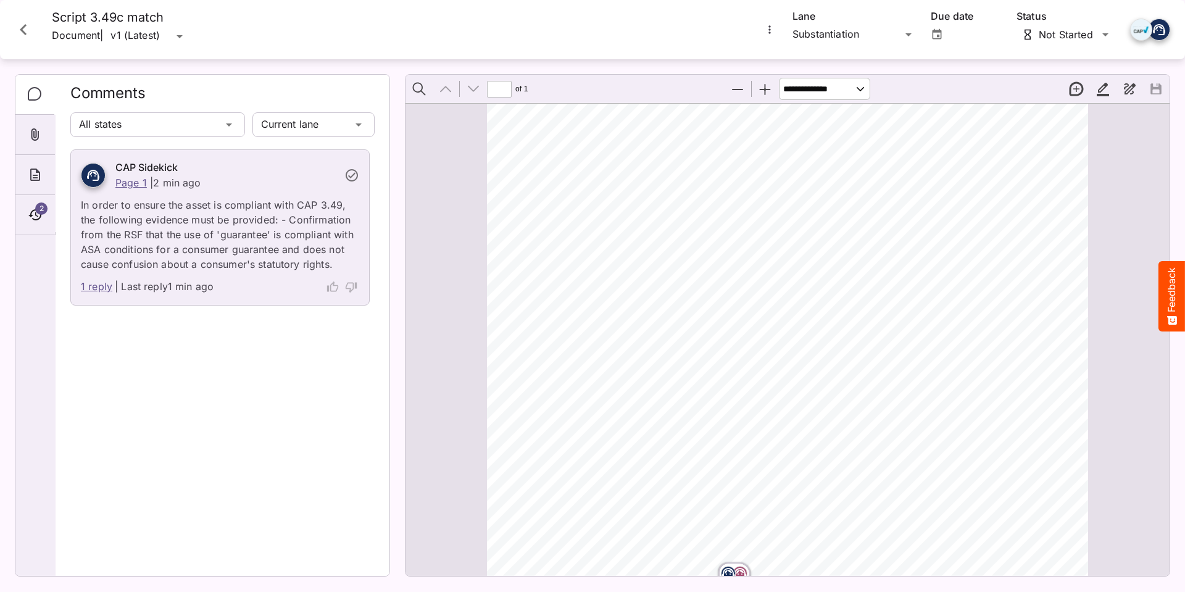
click at [31, 29] on icon "Close card" at bounding box center [23, 30] width 22 height 22
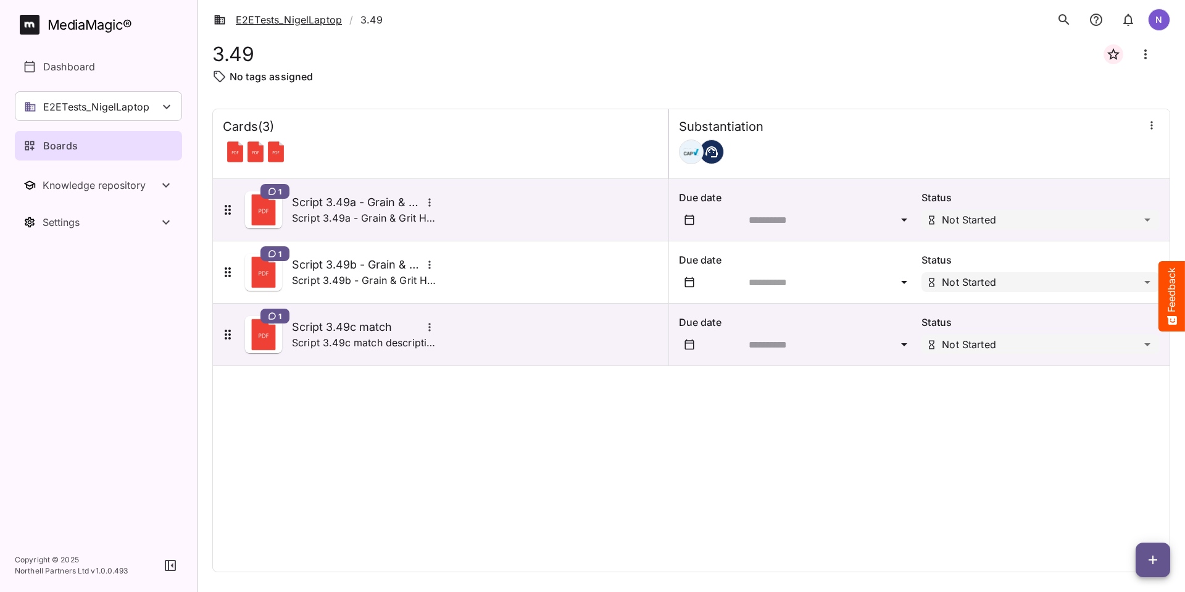
click at [286, 22] on link "E2ETests_NigelLaptop" at bounding box center [278, 19] width 128 height 15
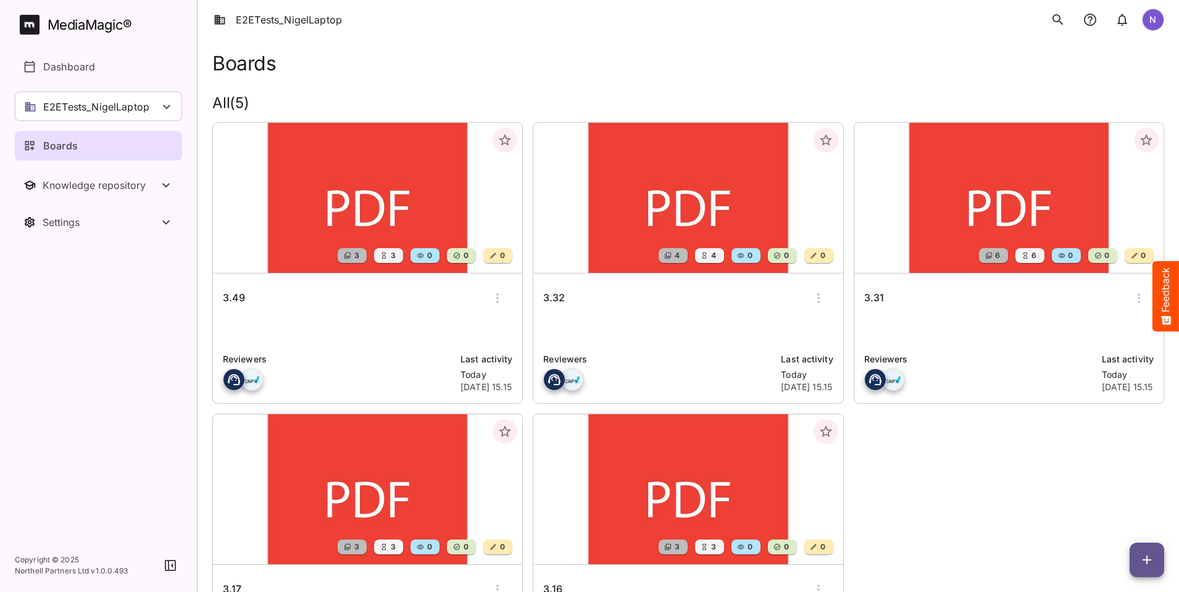
click at [864, 297] on h6 "3.31" at bounding box center [874, 298] width 20 height 16
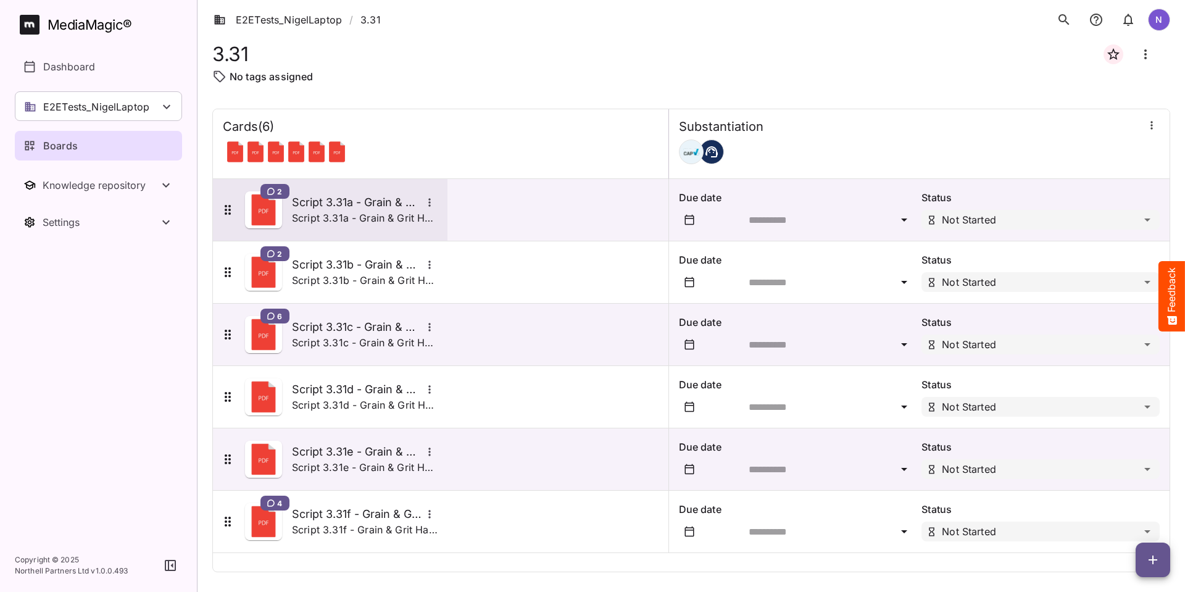
click at [309, 202] on h5 "Script 3.31a - Grain & Grit Hardware - closing down match" at bounding box center [357, 202] width 130 height 15
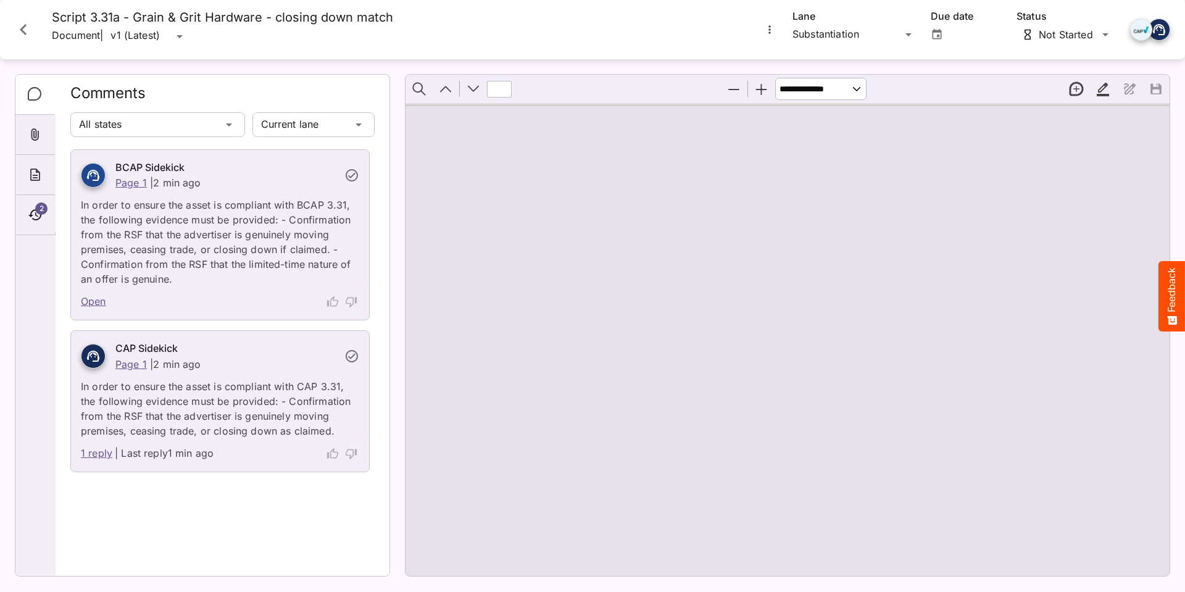
click at [93, 456] on link "1 reply" at bounding box center [96, 454] width 31 height 16
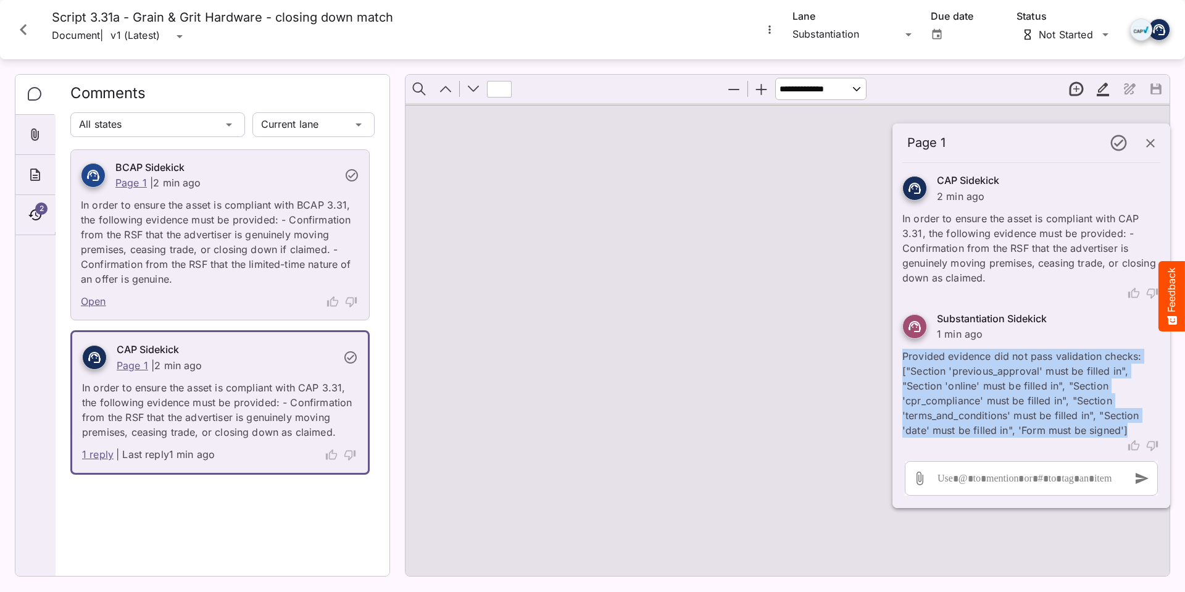
drag, startPoint x: 903, startPoint y: 357, endPoint x: 1126, endPoint y: 431, distance: 234.9
click at [1126, 431] on p "Provided evidence did not pass validation checks: ["Section 'previous_approval'…" at bounding box center [1031, 389] width 258 height 96
copy p "Provided evidence did not pass validation checks: ["Section 'previous_approval'…"
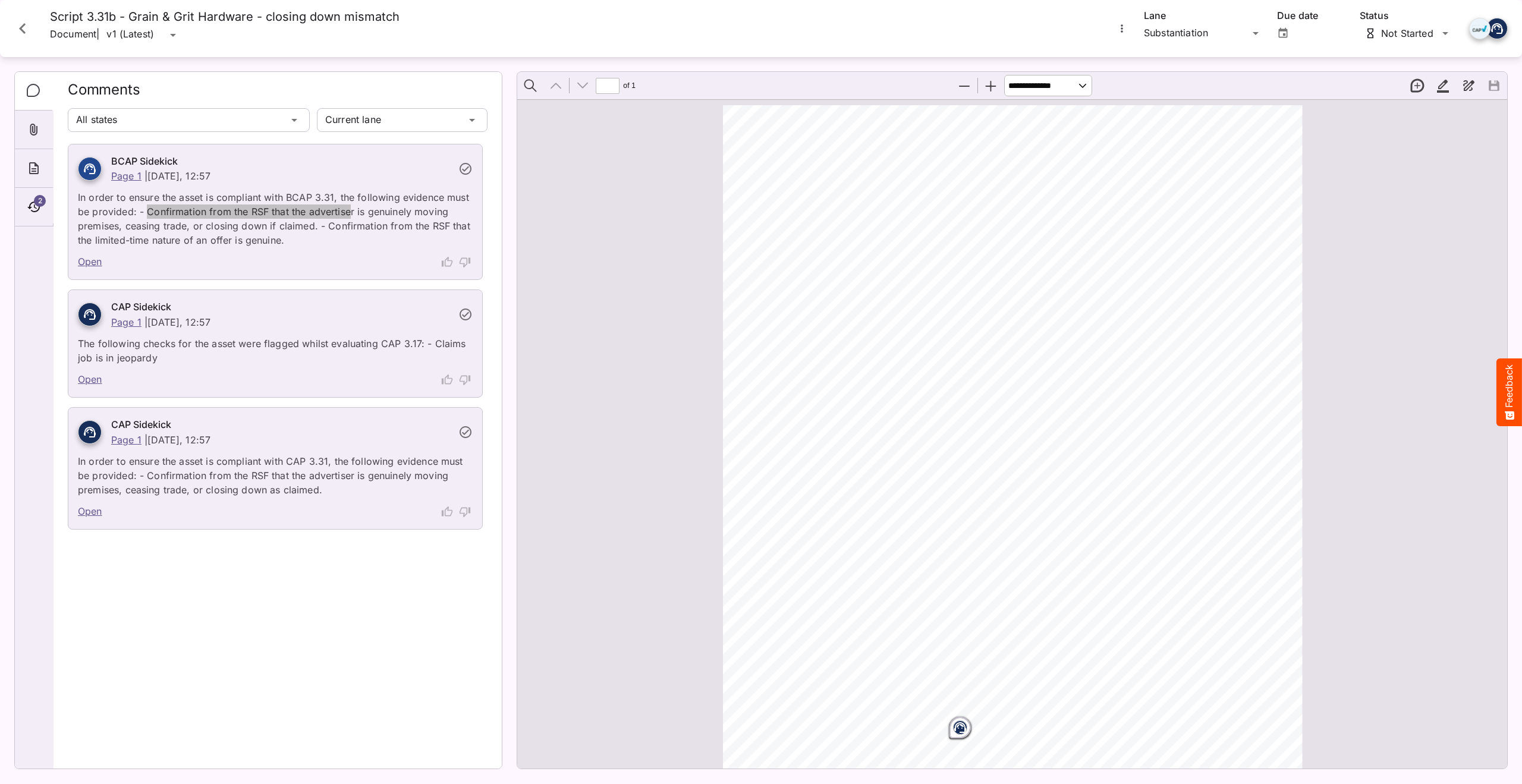
scroll to position [6, 0]
